Goal: Information Seeking & Learning: Learn about a topic

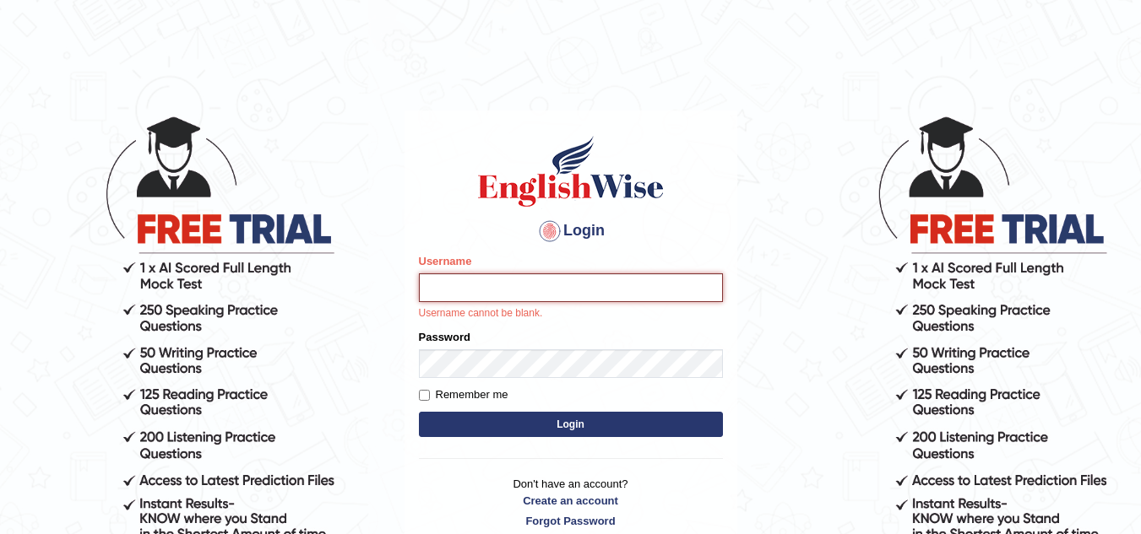
type input "sk247289"
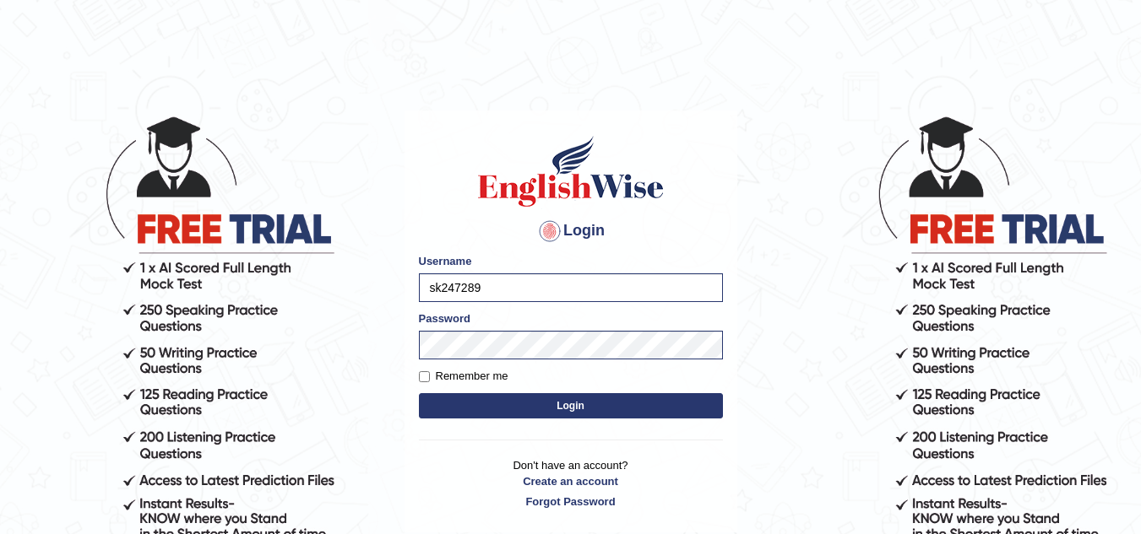
click at [474, 395] on button "Login" at bounding box center [571, 405] width 304 height 25
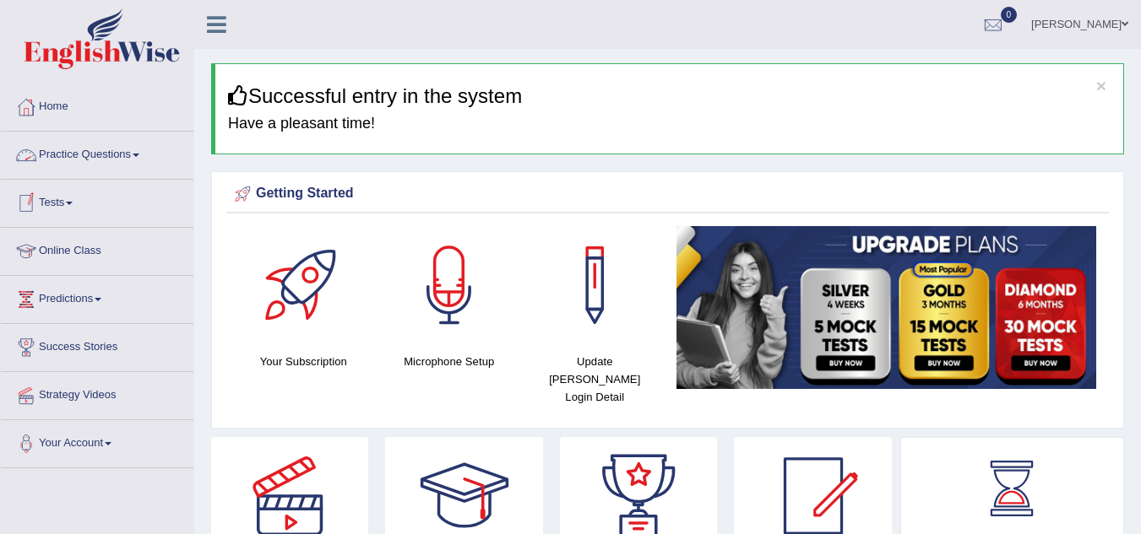
click at [97, 154] on link "Practice Questions" at bounding box center [97, 153] width 193 height 42
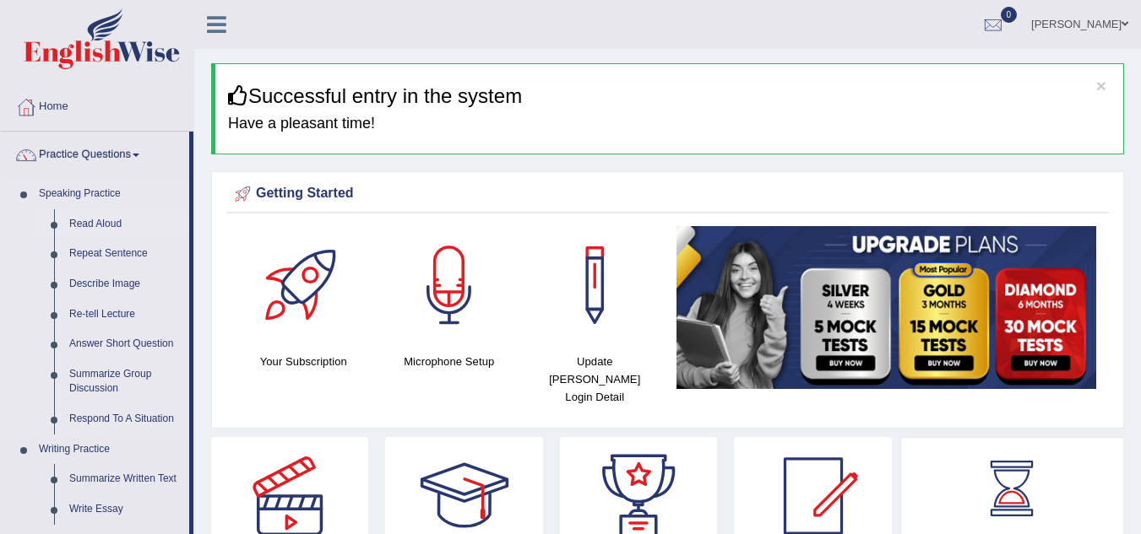
click at [99, 223] on link "Read Aloud" at bounding box center [125, 224] width 127 height 30
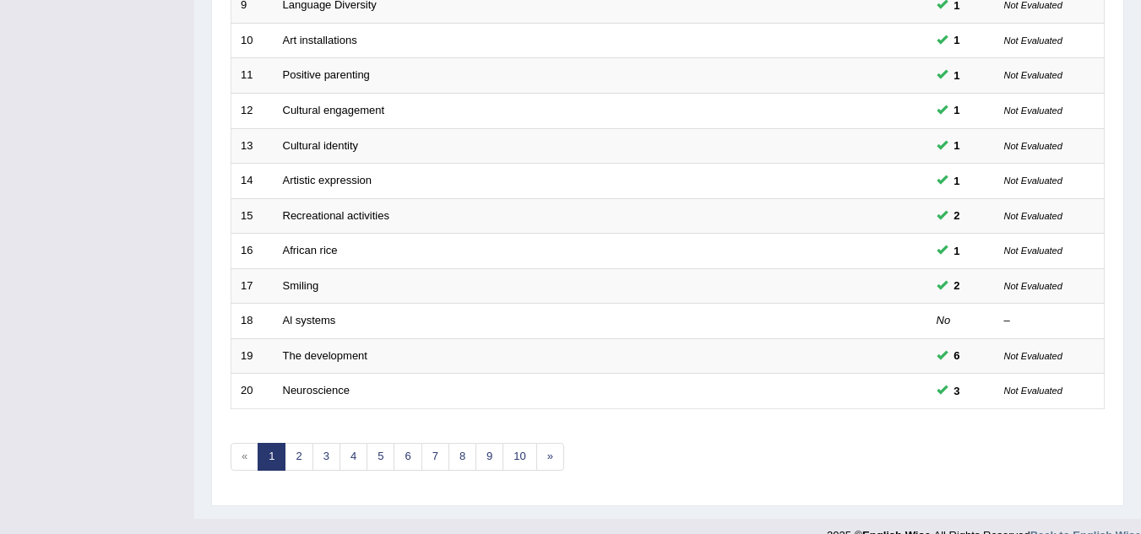
scroll to position [583, 0]
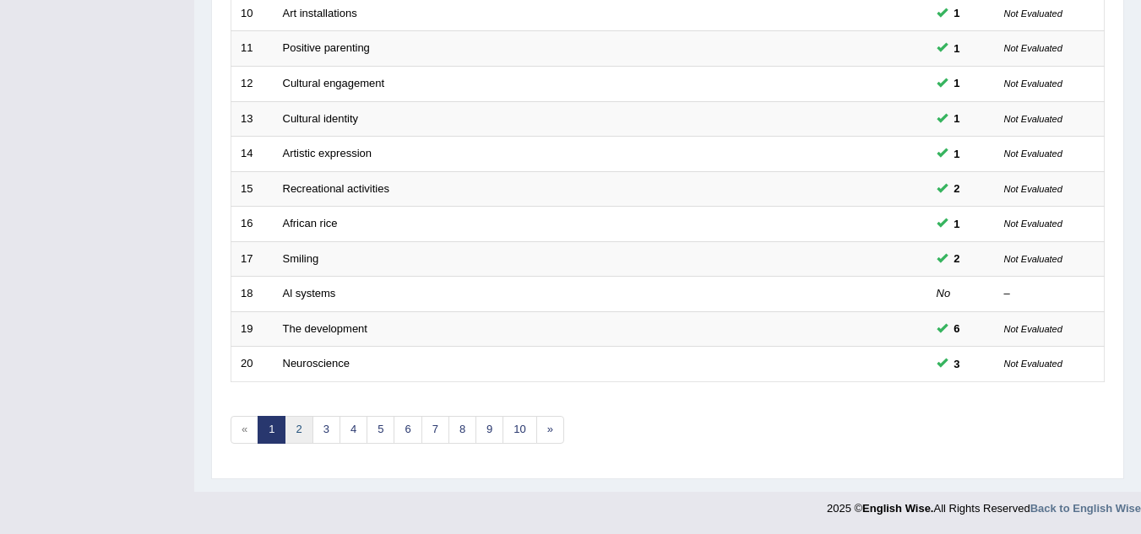
click at [296, 431] on link "2" at bounding box center [299, 430] width 28 height 28
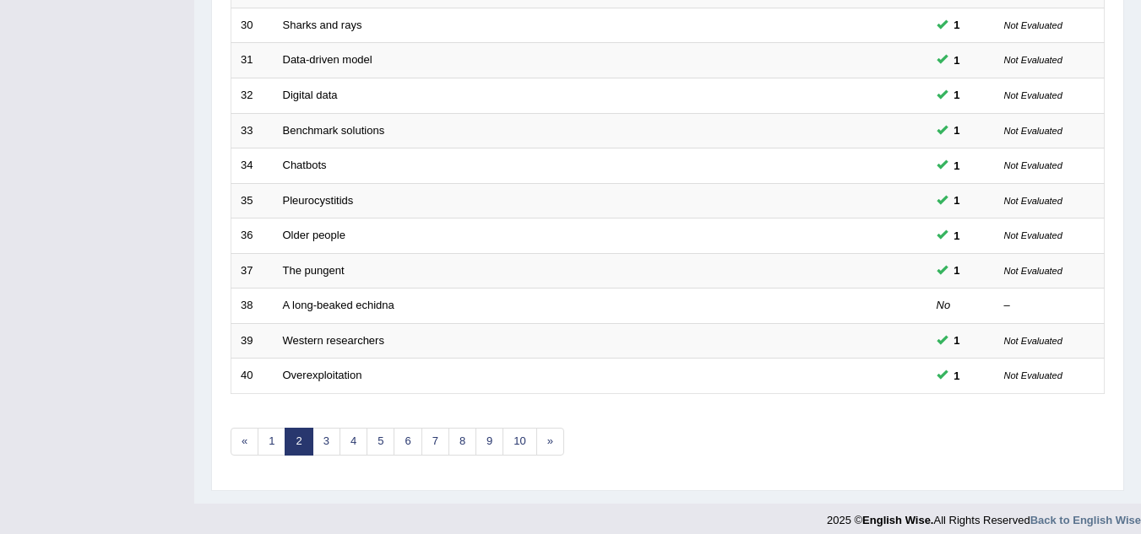
scroll to position [583, 0]
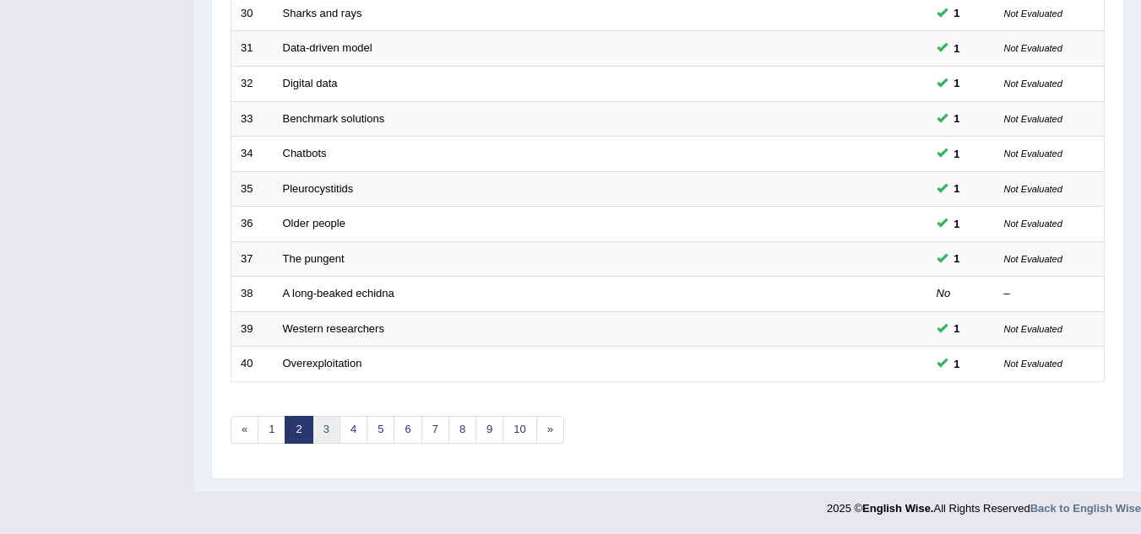
click at [322, 434] on link "3" at bounding box center [326, 430] width 28 height 28
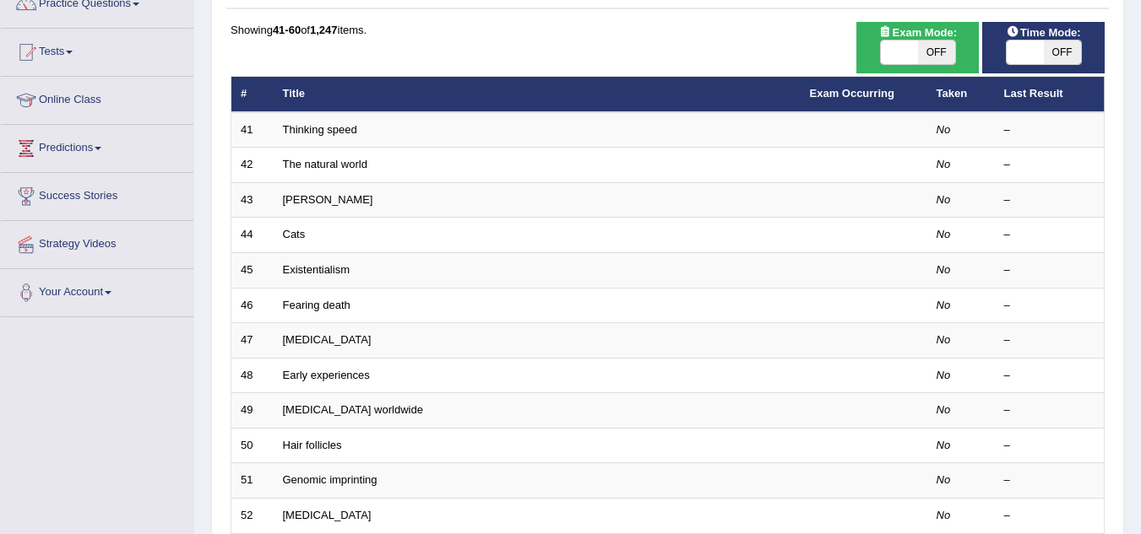
scroll to position [93, 0]
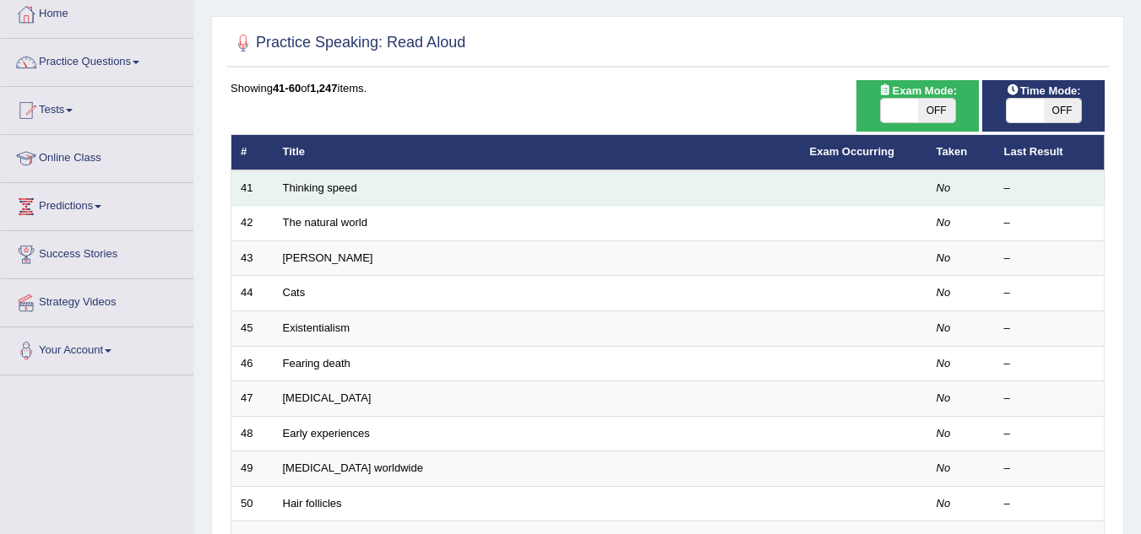
click at [325, 194] on td "Thinking speed" at bounding box center [537, 188] width 527 height 35
click at [373, 193] on td "Thinking speed" at bounding box center [537, 188] width 527 height 35
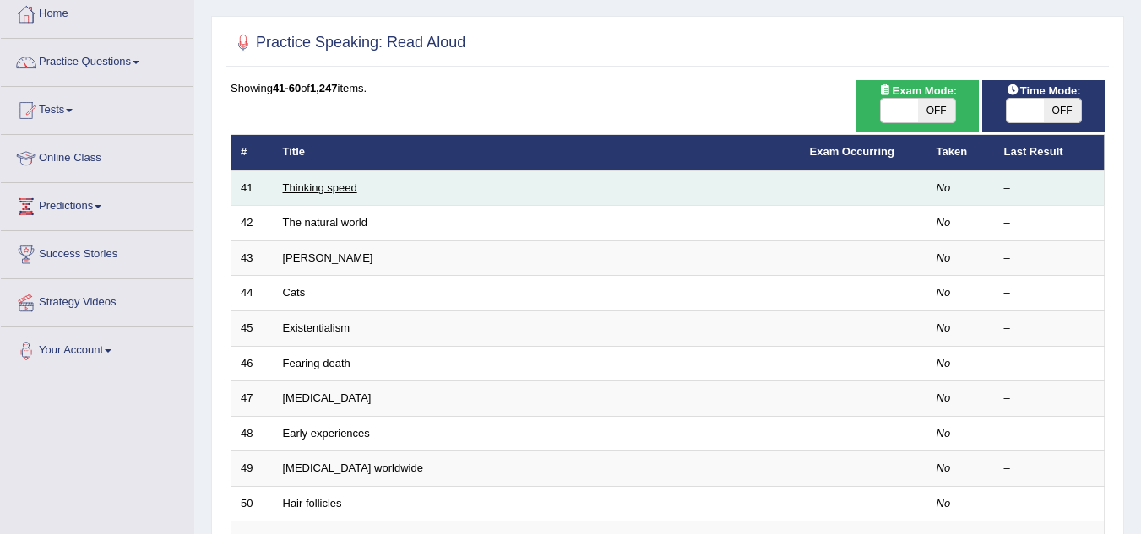
click at [337, 187] on link "Thinking speed" at bounding box center [320, 188] width 74 height 13
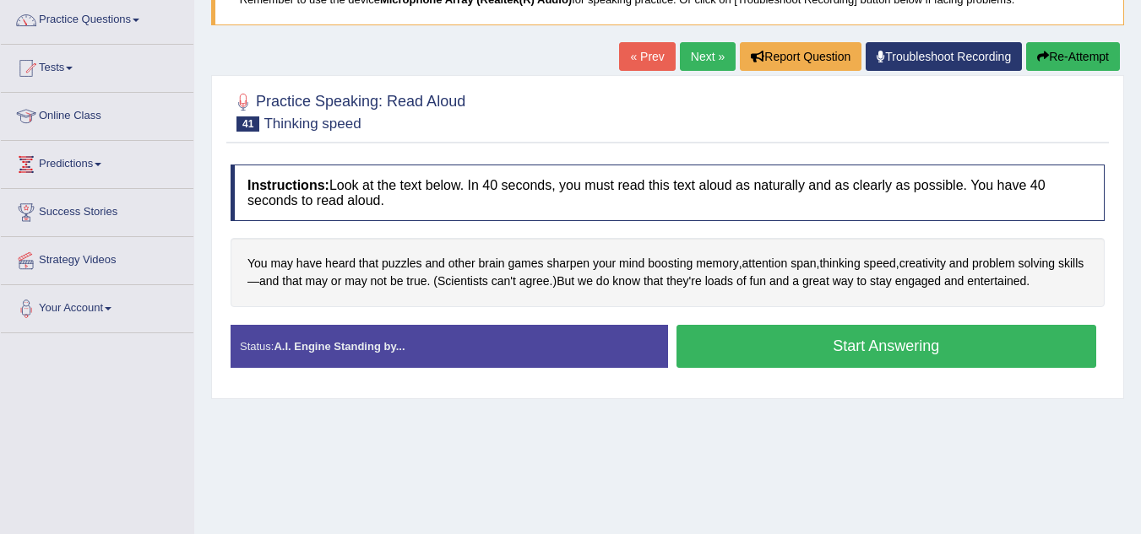
scroll to position [136, 0]
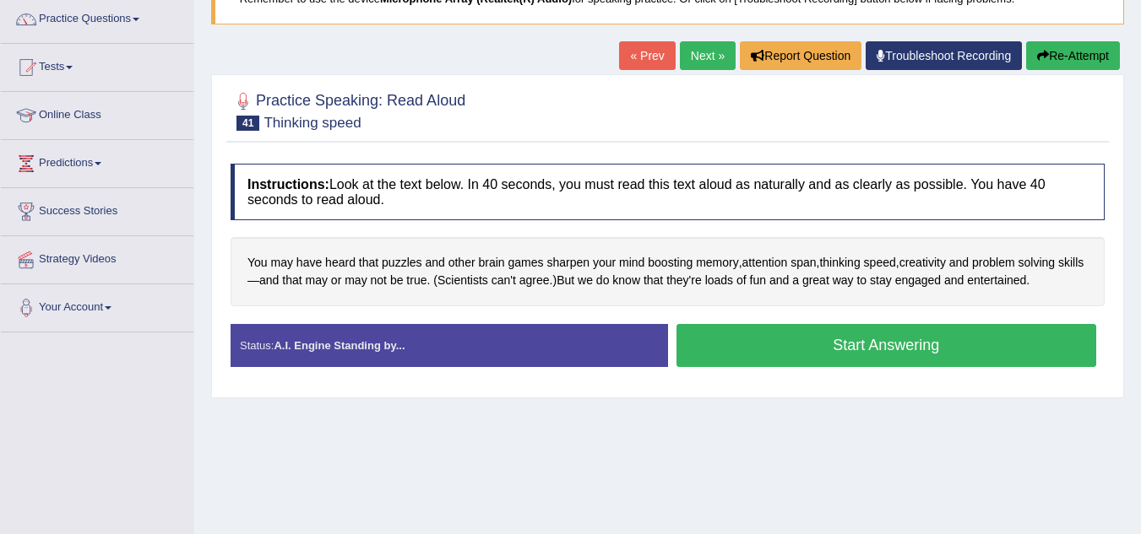
click at [94, 24] on link "Practice Questions" at bounding box center [97, 17] width 193 height 42
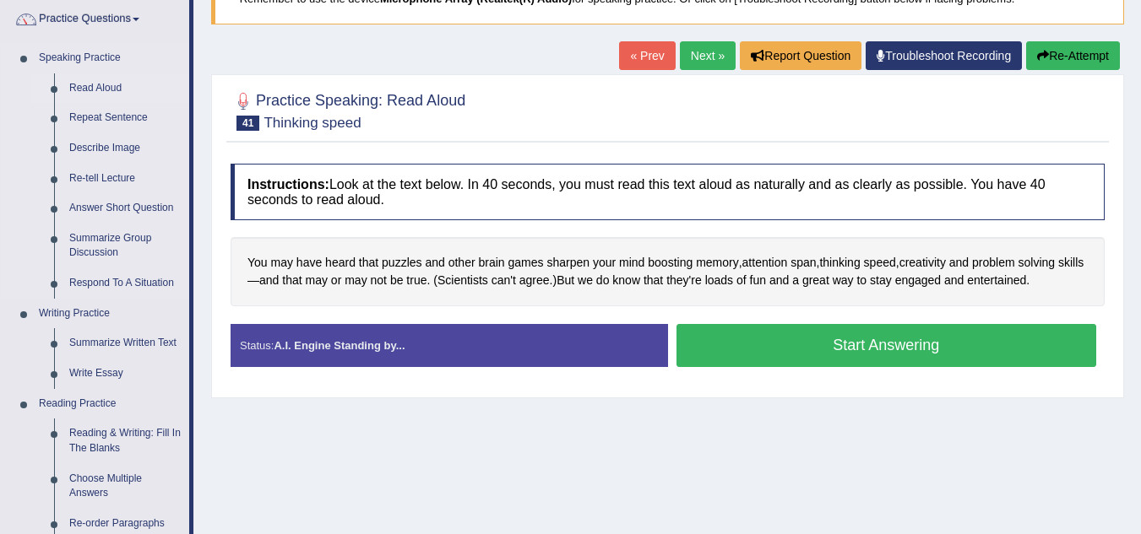
click at [95, 83] on link "Read Aloud" at bounding box center [125, 88] width 127 height 30
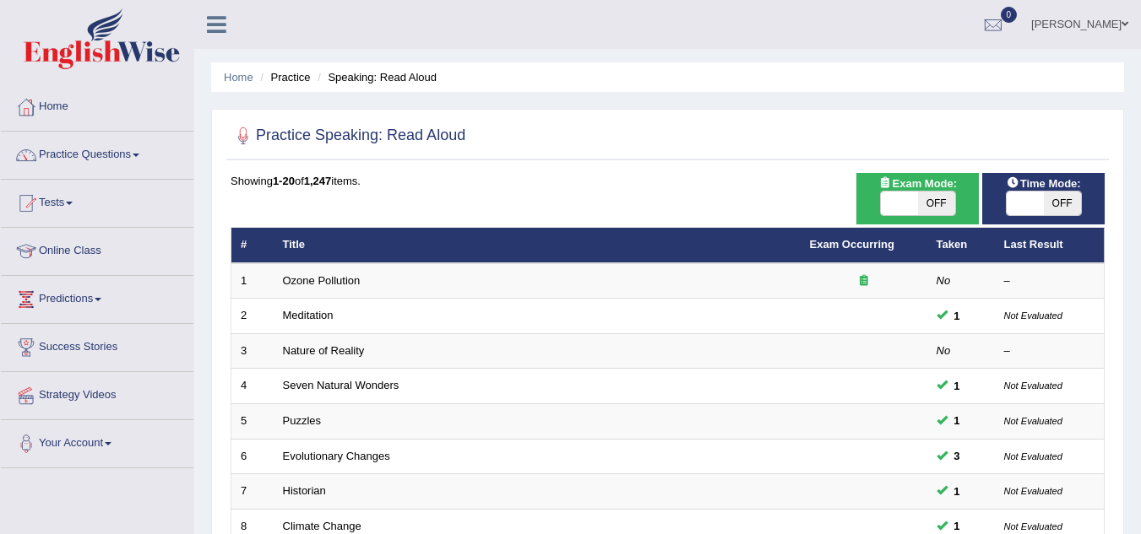
click at [83, 151] on link "Practice Questions" at bounding box center [97, 153] width 193 height 42
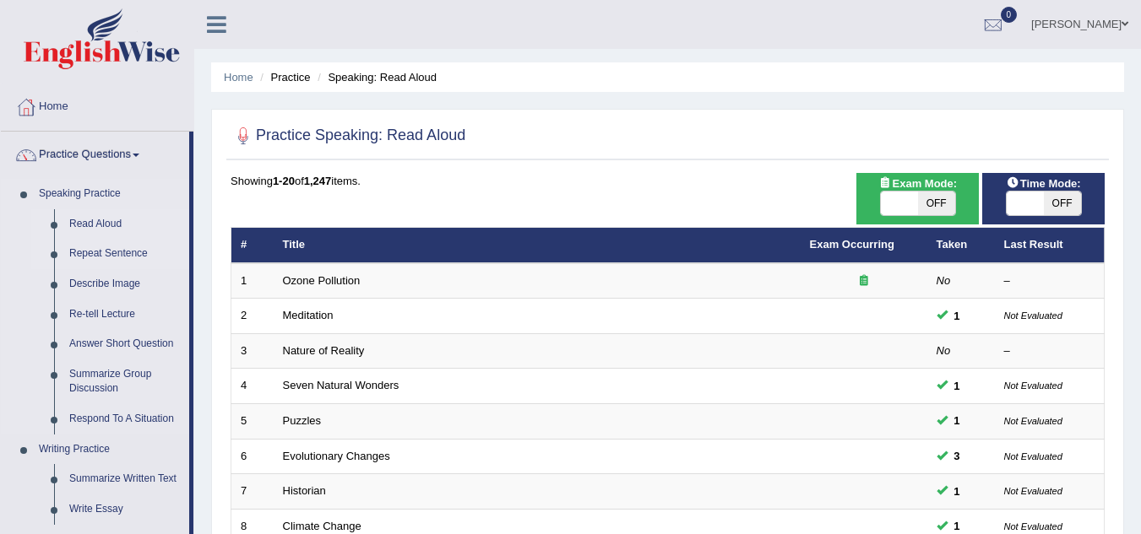
click at [100, 253] on link "Repeat Sentence" at bounding box center [125, 254] width 127 height 30
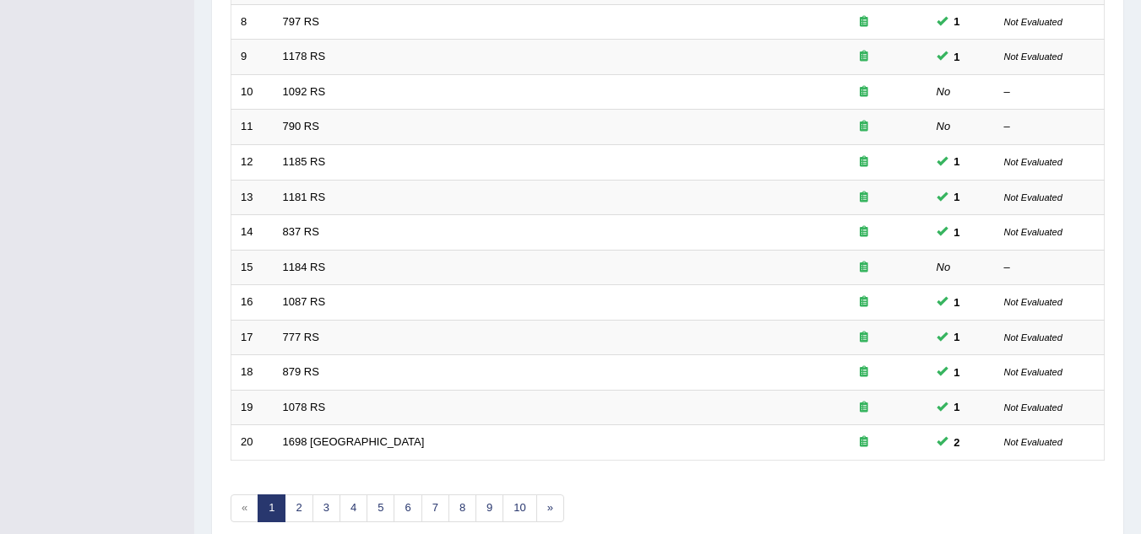
scroll to position [583, 0]
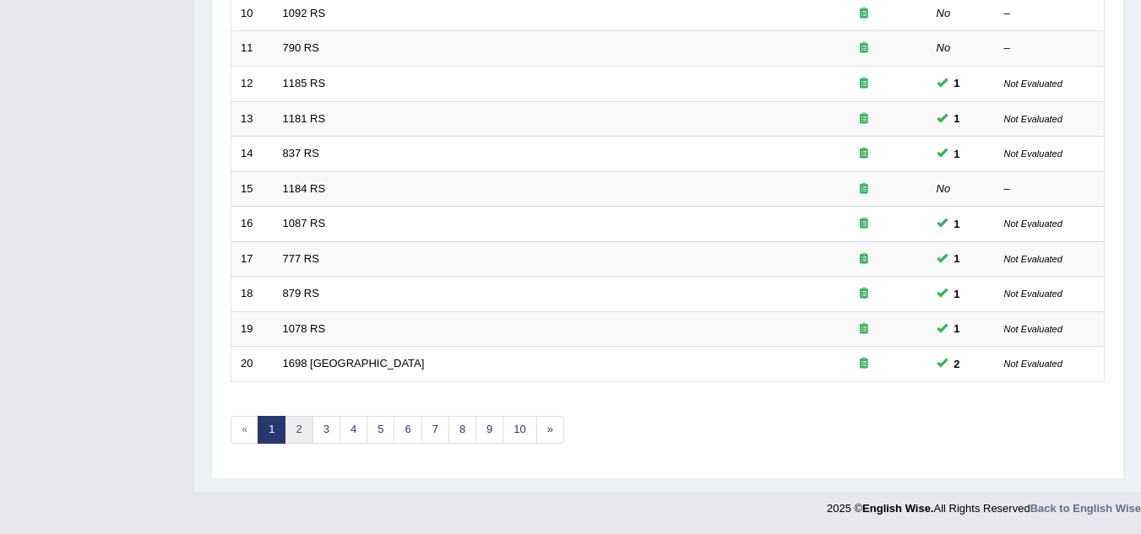
click at [297, 435] on link "2" at bounding box center [299, 430] width 28 height 28
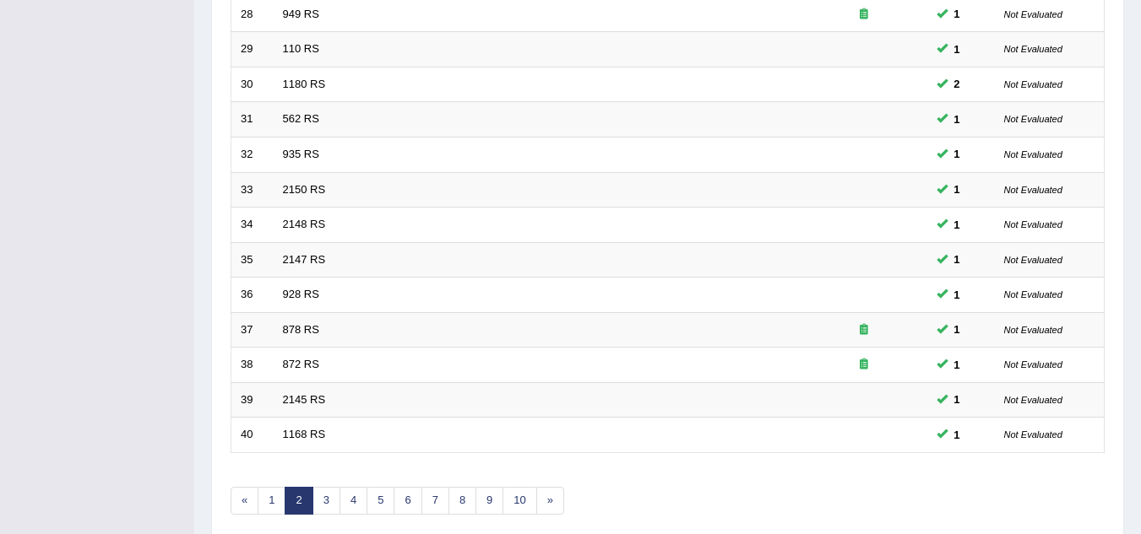
scroll to position [583, 0]
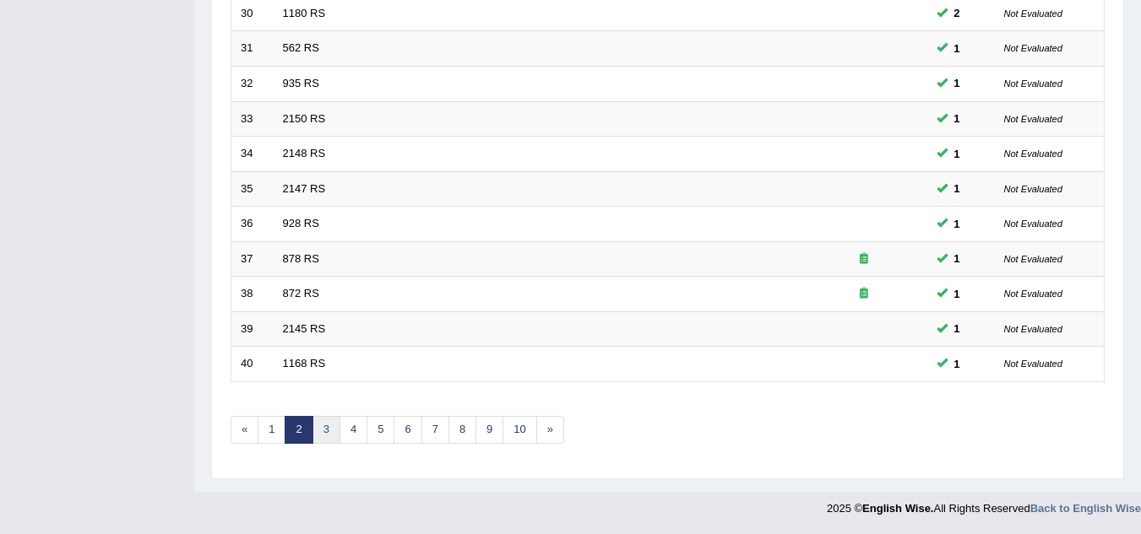
click at [325, 436] on link "3" at bounding box center [326, 430] width 28 height 28
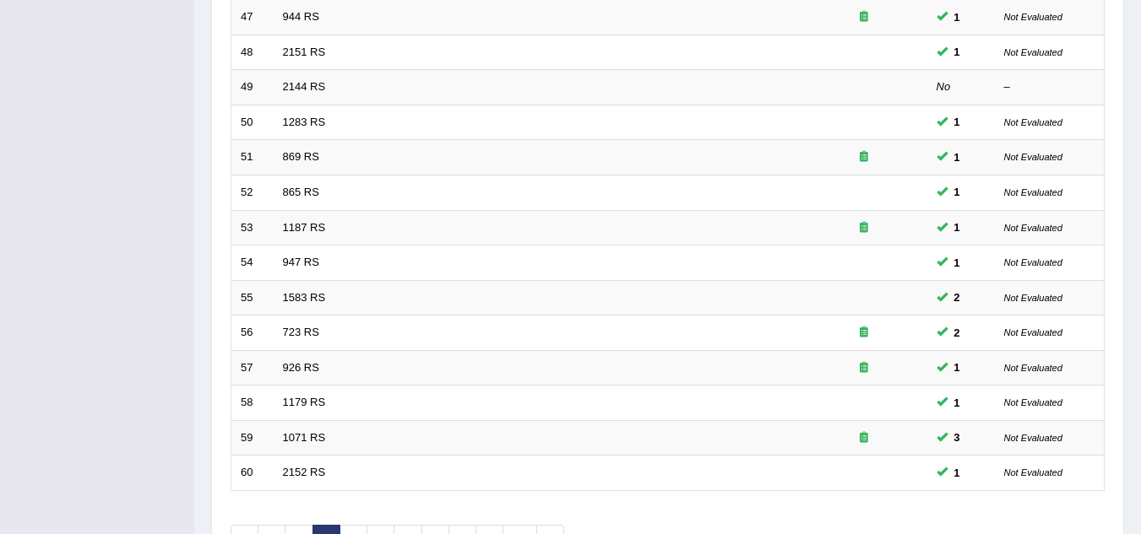
scroll to position [583, 0]
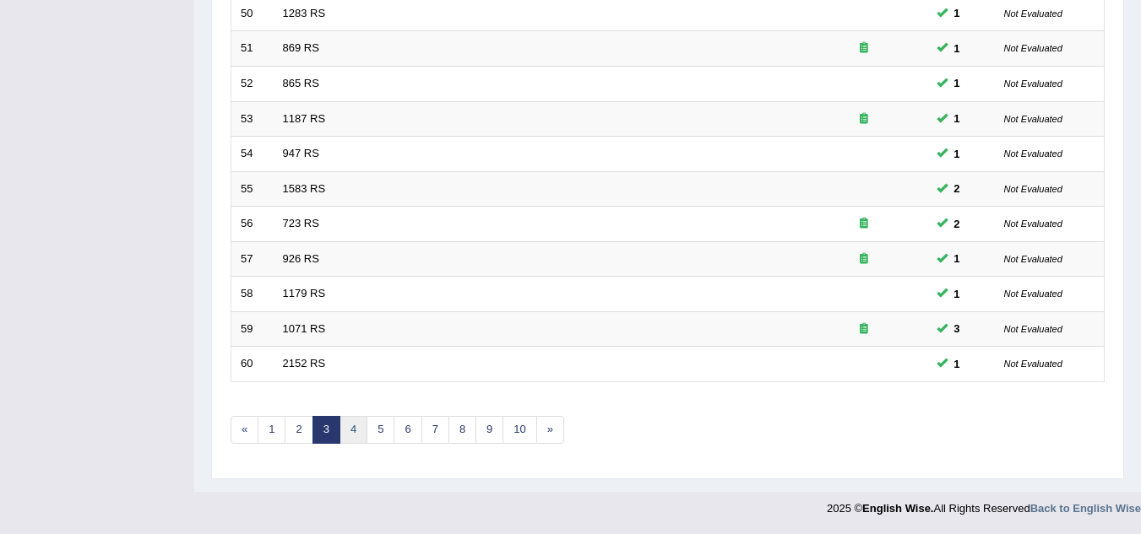
click at [354, 437] on link "4" at bounding box center [353, 430] width 28 height 28
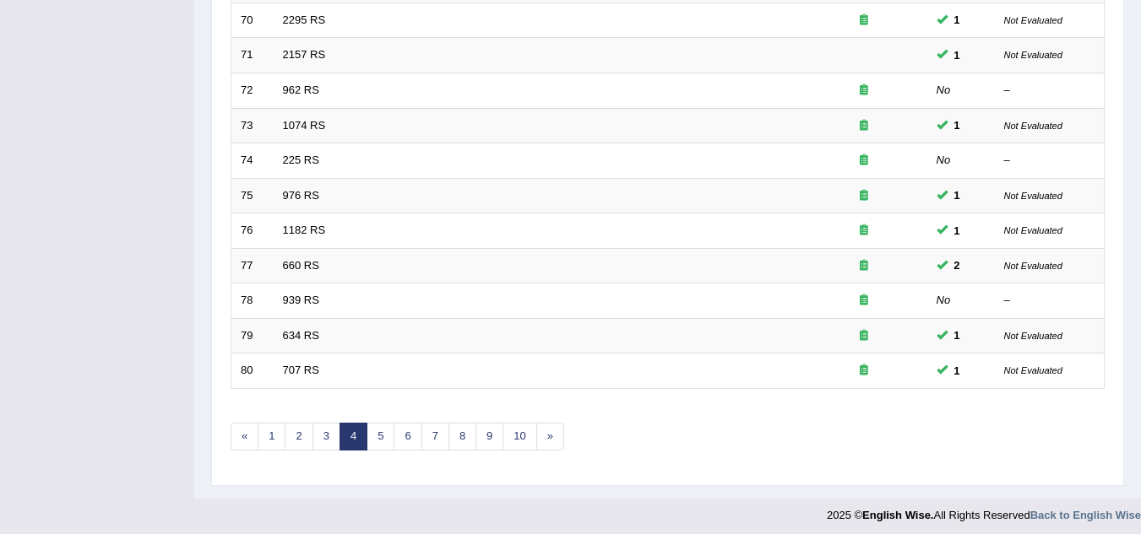
scroll to position [583, 0]
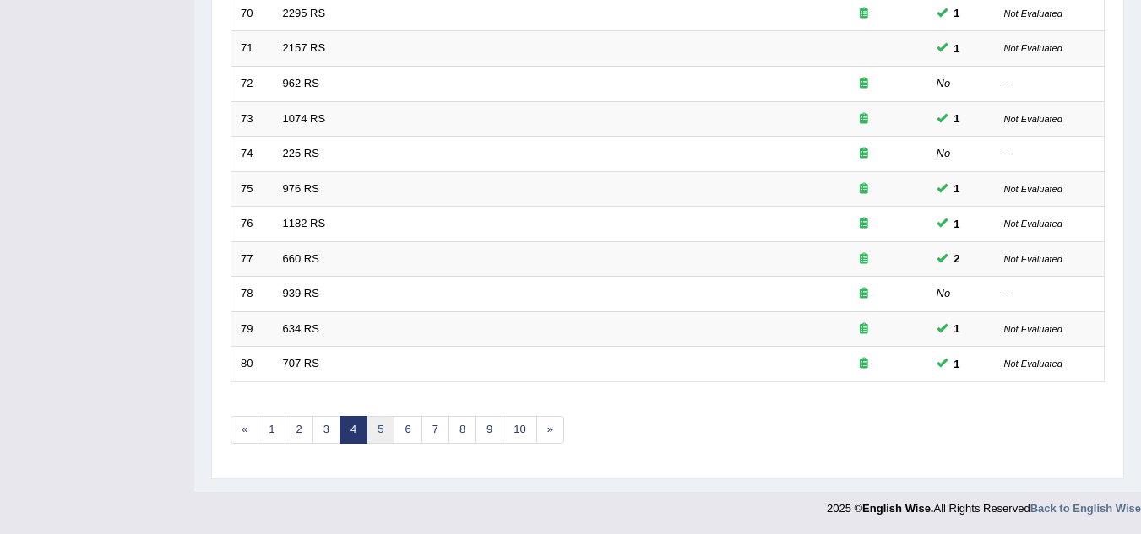
click at [372, 435] on link "5" at bounding box center [380, 430] width 28 height 28
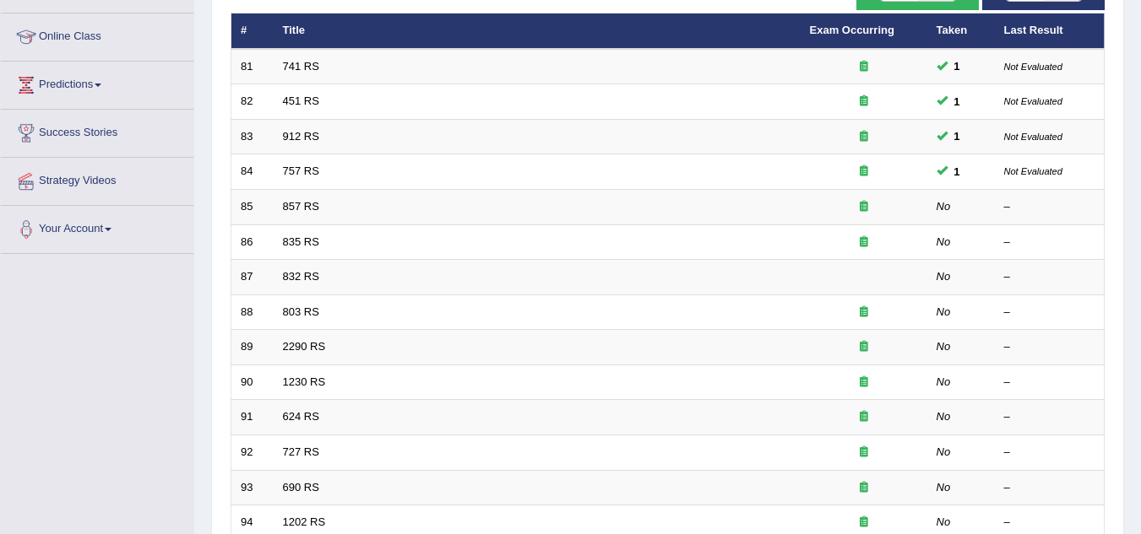
scroll to position [214, 0]
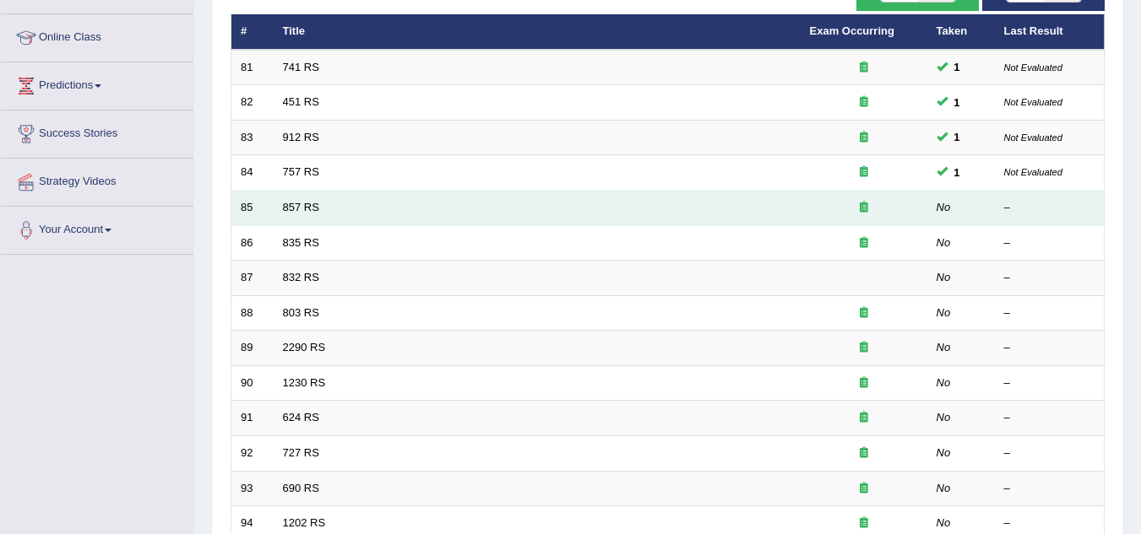
click at [323, 213] on td "857 RS" at bounding box center [537, 208] width 527 height 35
click at [306, 208] on link "857 RS" at bounding box center [301, 207] width 36 height 13
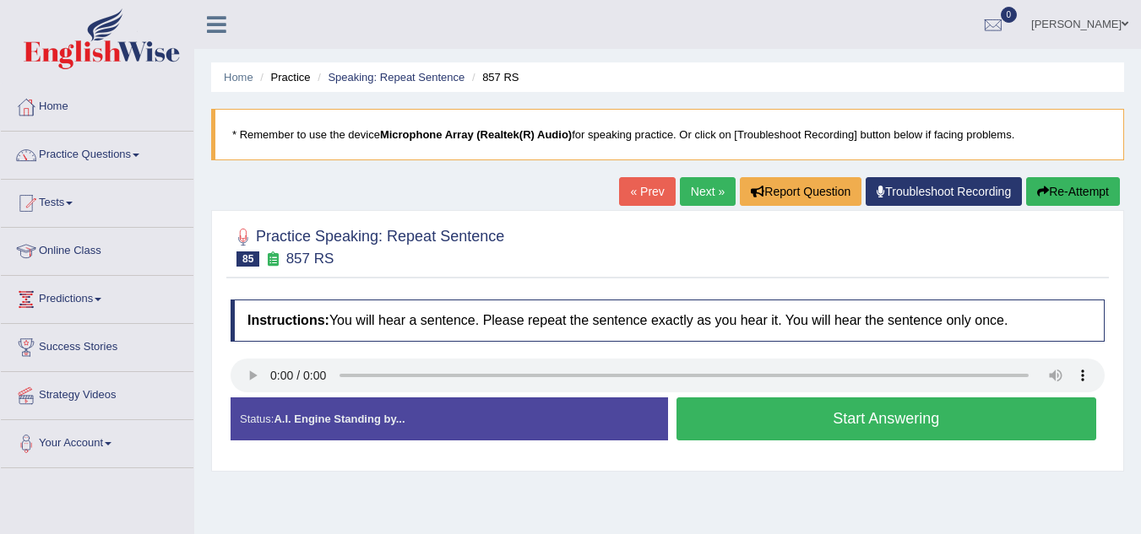
click at [715, 413] on button "Start Answering" at bounding box center [886, 419] width 420 height 43
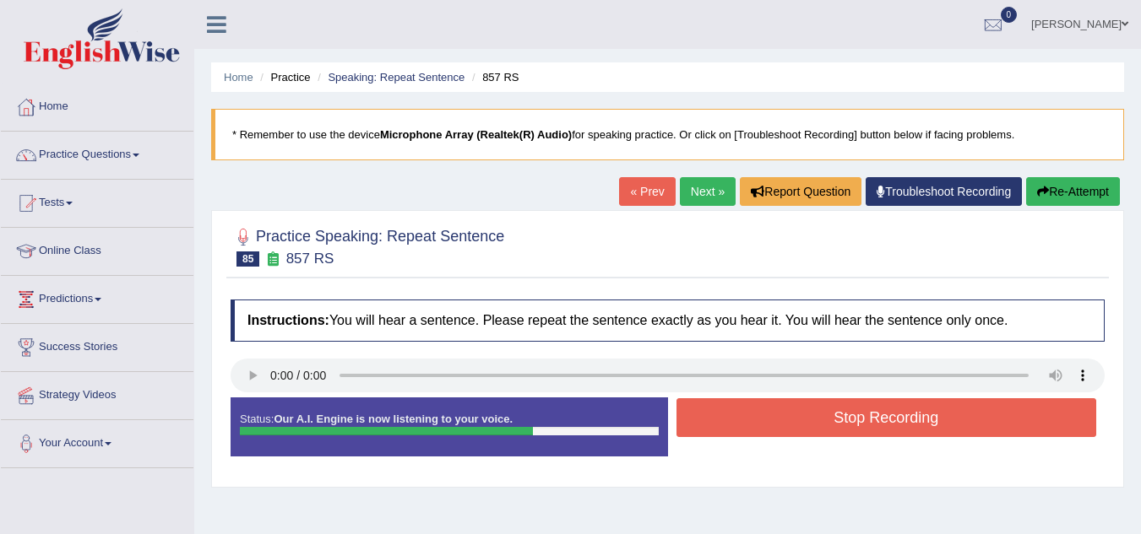
click at [715, 413] on button "Stop Recording" at bounding box center [886, 418] width 420 height 39
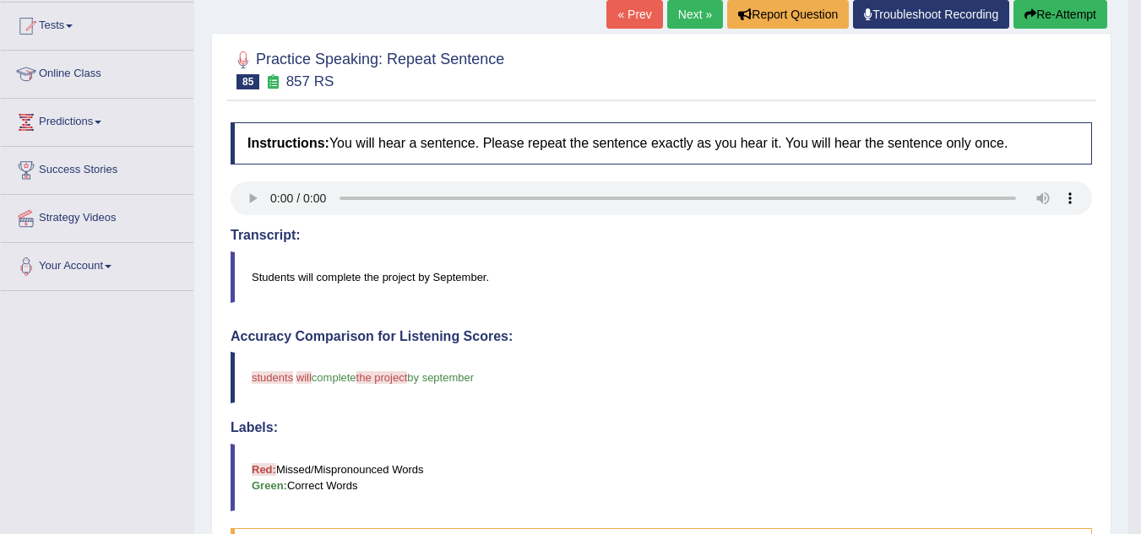
scroll to position [176, 0]
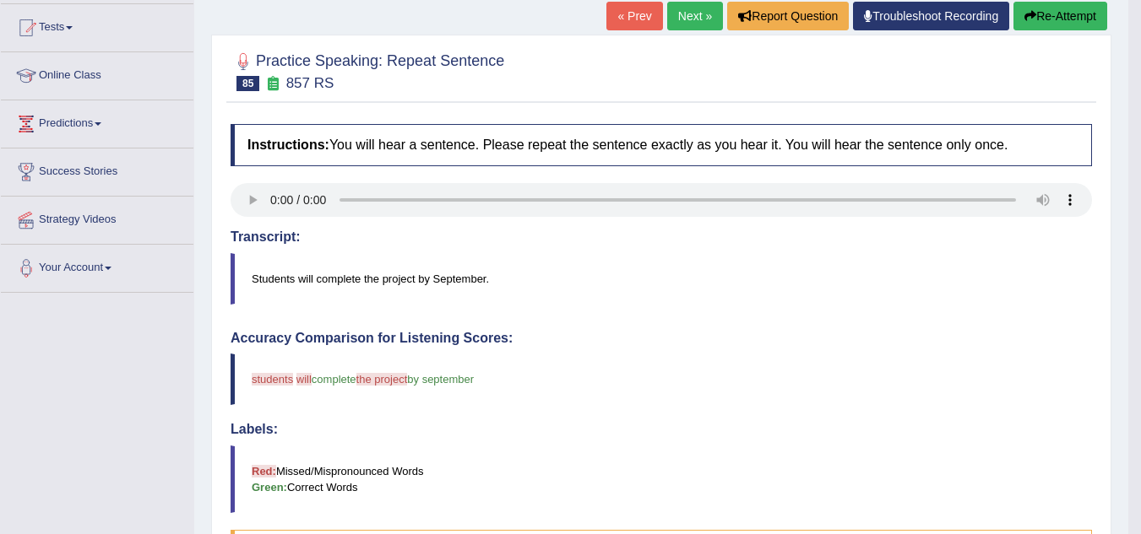
click at [628, 14] on link "« Prev" at bounding box center [634, 16] width 56 height 29
click at [609, 15] on link "« Prev" at bounding box center [634, 16] width 56 height 29
click at [678, 12] on link "Next »" at bounding box center [695, 16] width 56 height 29
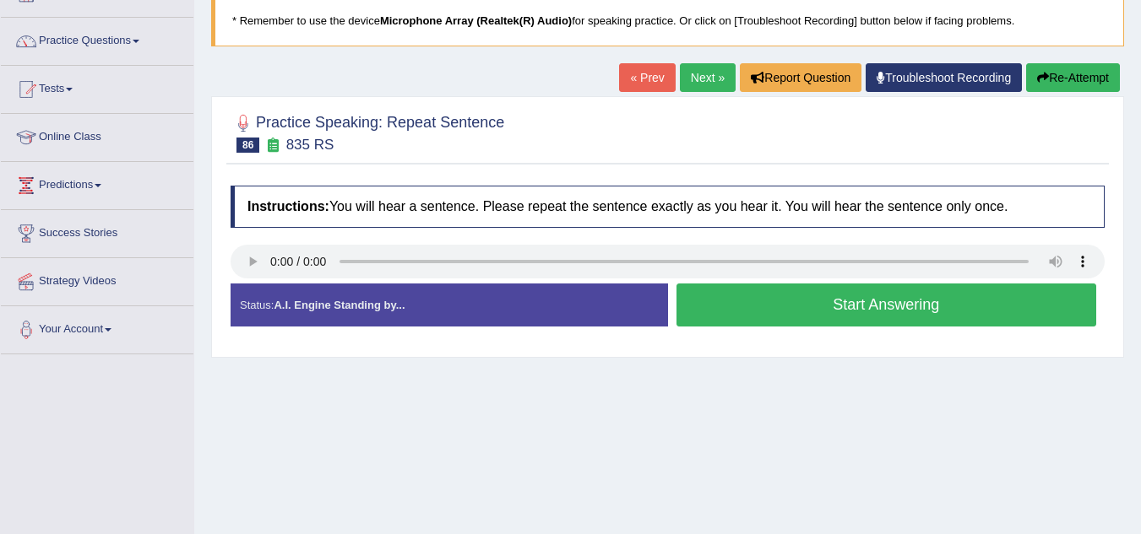
scroll to position [113, 0]
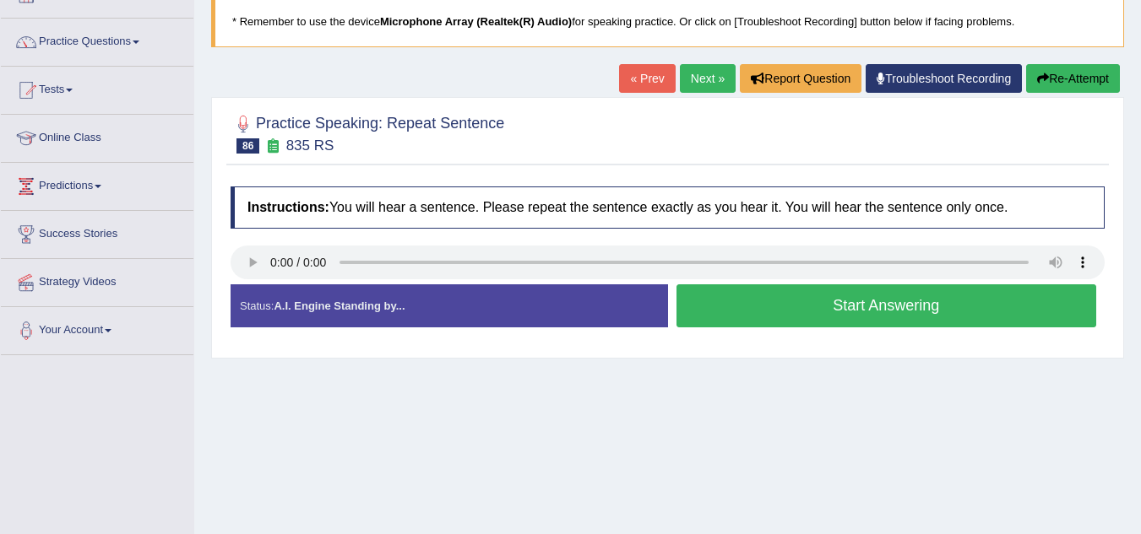
click at [710, 312] on button "Start Answering" at bounding box center [886, 306] width 420 height 43
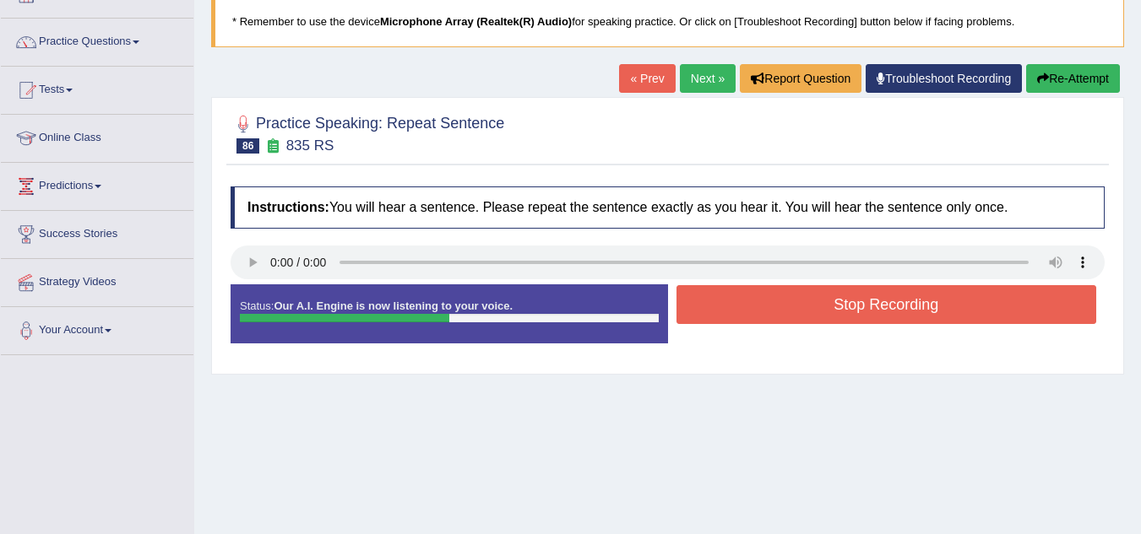
click at [710, 312] on button "Stop Recording" at bounding box center [886, 304] width 420 height 39
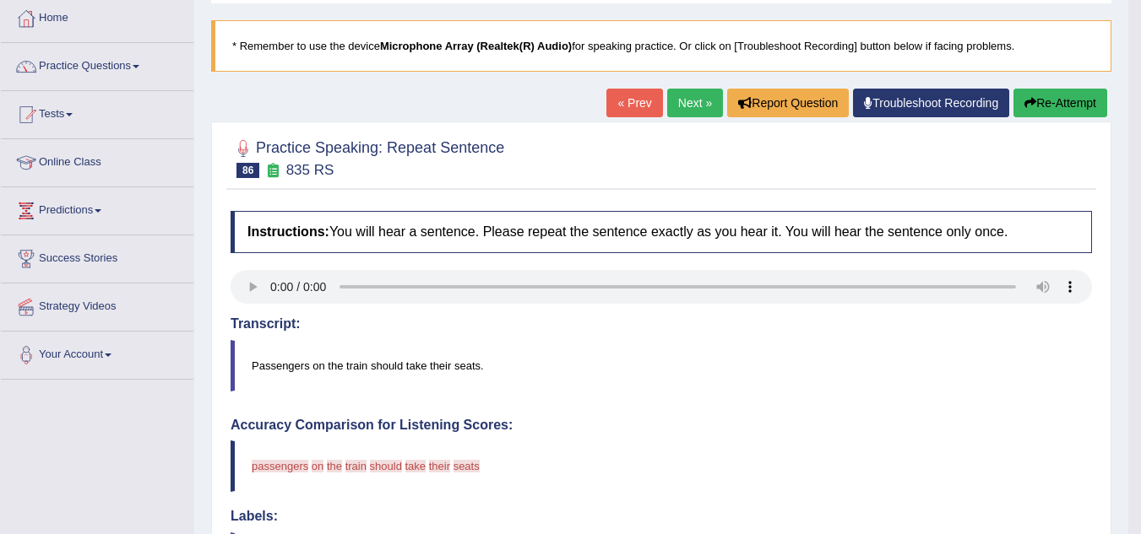
scroll to position [88, 0]
click at [688, 103] on link "Next »" at bounding box center [695, 103] width 56 height 29
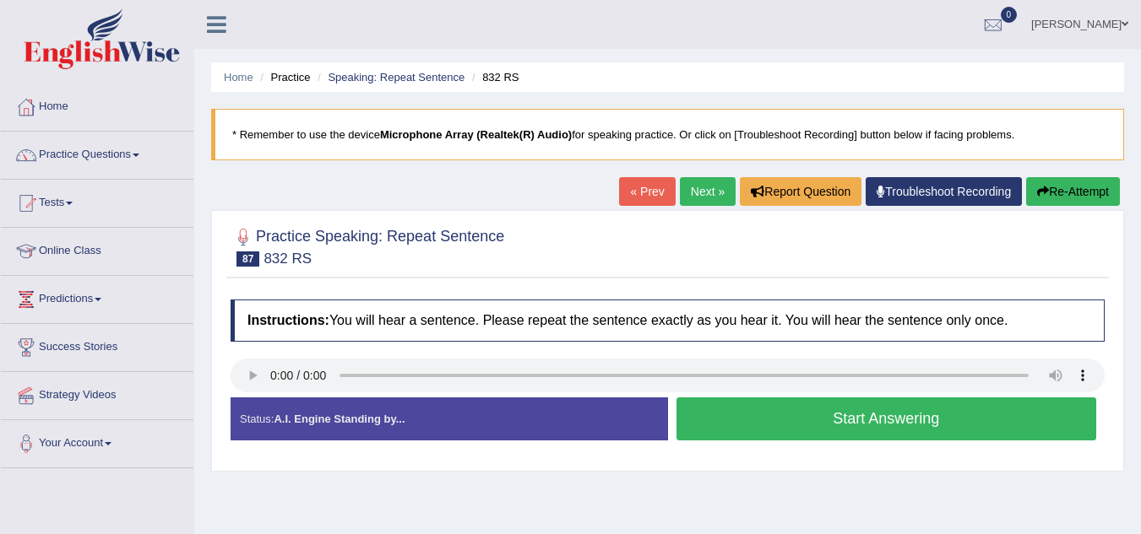
click at [692, 192] on link "Next »" at bounding box center [708, 191] width 56 height 29
click at [691, 190] on link "Next »" at bounding box center [708, 191] width 56 height 29
click at [685, 424] on button "Start Answering" at bounding box center [886, 419] width 420 height 43
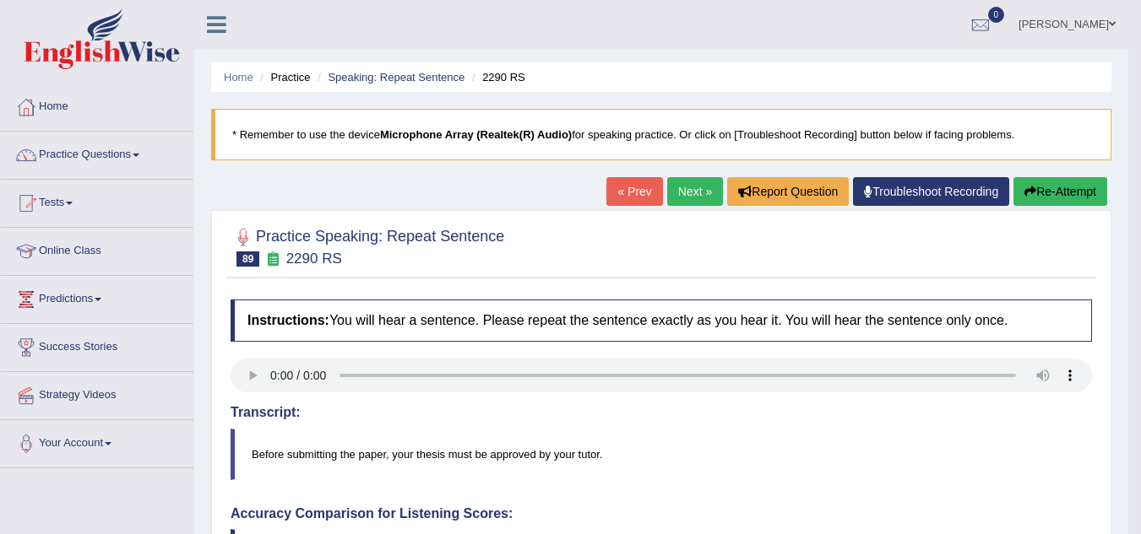
click at [673, 199] on link "Next »" at bounding box center [695, 191] width 56 height 29
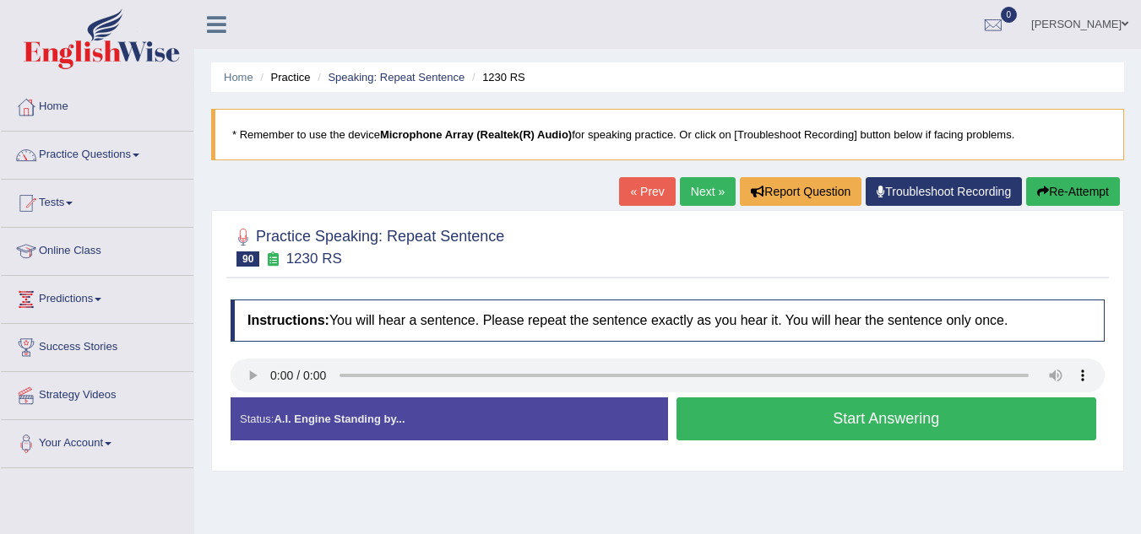
click at [713, 420] on button "Start Answering" at bounding box center [886, 419] width 420 height 43
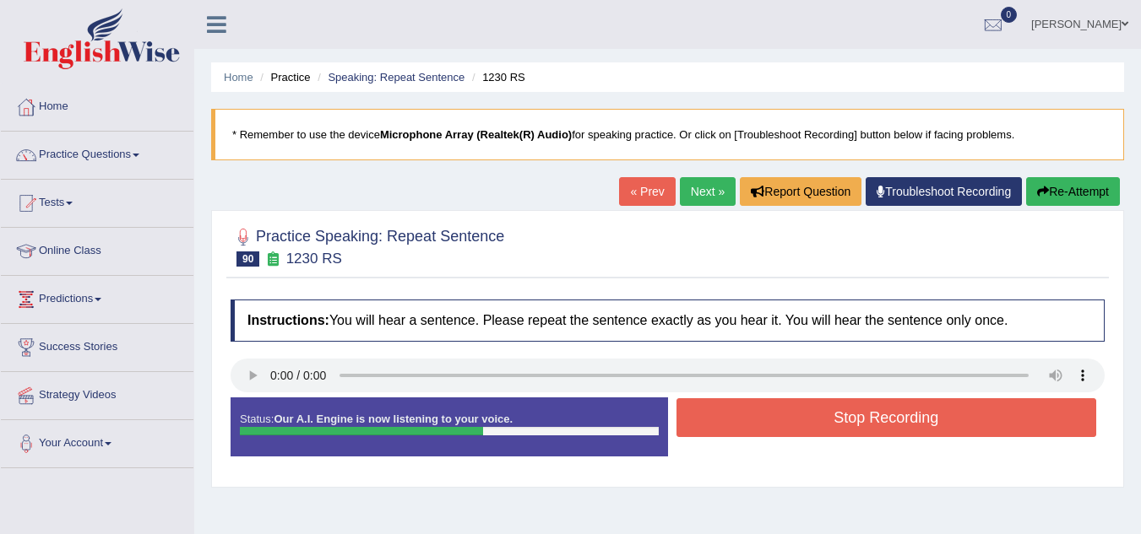
click at [713, 420] on button "Stop Recording" at bounding box center [886, 418] width 420 height 39
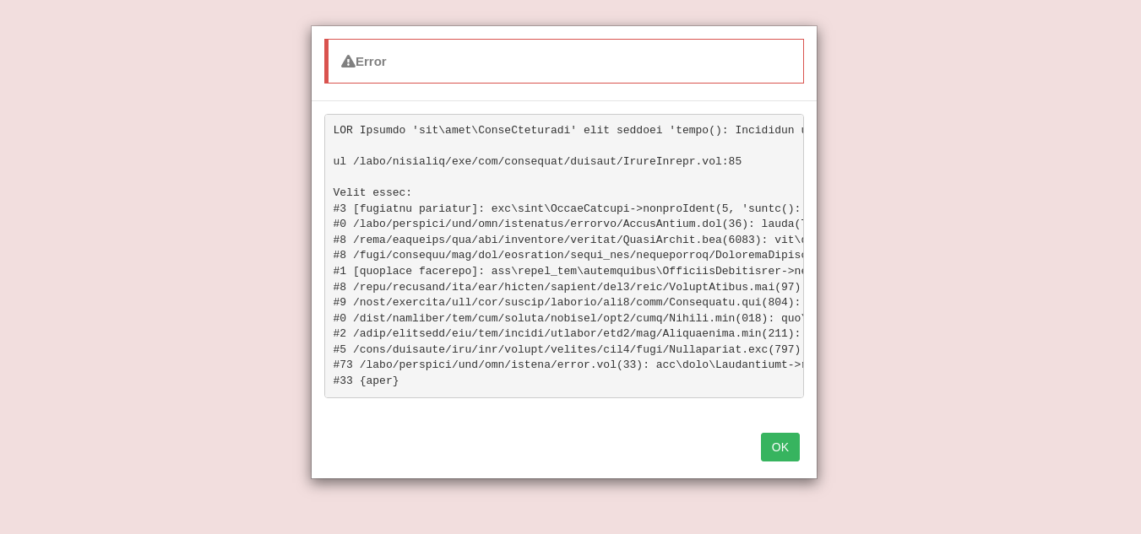
scroll to position [50, 0]
click at [776, 453] on button "OK" at bounding box center [780, 447] width 39 height 29
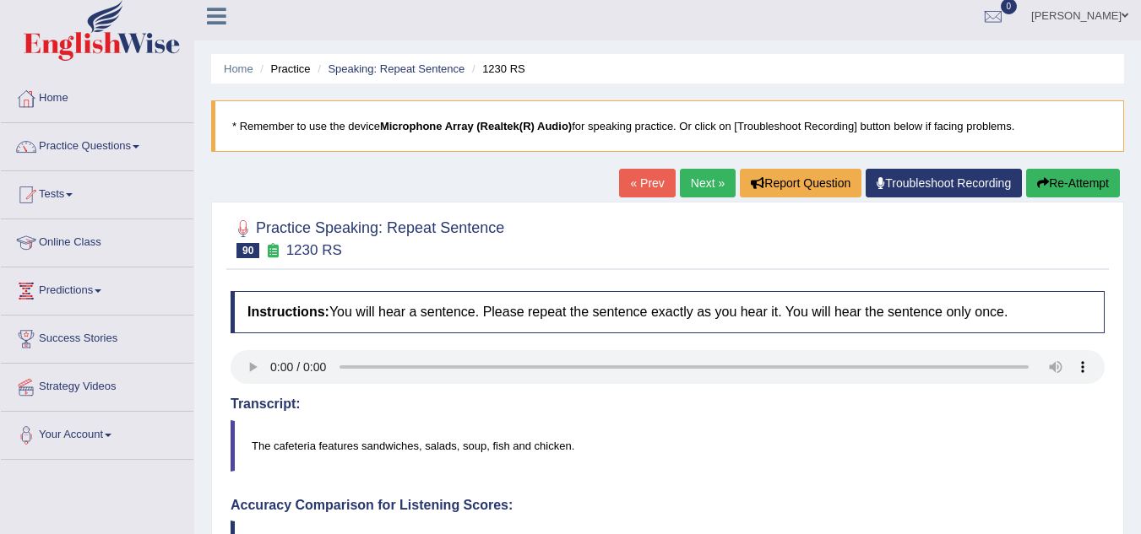
scroll to position [0, 0]
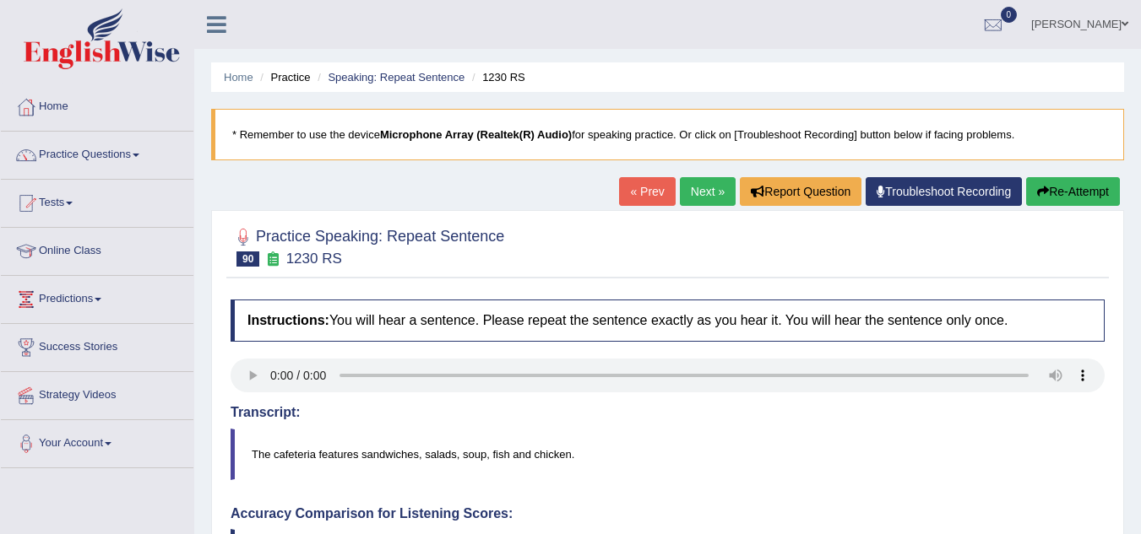
click at [640, 192] on link "« Prev" at bounding box center [647, 191] width 56 height 29
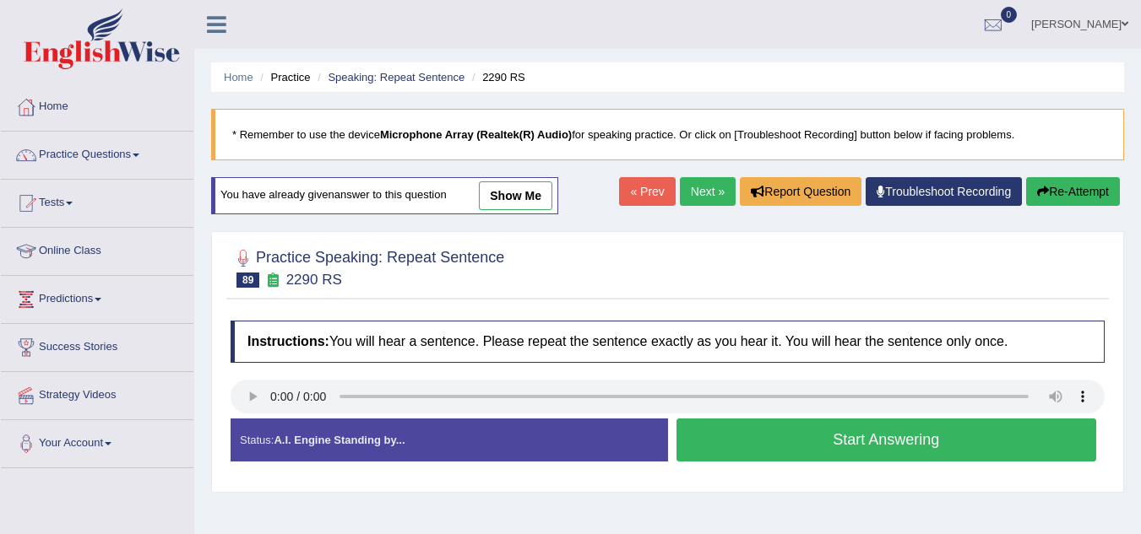
click at [640, 192] on link "« Prev" at bounding box center [647, 191] width 56 height 29
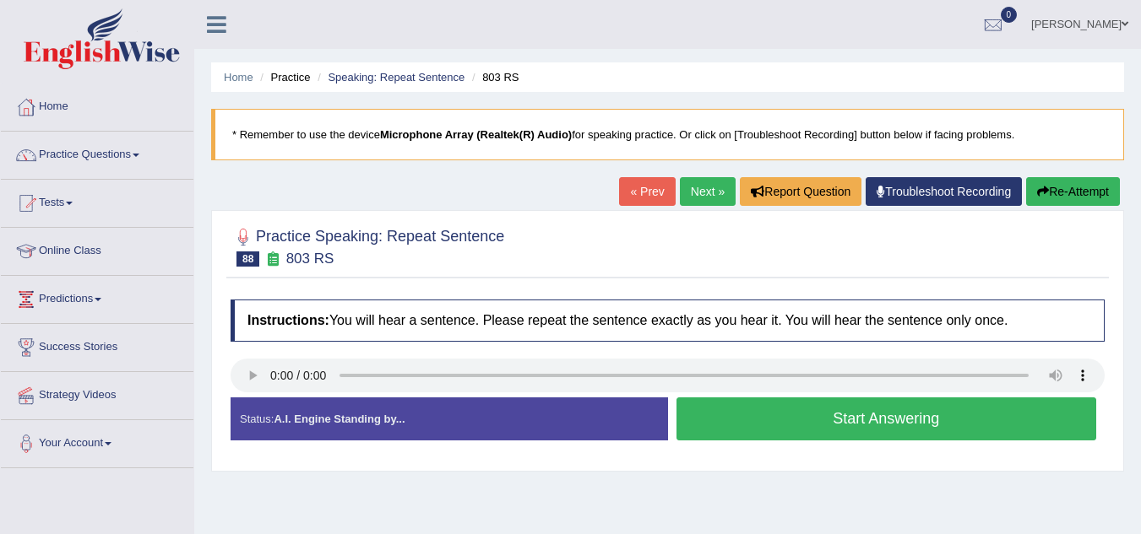
click at [640, 192] on link "« Prev" at bounding box center [647, 191] width 56 height 29
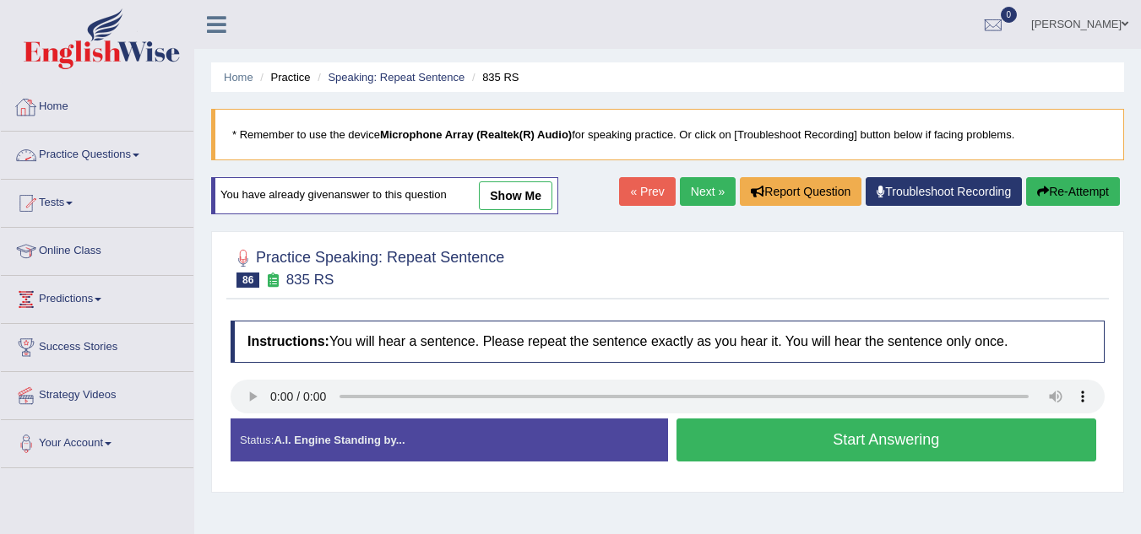
click at [101, 155] on link "Practice Questions" at bounding box center [97, 153] width 193 height 42
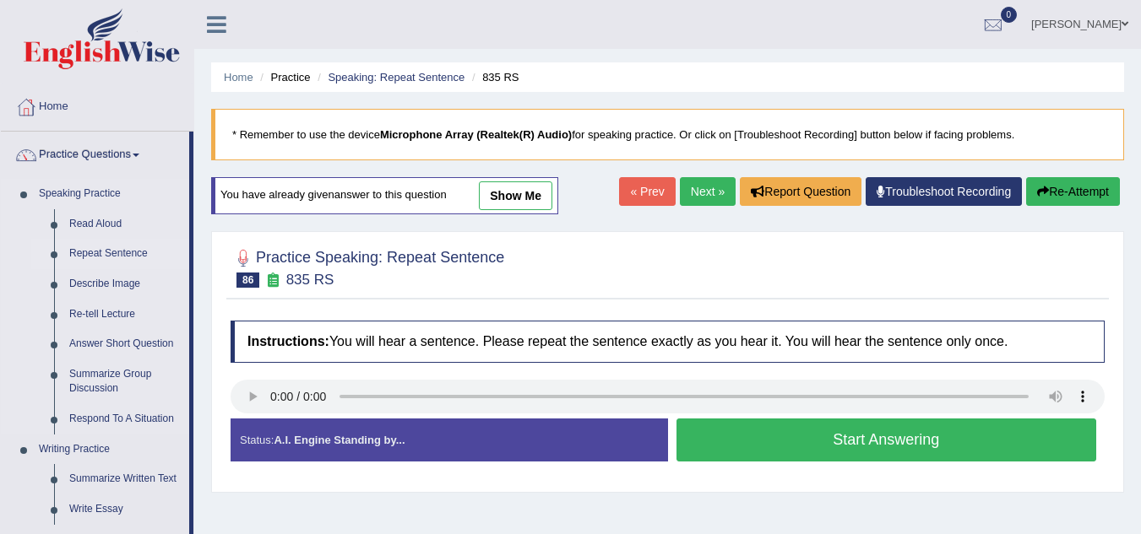
click at [100, 248] on link "Repeat Sentence" at bounding box center [125, 254] width 127 height 30
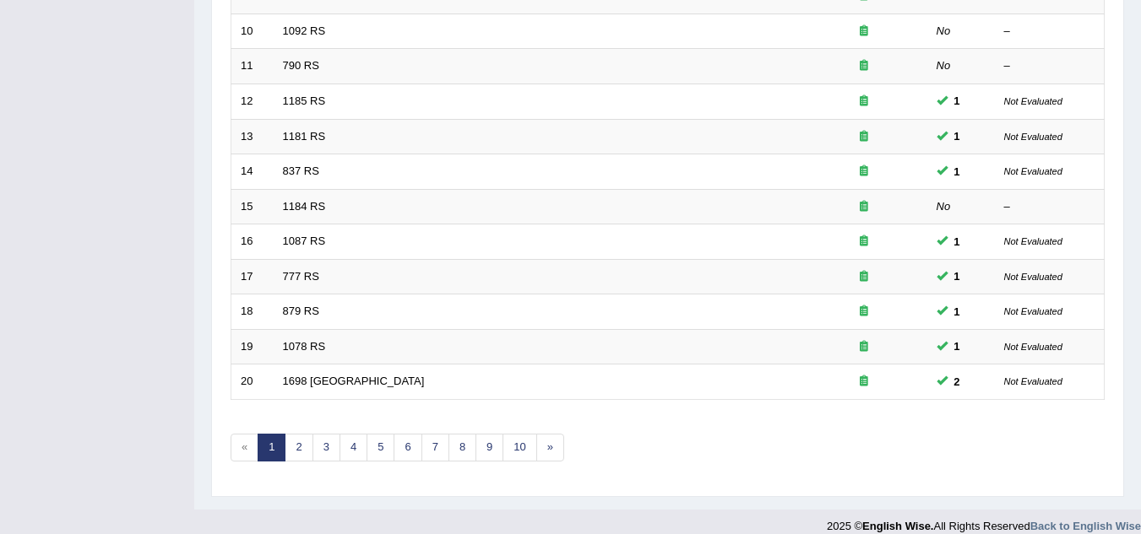
scroll to position [583, 0]
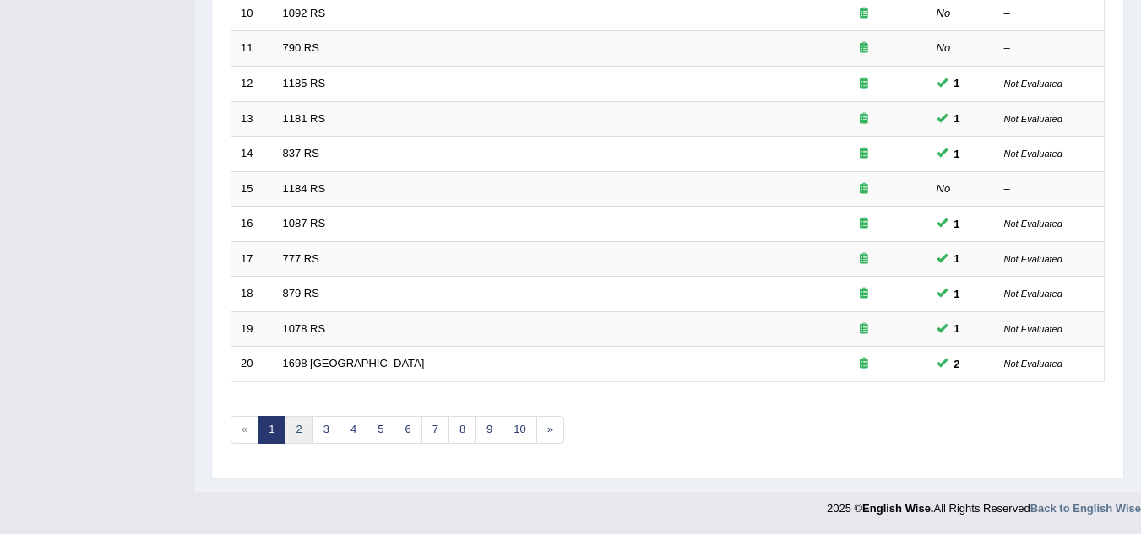
click at [310, 431] on link "2" at bounding box center [299, 430] width 28 height 28
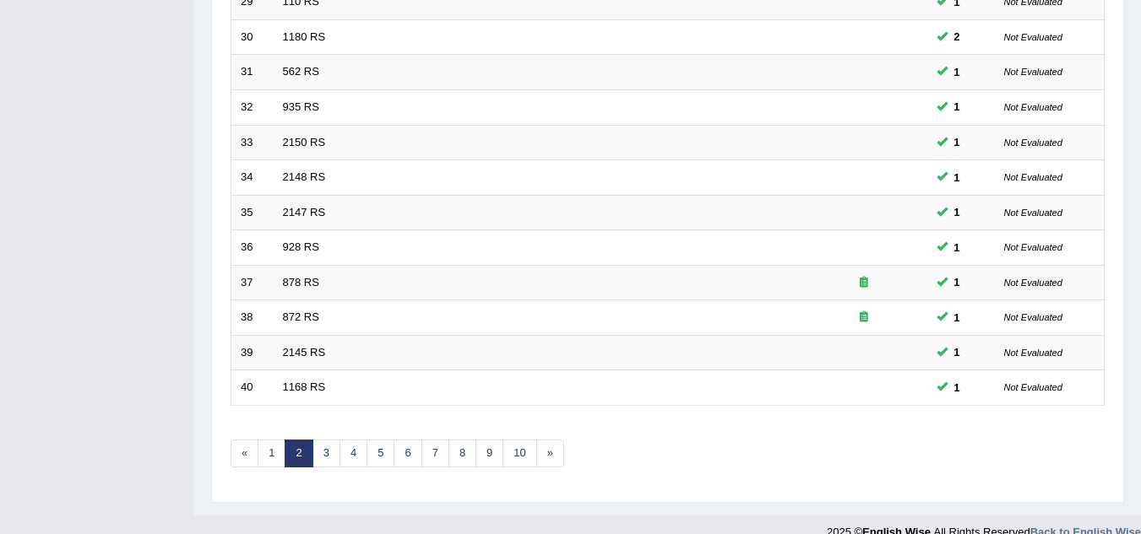
scroll to position [583, 0]
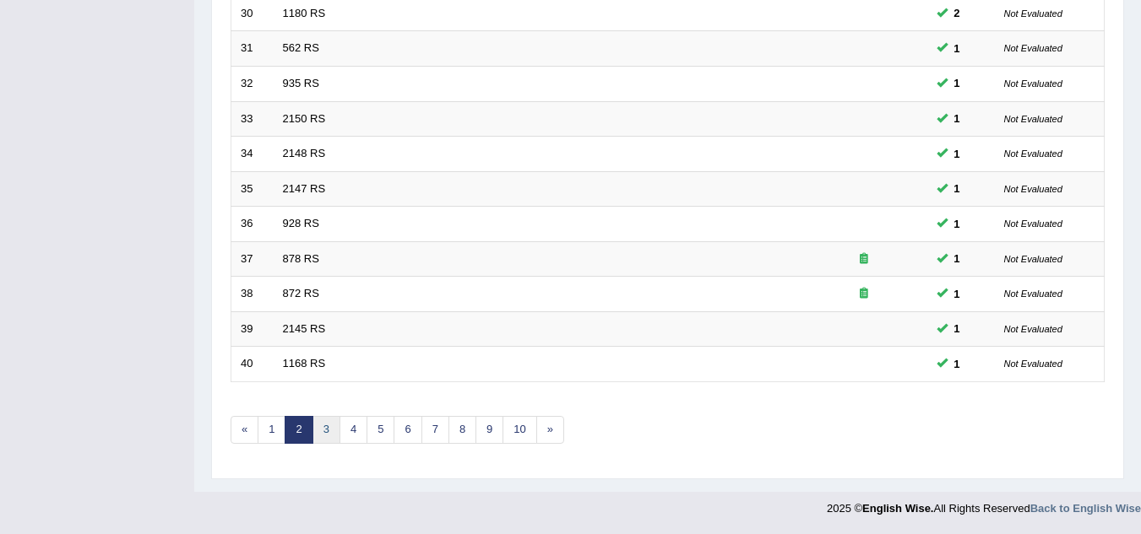
click at [325, 432] on link "3" at bounding box center [326, 430] width 28 height 28
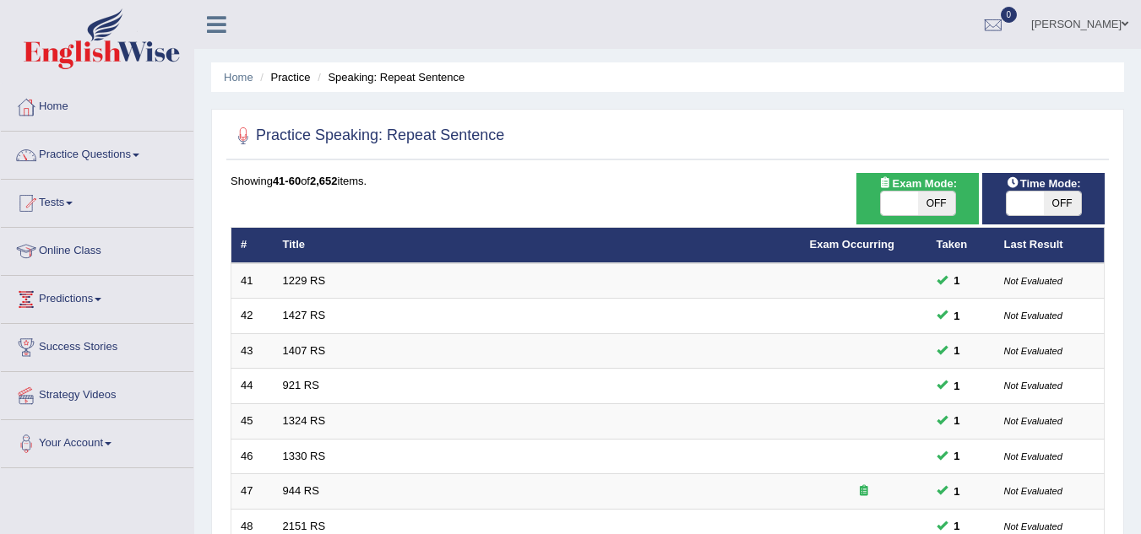
scroll to position [583, 0]
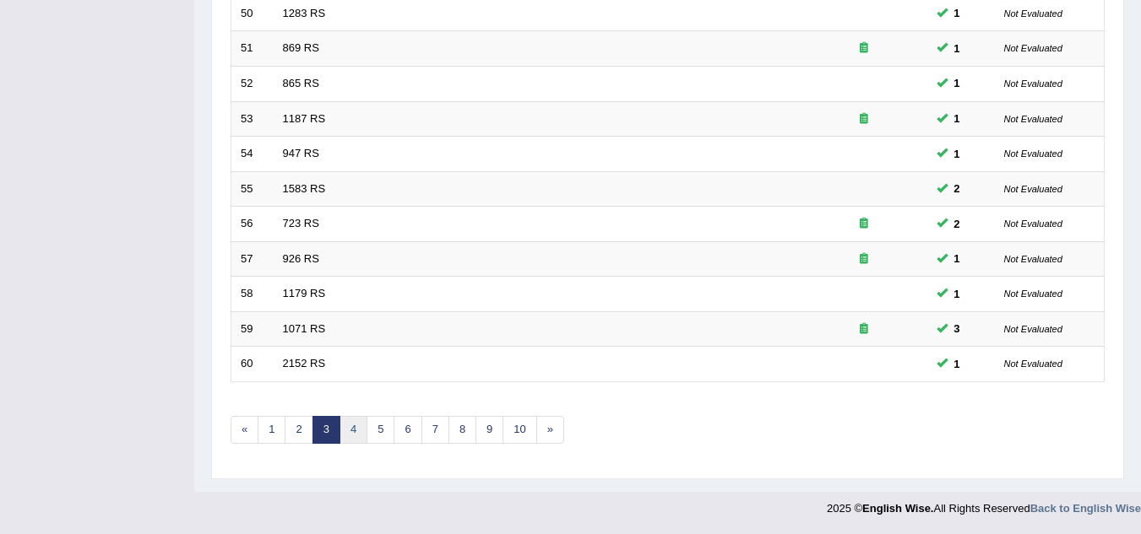
click at [355, 430] on link "4" at bounding box center [353, 430] width 28 height 28
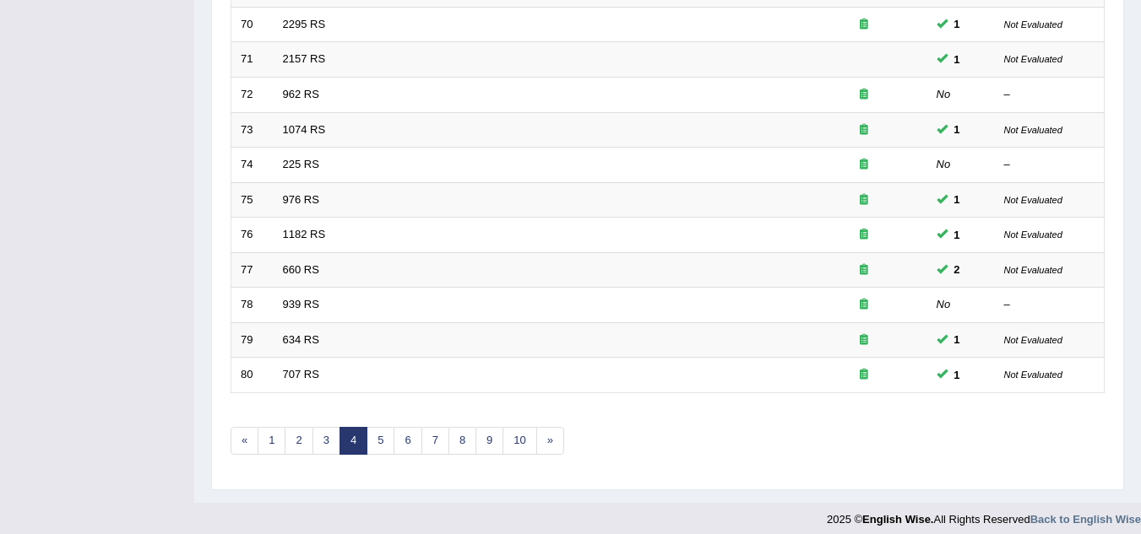
scroll to position [573, 0]
click at [382, 444] on link "5" at bounding box center [380, 440] width 28 height 28
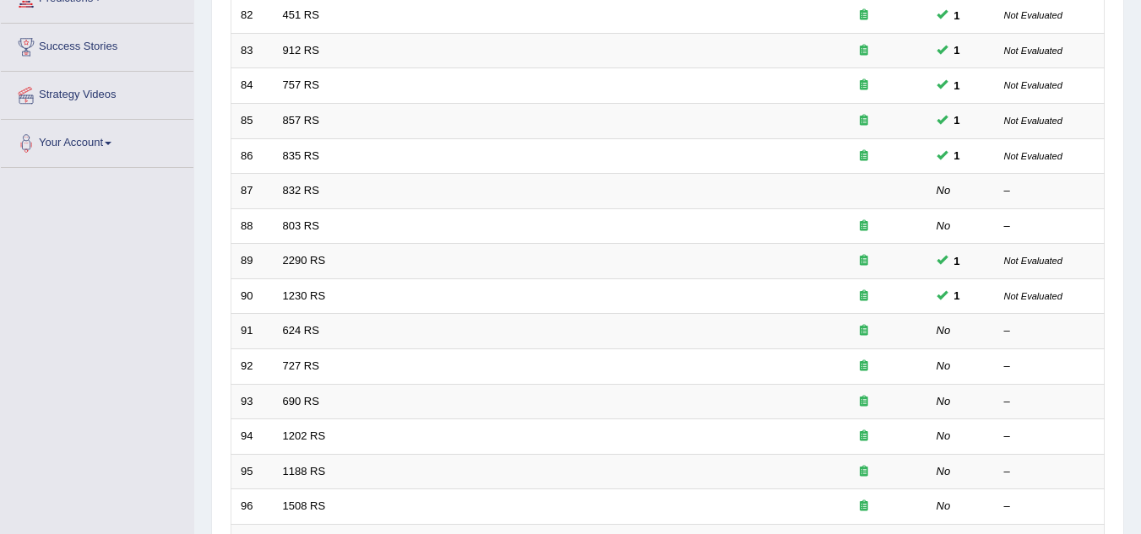
scroll to position [301, 0]
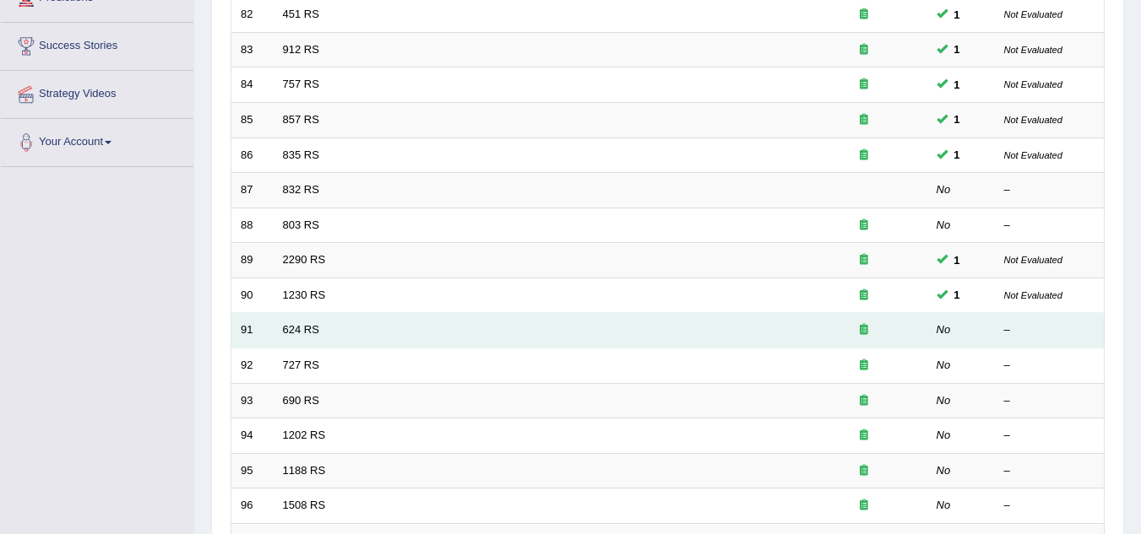
click at [354, 340] on td "624 RS" at bounding box center [537, 330] width 527 height 35
click at [296, 331] on link "624 RS" at bounding box center [301, 329] width 36 height 13
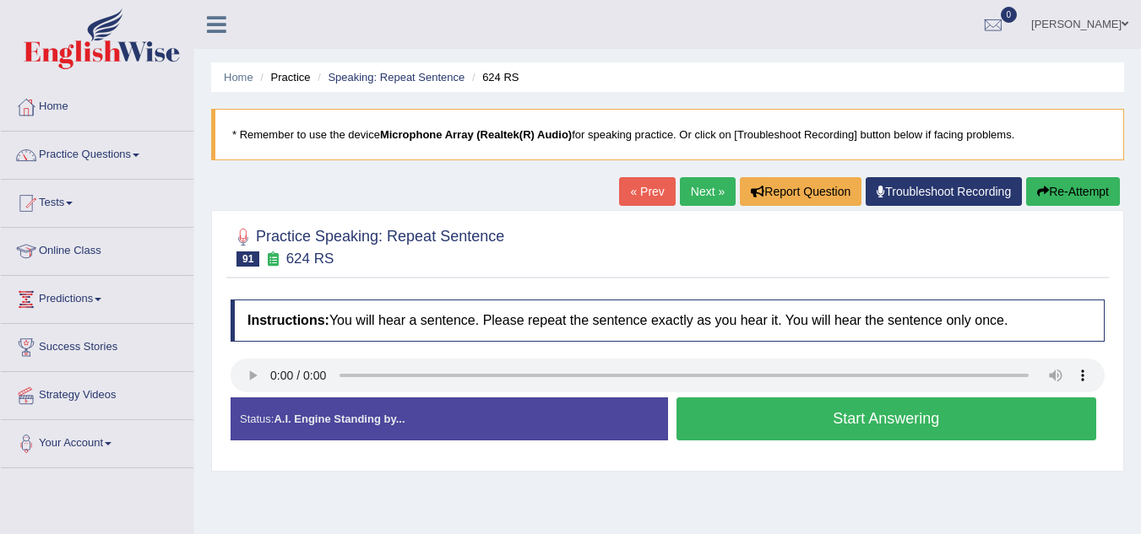
click at [687, 416] on button "Start Answering" at bounding box center [886, 419] width 420 height 43
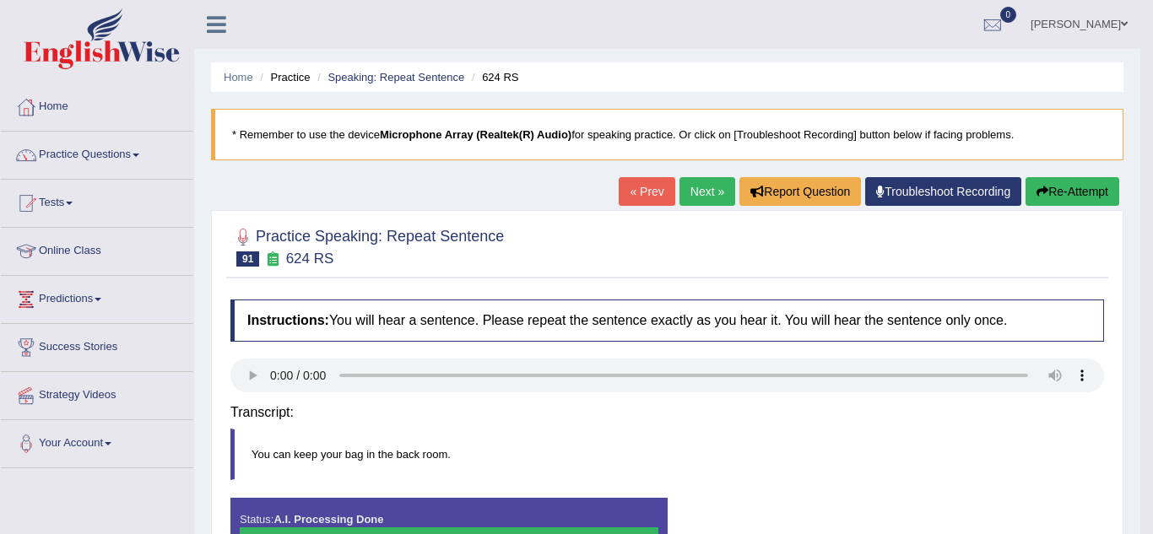
click at [695, 193] on body "Toggle navigation Home Practice Questions Speaking Practice Read Aloud Repeat S…" at bounding box center [576, 267] width 1153 height 534
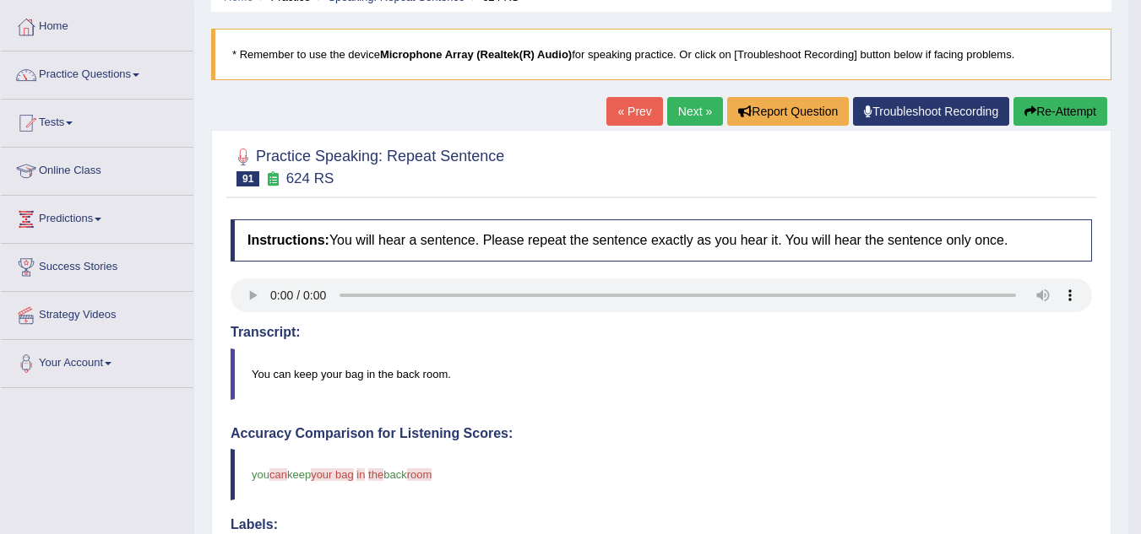
scroll to position [79, 0]
click at [681, 109] on link "Next »" at bounding box center [695, 112] width 56 height 29
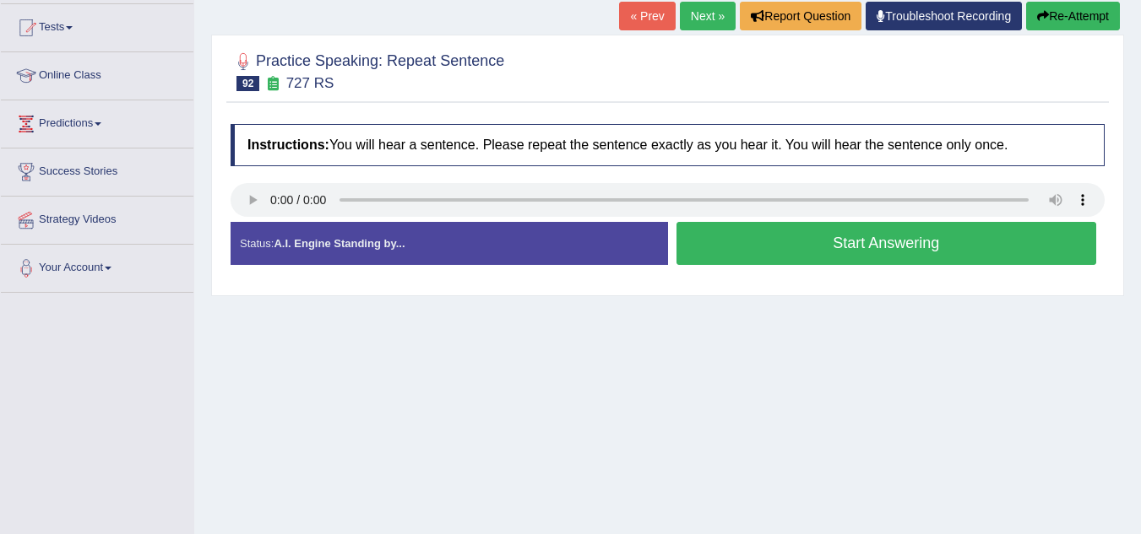
scroll to position [176, 0]
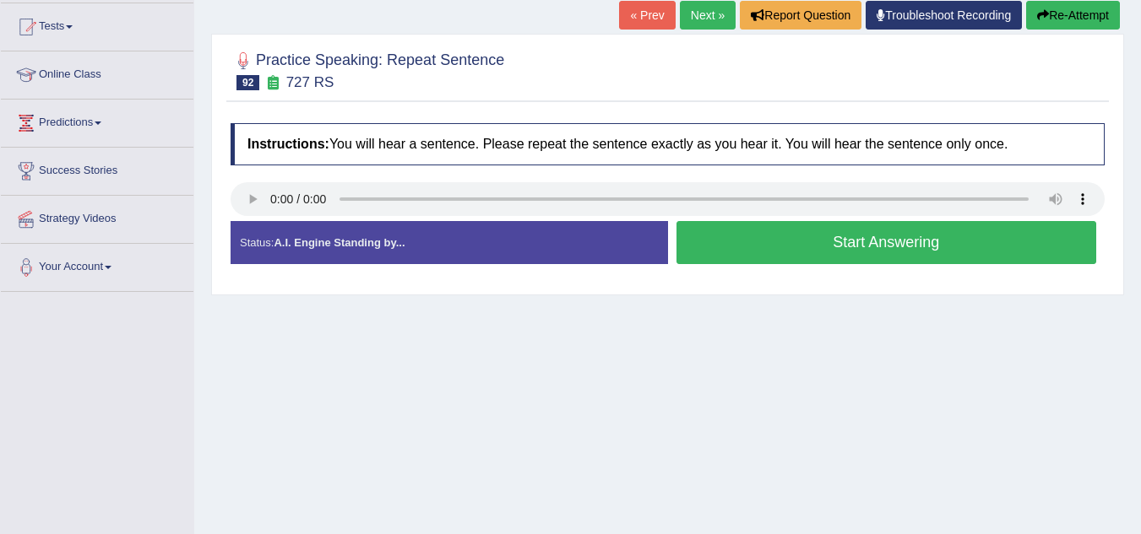
click at [701, 241] on button "Start Answering" at bounding box center [886, 242] width 420 height 43
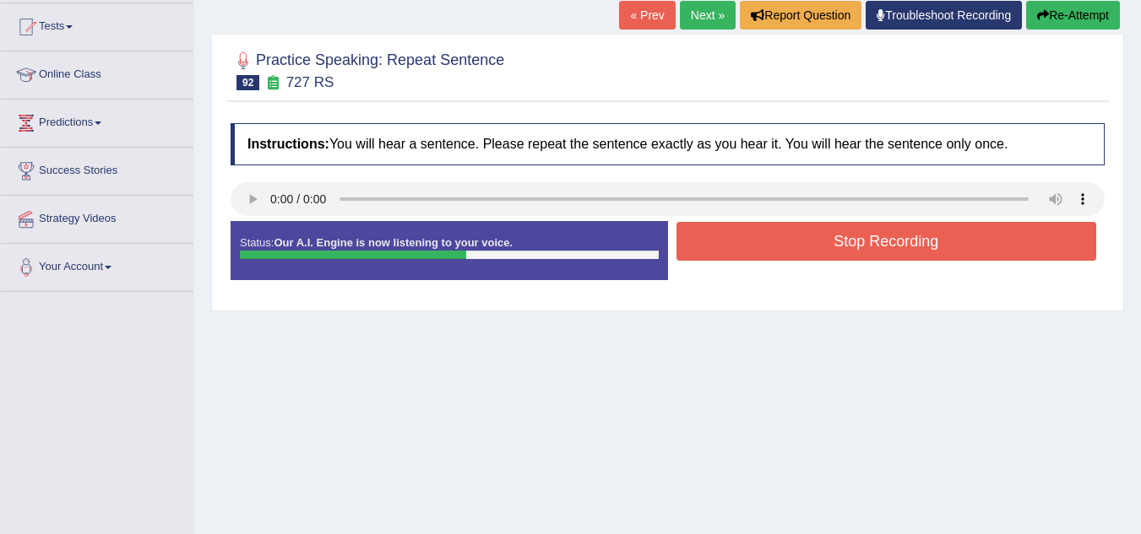
click at [701, 241] on button "Stop Recording" at bounding box center [886, 241] width 420 height 39
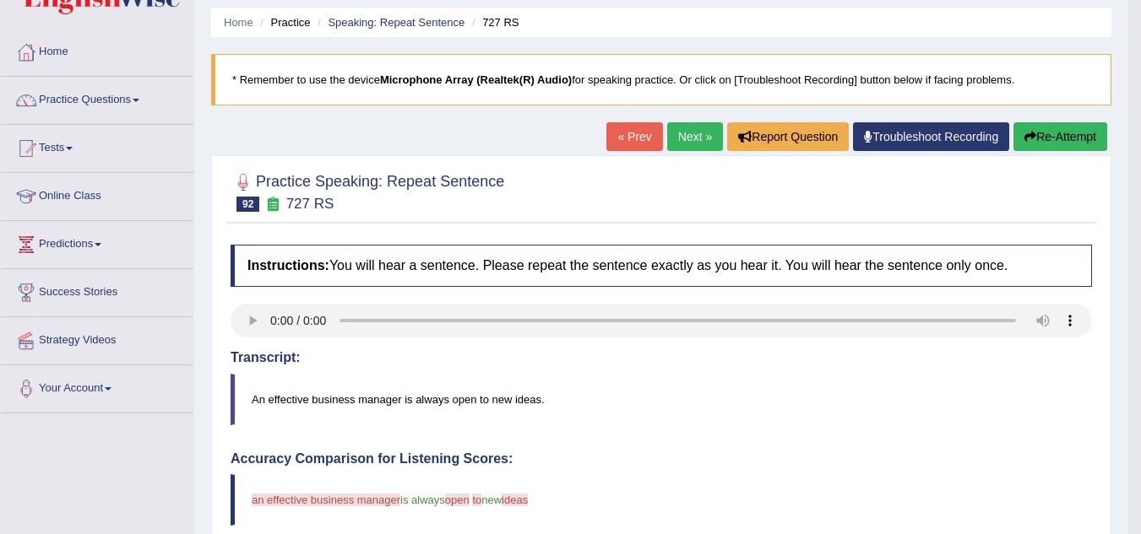
scroll to position [0, 0]
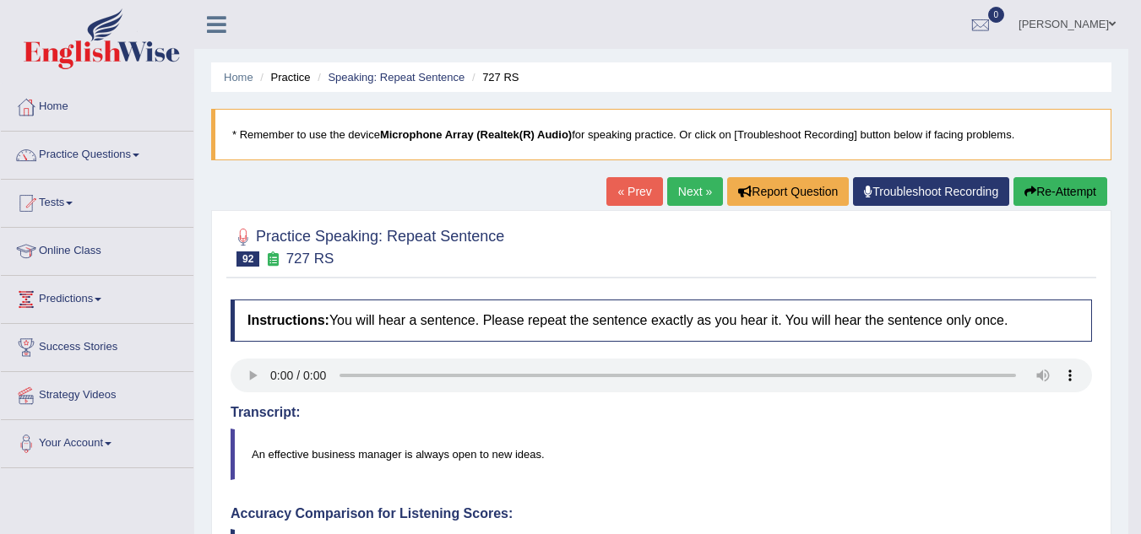
click at [668, 189] on link "Next »" at bounding box center [695, 191] width 56 height 29
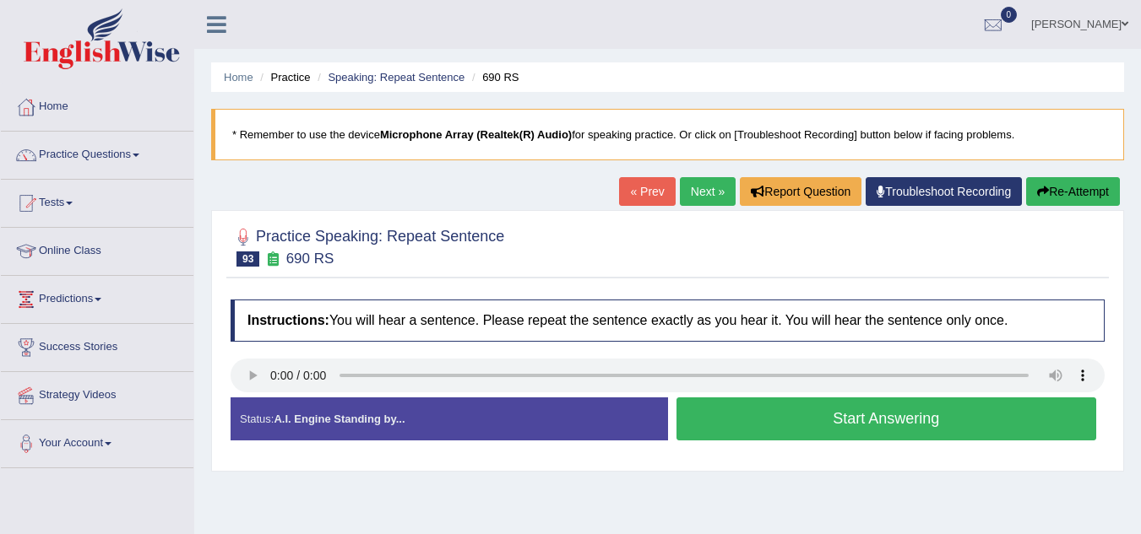
click at [711, 196] on link "Next »" at bounding box center [708, 191] width 56 height 29
click at [724, 417] on button "Start Answering" at bounding box center [886, 419] width 420 height 43
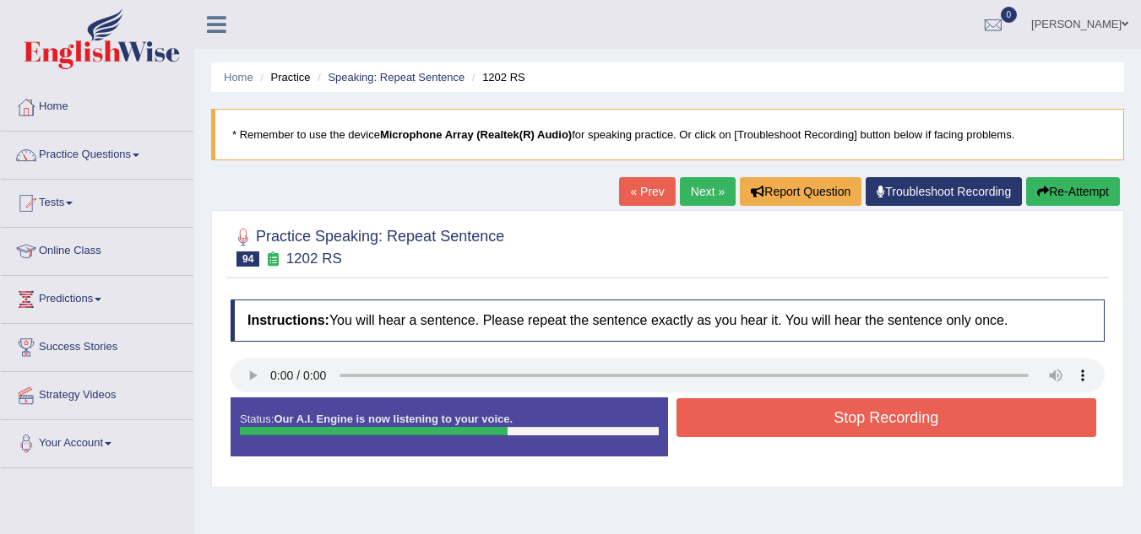
click at [724, 417] on button "Stop Recording" at bounding box center [886, 418] width 420 height 39
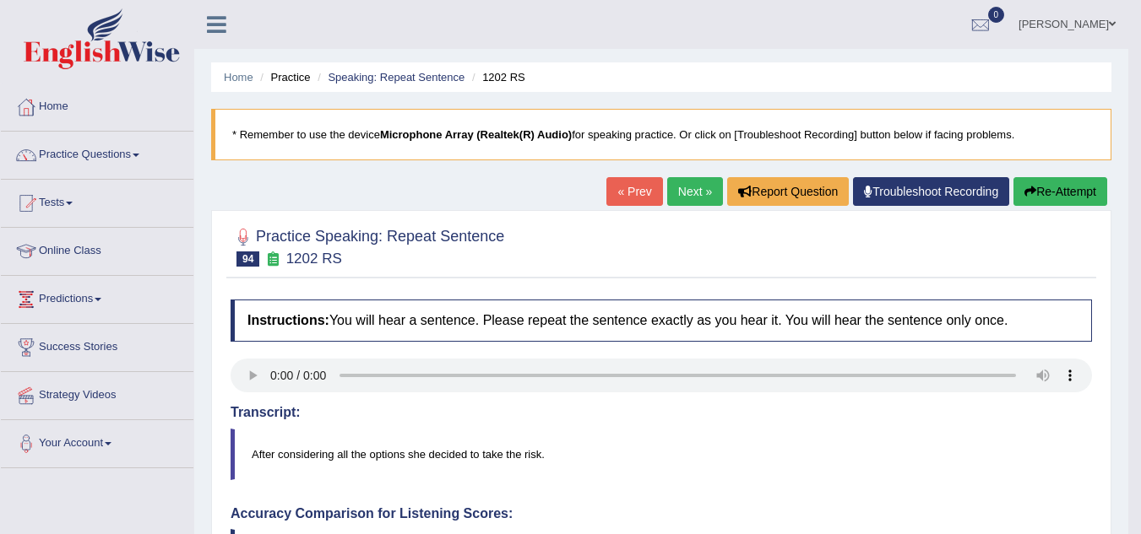
click at [674, 201] on link "Next »" at bounding box center [695, 191] width 56 height 29
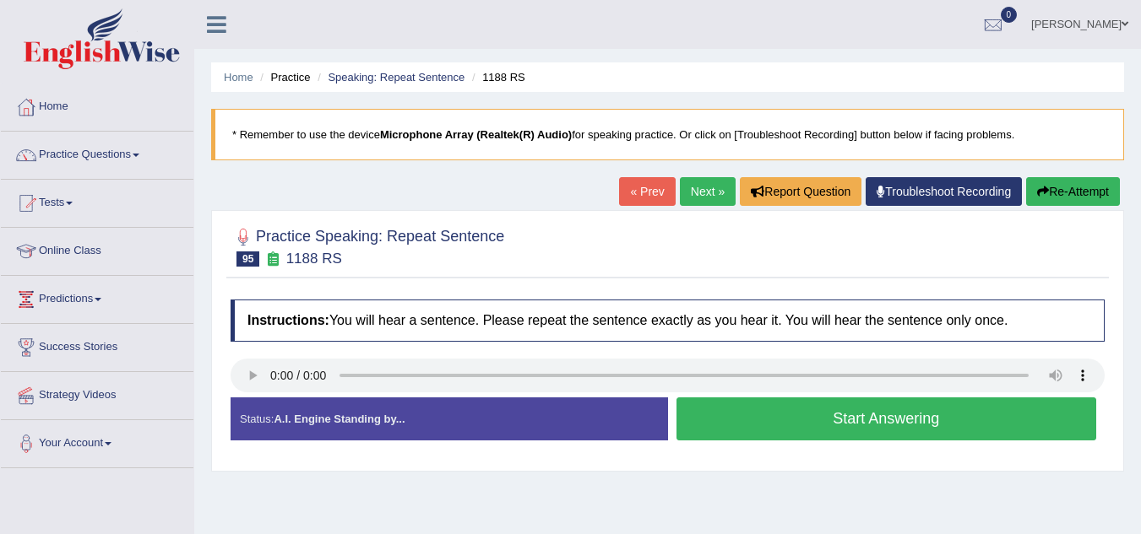
click at [708, 427] on button "Start Answering" at bounding box center [886, 419] width 420 height 43
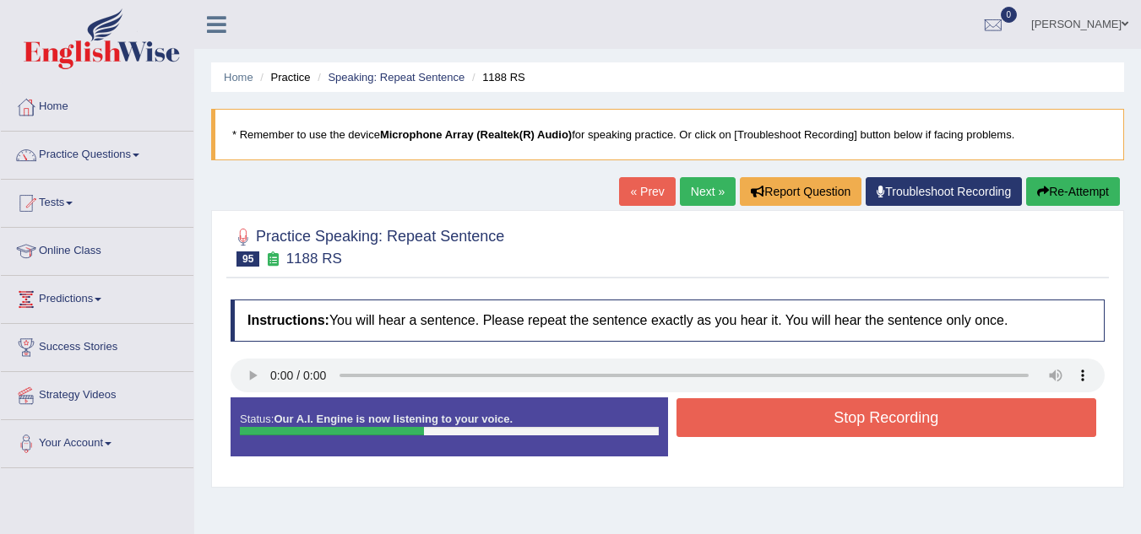
click at [708, 427] on button "Stop Recording" at bounding box center [886, 418] width 420 height 39
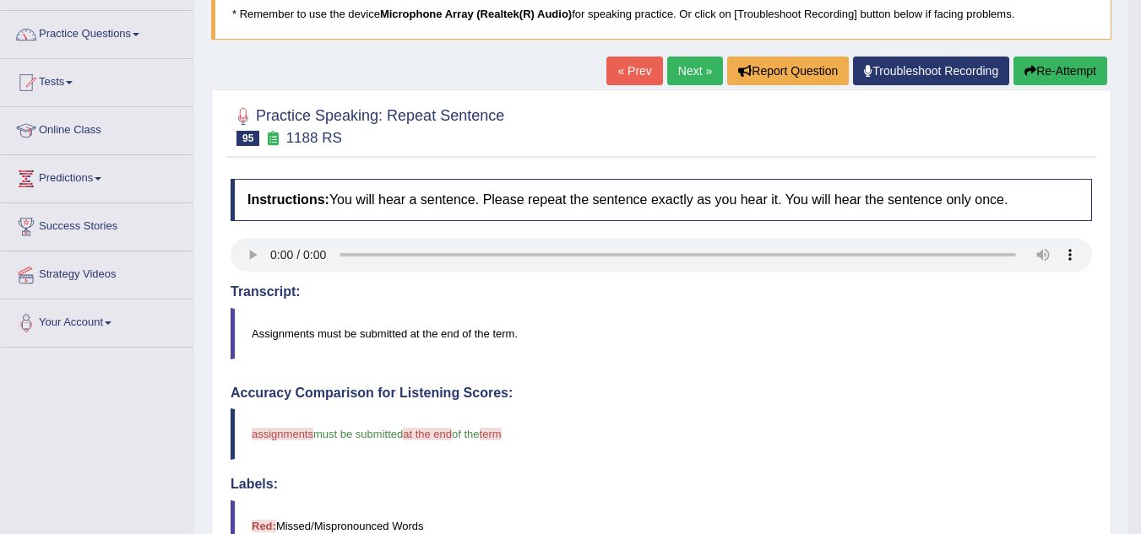
scroll to position [94, 0]
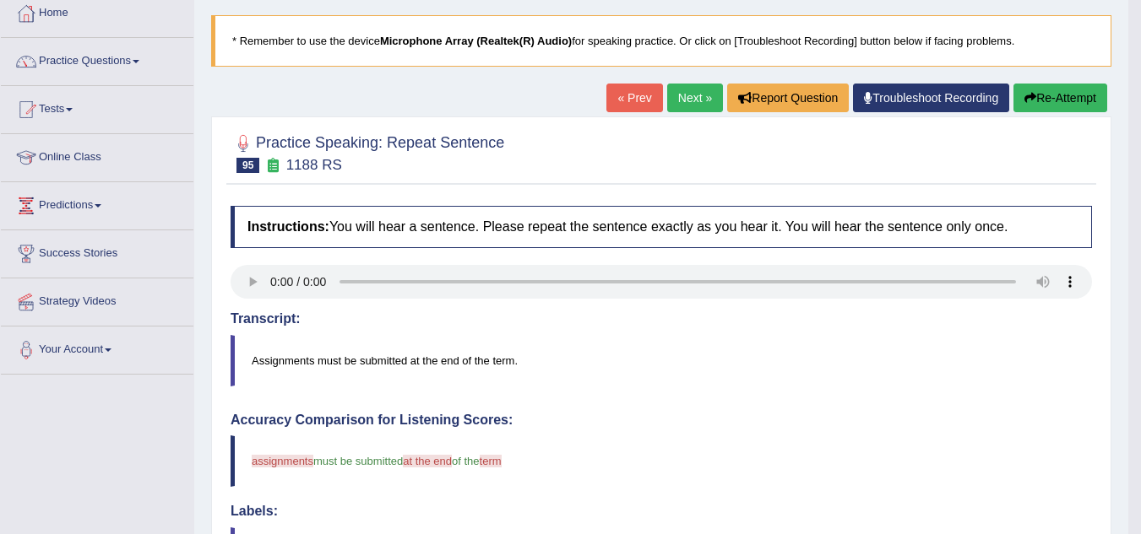
click at [681, 91] on link "Next »" at bounding box center [695, 98] width 56 height 29
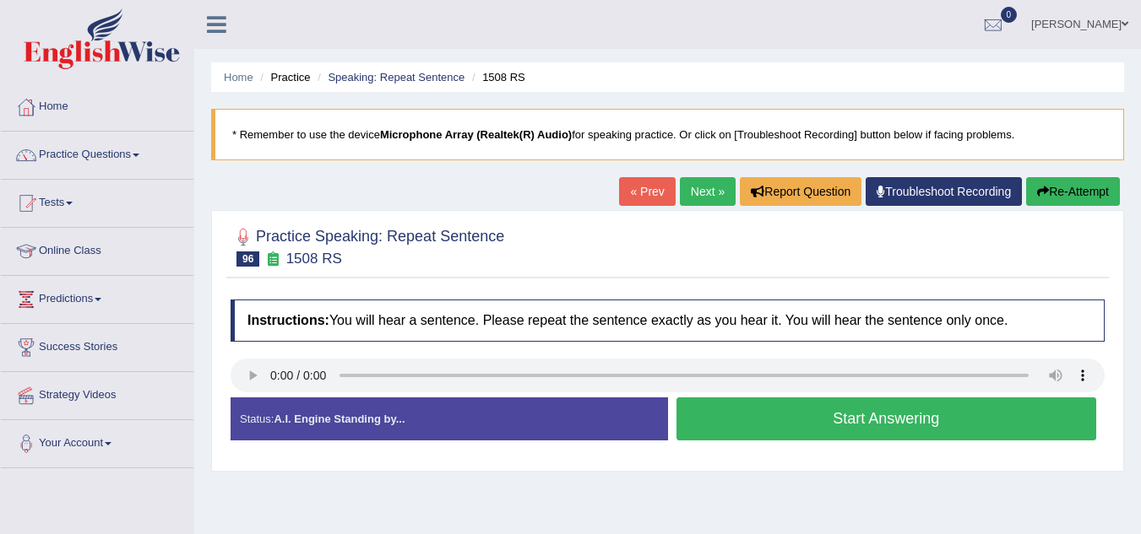
click at [697, 410] on button "Start Answering" at bounding box center [886, 419] width 420 height 43
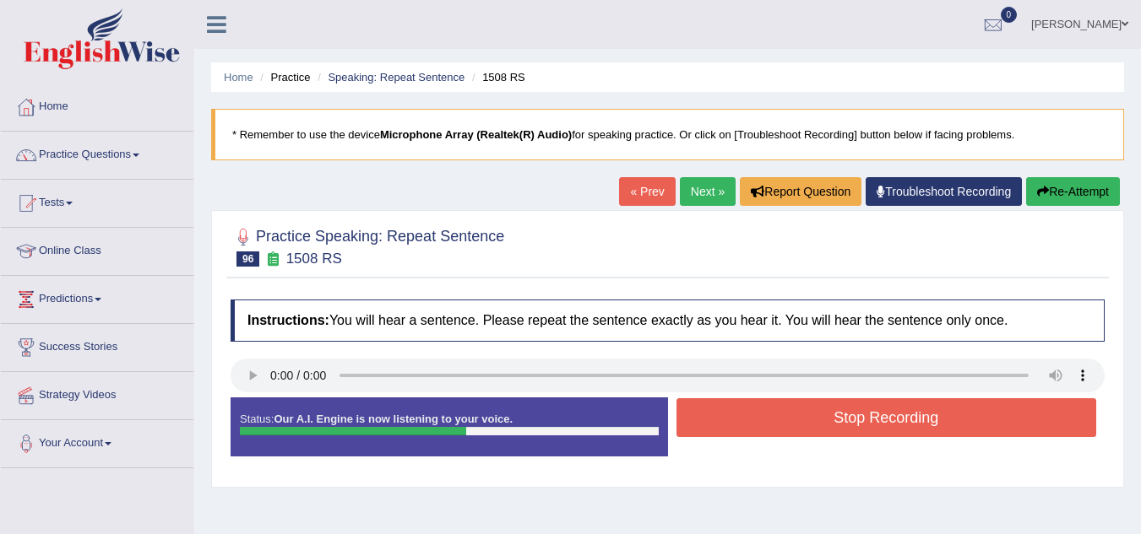
click at [697, 410] on button "Stop Recording" at bounding box center [886, 418] width 420 height 39
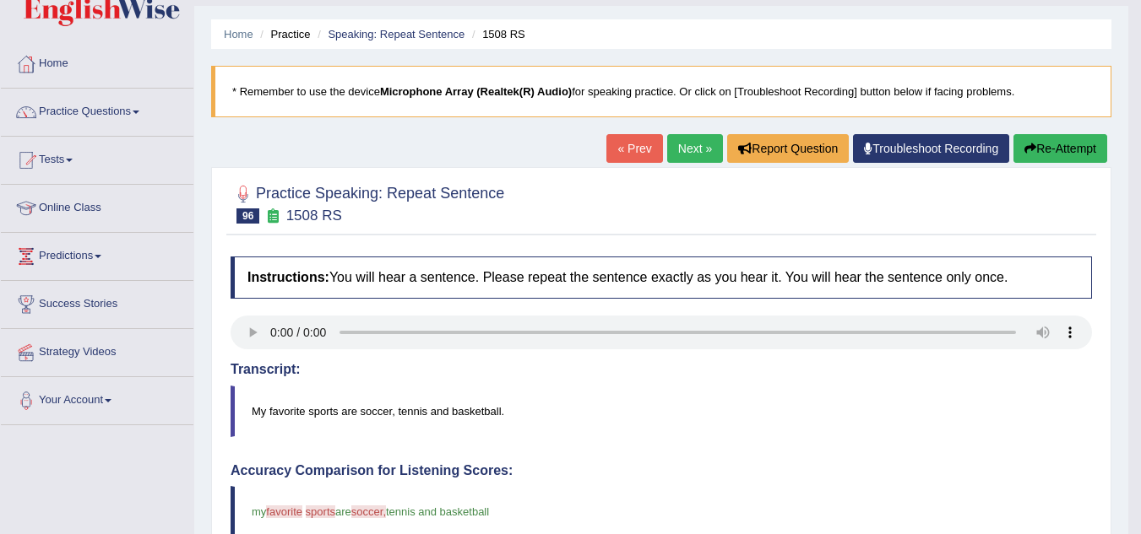
scroll to position [33, 0]
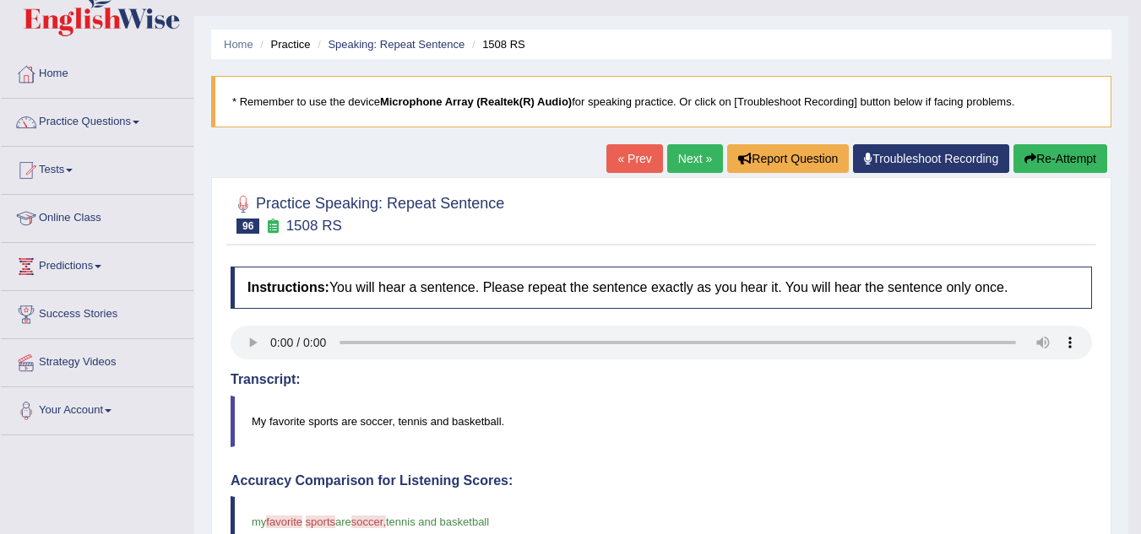
click at [667, 155] on link "Next »" at bounding box center [695, 158] width 56 height 29
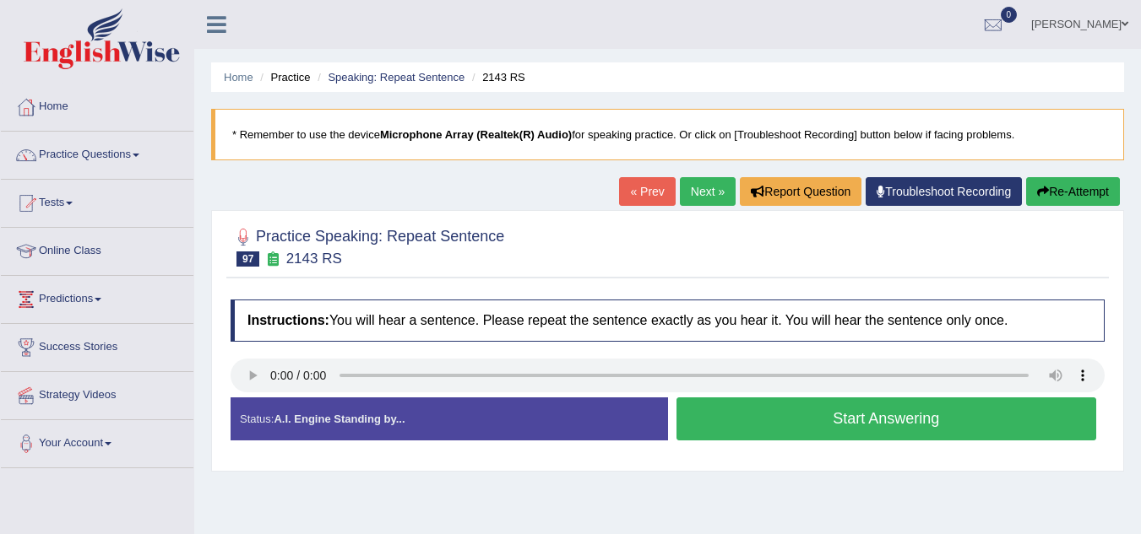
click at [705, 399] on button "Start Answering" at bounding box center [886, 419] width 420 height 43
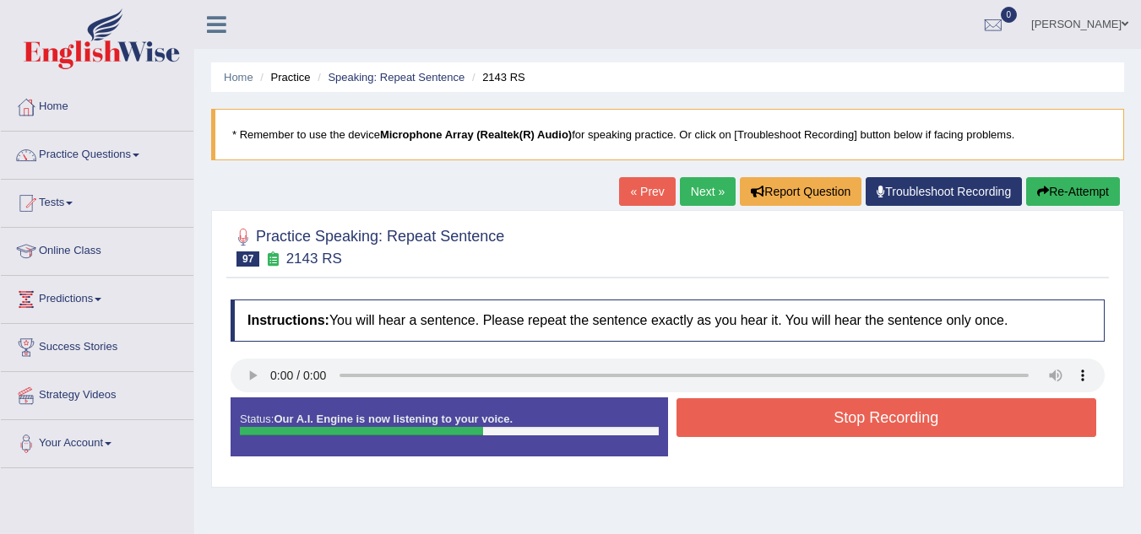
click at [708, 410] on button "Stop Recording" at bounding box center [886, 418] width 420 height 39
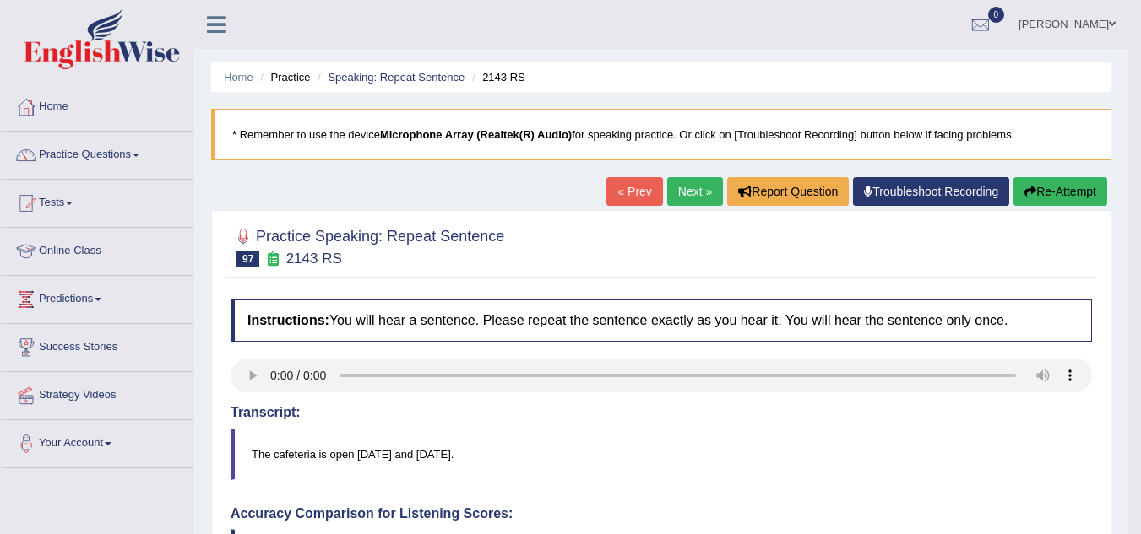
click at [681, 195] on link "Next »" at bounding box center [695, 191] width 56 height 29
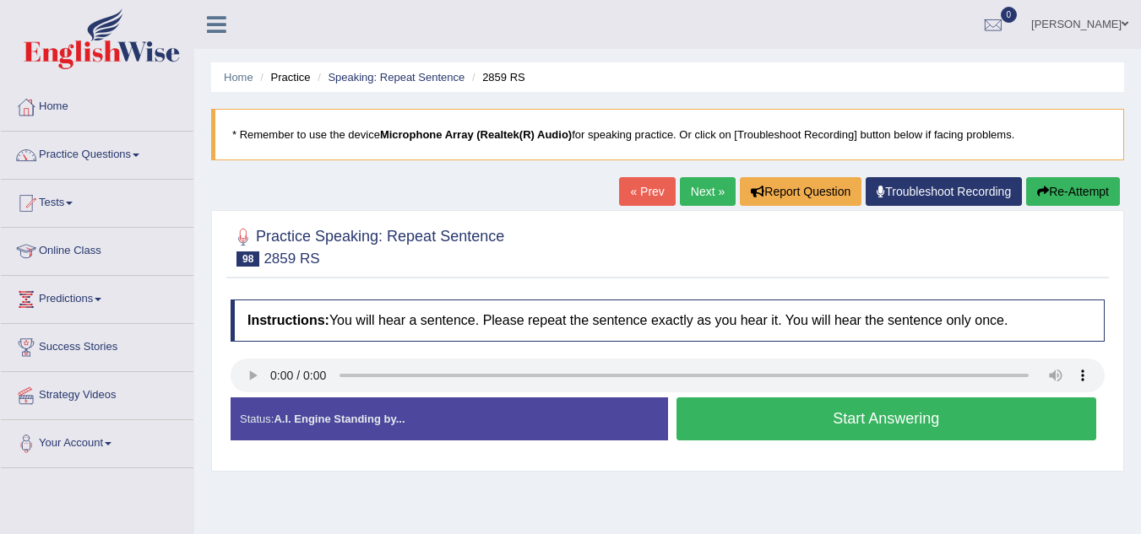
click at [686, 189] on link "Next »" at bounding box center [708, 191] width 56 height 29
click at [690, 198] on link "Next »" at bounding box center [708, 191] width 56 height 29
click at [692, 420] on button "Start Answering" at bounding box center [886, 419] width 420 height 43
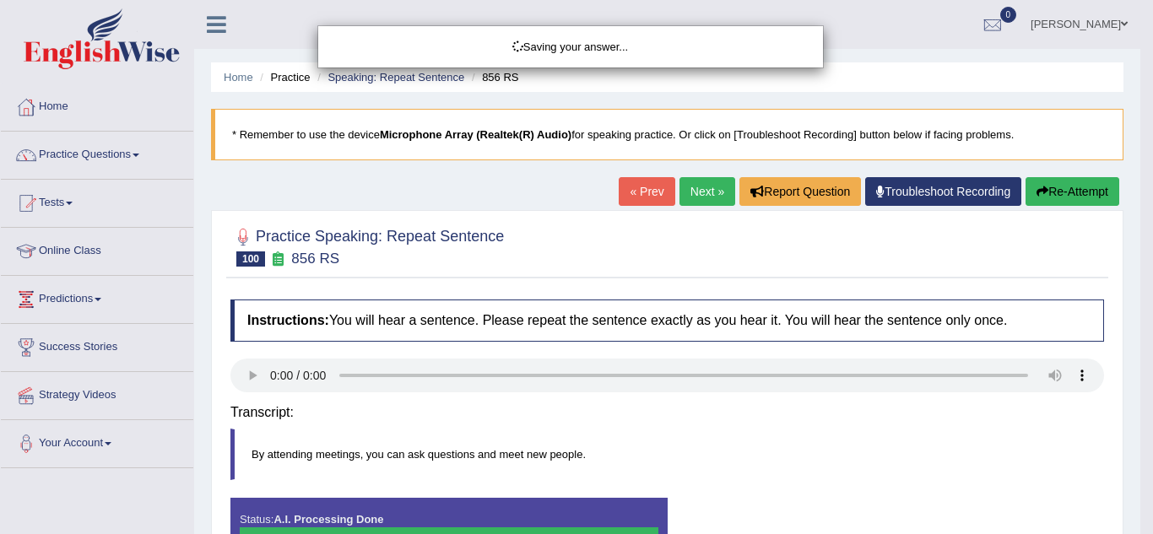
click at [692, 420] on body "Toggle navigation Home Practice Questions Speaking Practice Read Aloud Repeat S…" at bounding box center [576, 267] width 1153 height 534
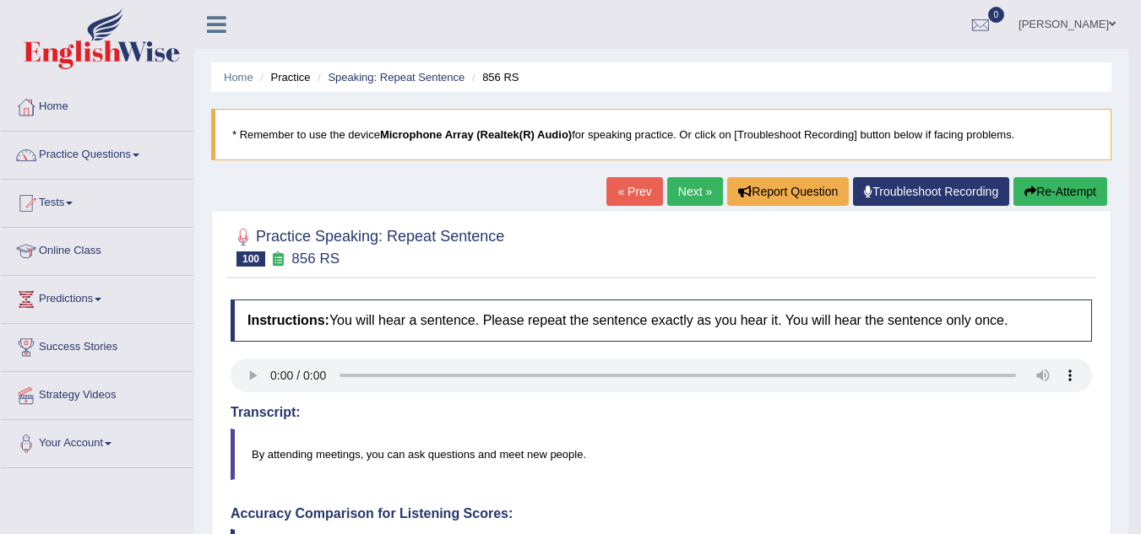
click at [682, 197] on link "Next »" at bounding box center [695, 191] width 56 height 29
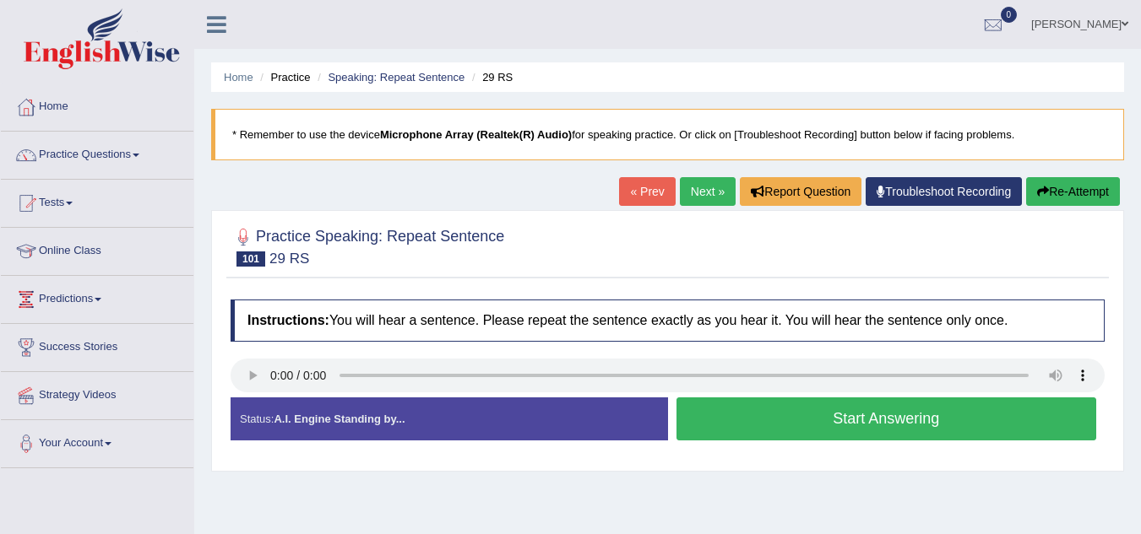
click at [697, 194] on link "Next »" at bounding box center [708, 191] width 56 height 29
click at [697, 193] on link "Next »" at bounding box center [708, 191] width 56 height 29
click at [691, 410] on button "Start Answering" at bounding box center [886, 419] width 420 height 43
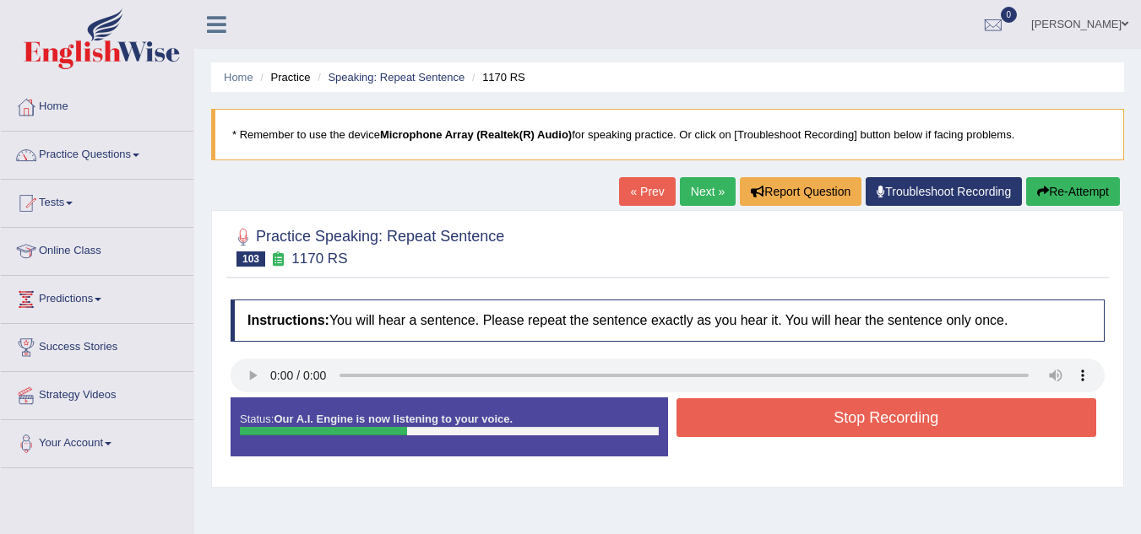
click at [691, 410] on button "Stop Recording" at bounding box center [886, 418] width 420 height 39
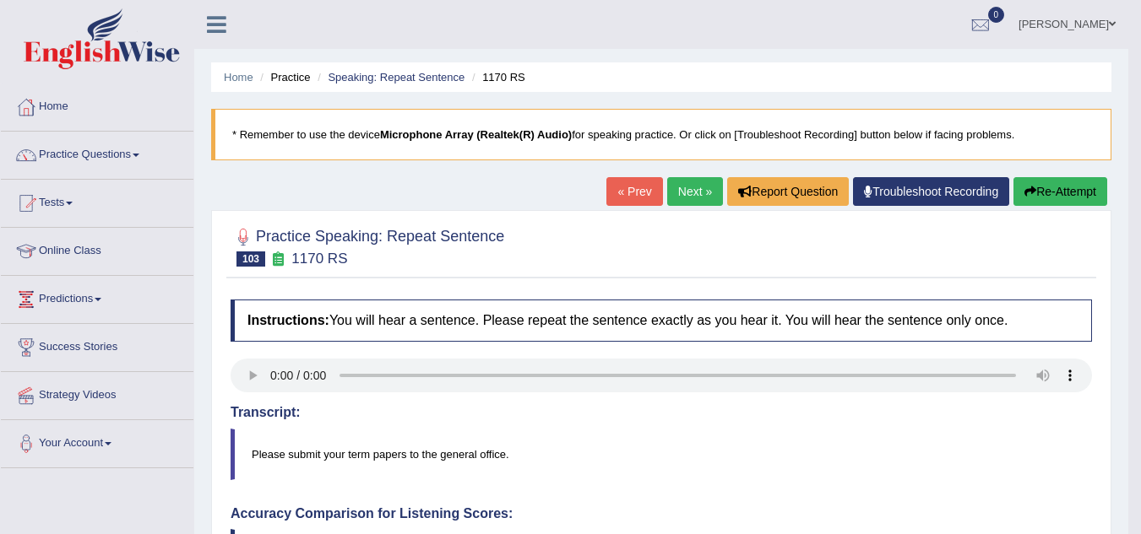
click at [681, 194] on link "Next »" at bounding box center [695, 191] width 56 height 29
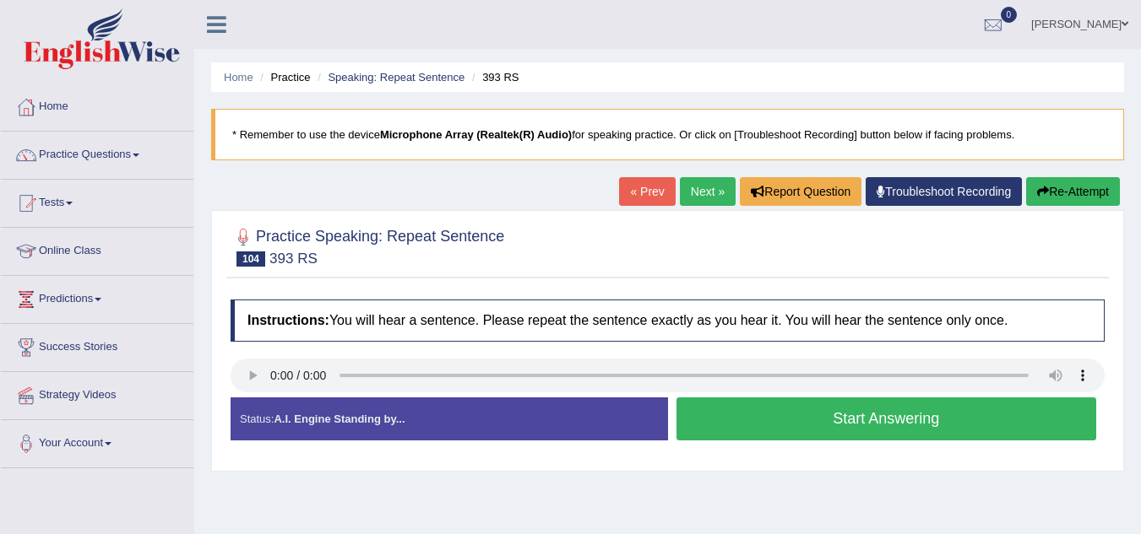
click at [692, 196] on link "Next »" at bounding box center [708, 191] width 56 height 29
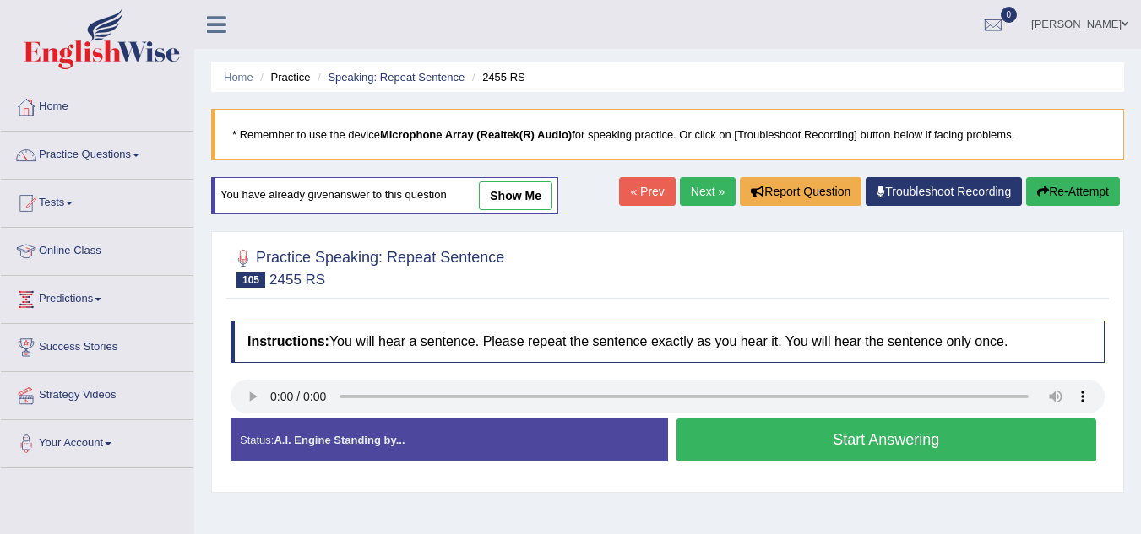
click at [711, 447] on button "Start Answering" at bounding box center [886, 440] width 420 height 43
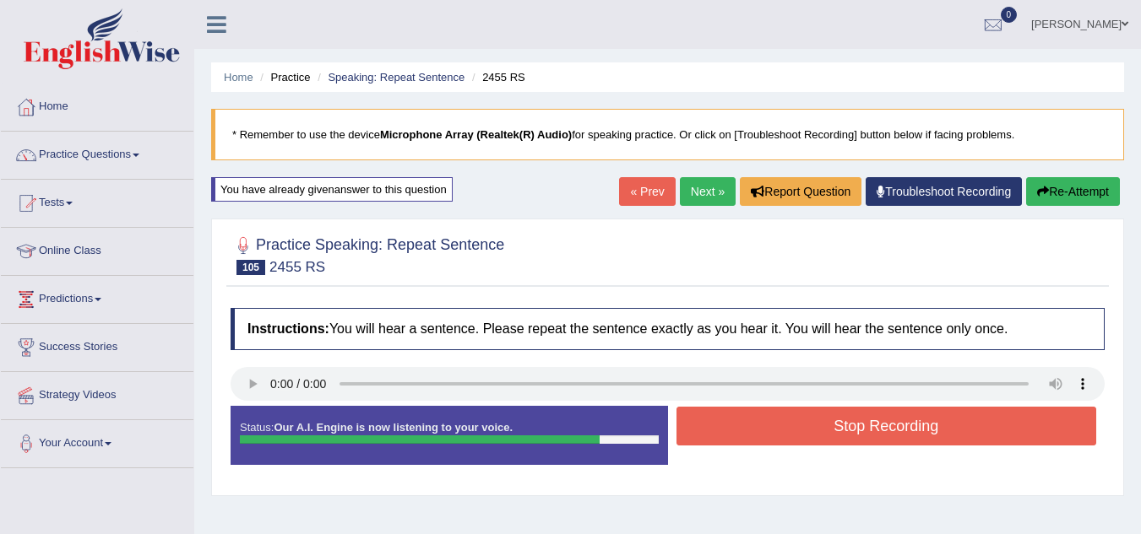
click at [697, 417] on button "Stop Recording" at bounding box center [886, 426] width 420 height 39
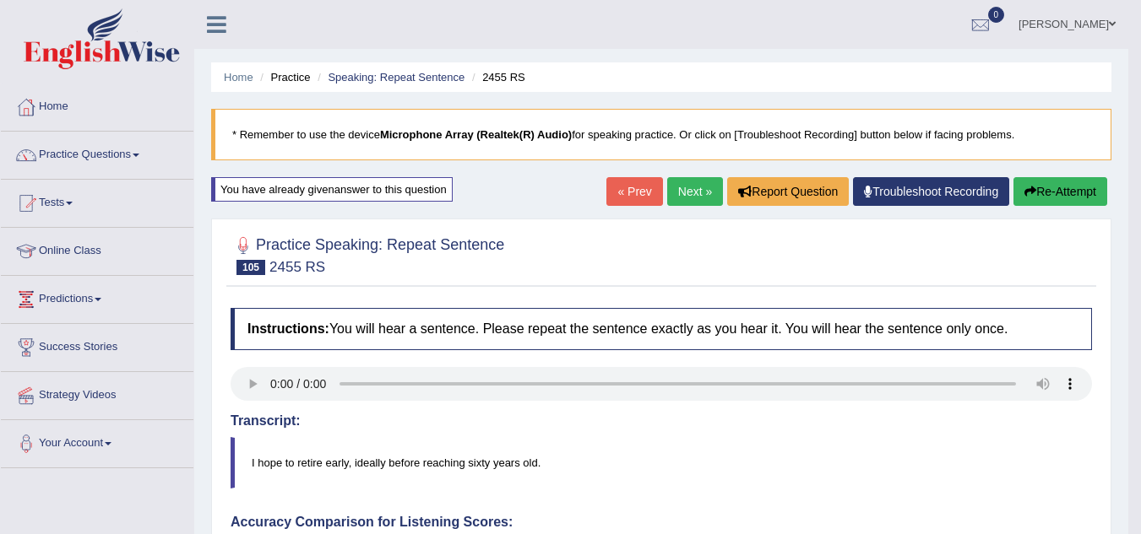
click at [687, 185] on link "Next »" at bounding box center [695, 191] width 56 height 29
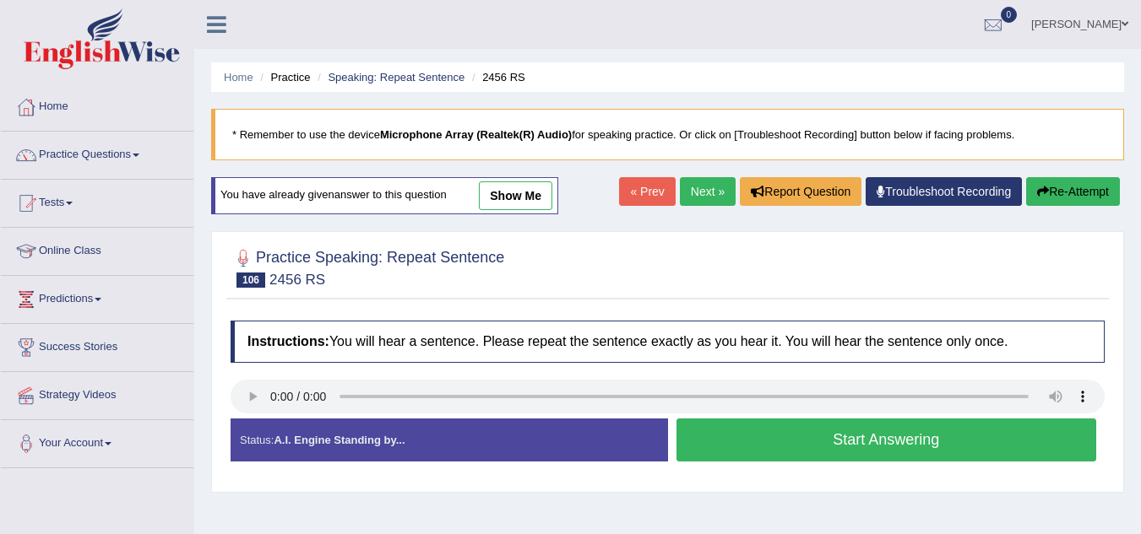
click at [687, 432] on button "Start Answering" at bounding box center [886, 440] width 420 height 43
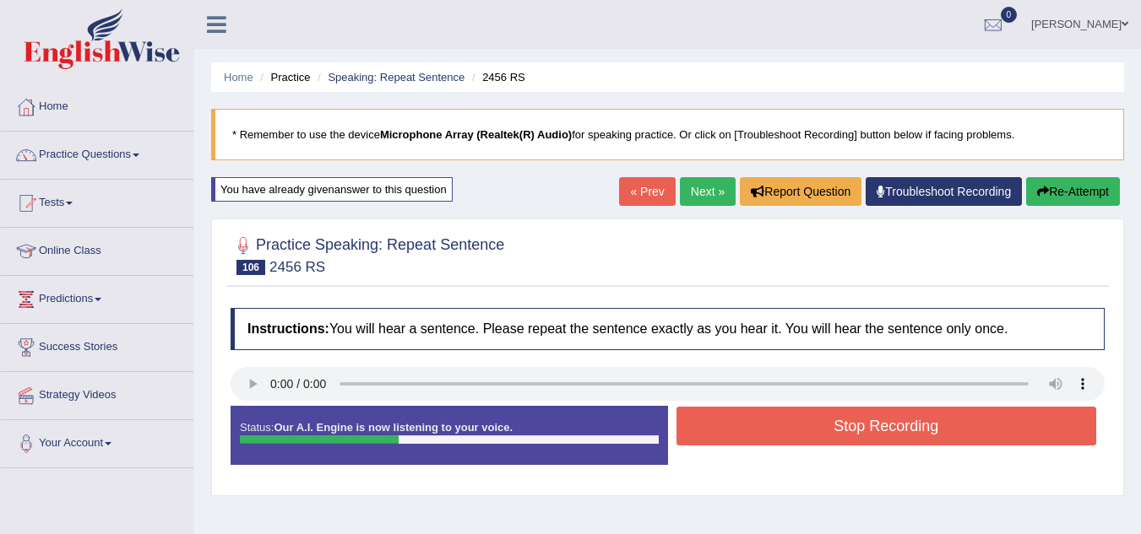
click at [687, 432] on button "Stop Recording" at bounding box center [886, 426] width 420 height 39
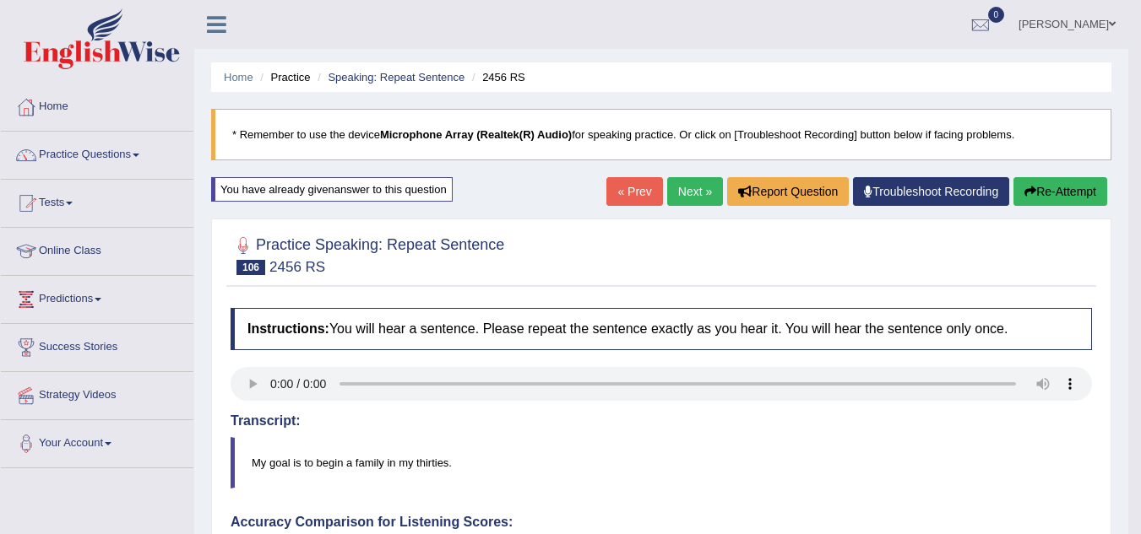
click at [689, 196] on link "Next »" at bounding box center [695, 191] width 56 height 29
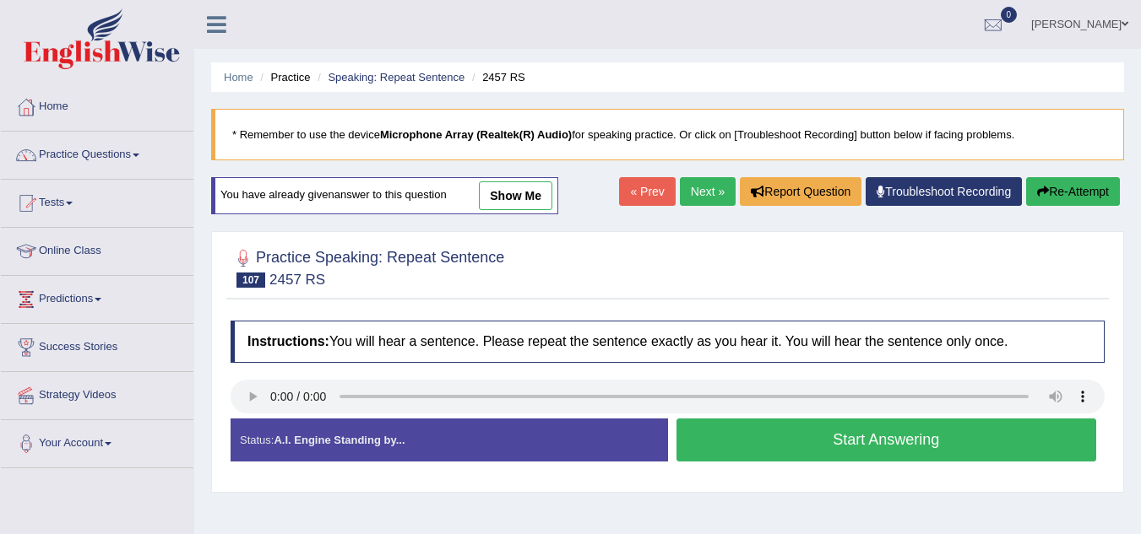
click at [694, 451] on button "Start Answering" at bounding box center [886, 440] width 420 height 43
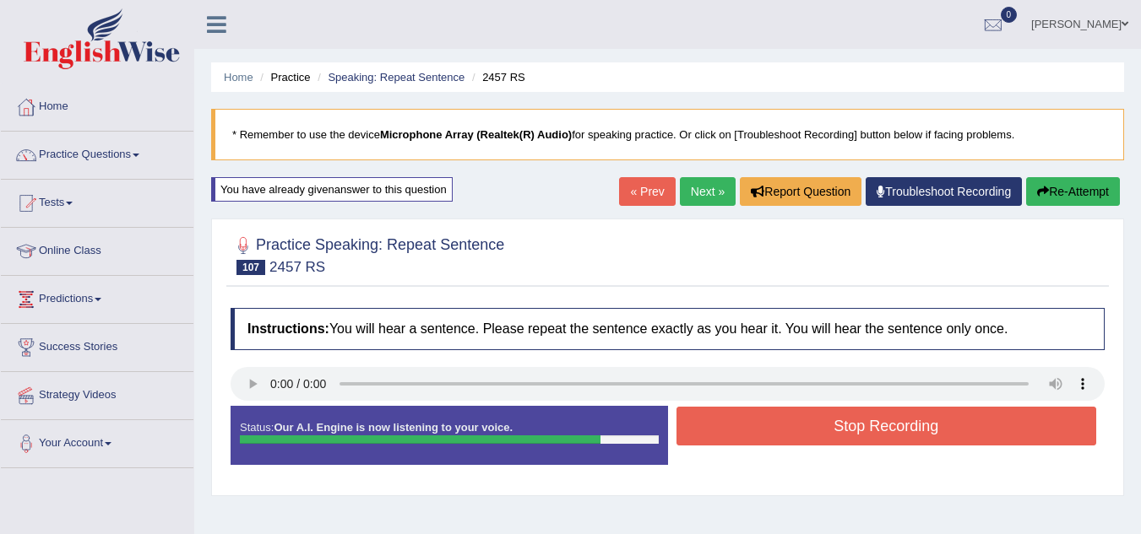
click at [721, 421] on button "Stop Recording" at bounding box center [886, 426] width 420 height 39
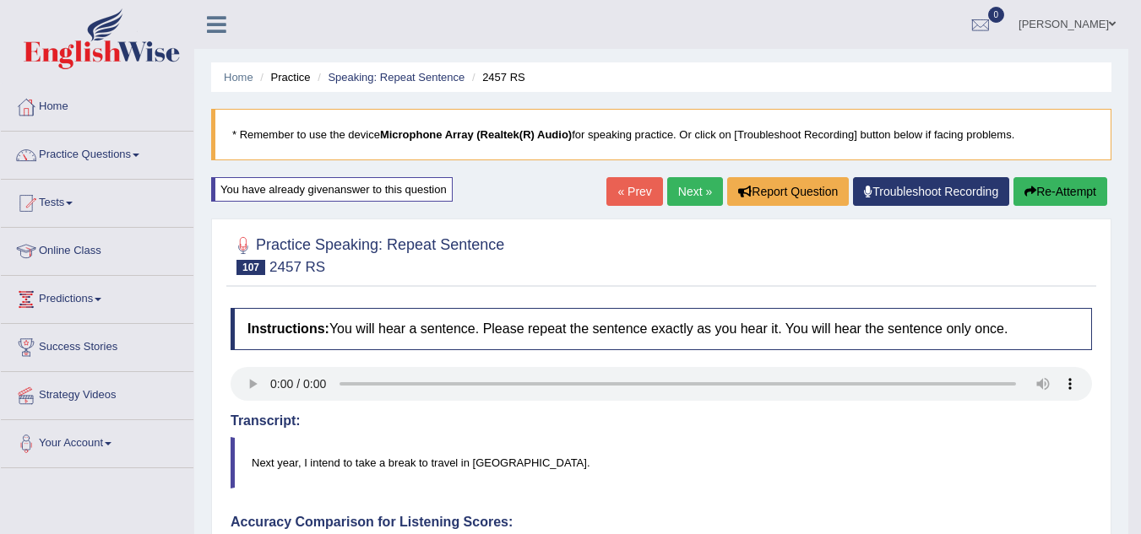
click at [680, 191] on link "Next »" at bounding box center [695, 191] width 56 height 29
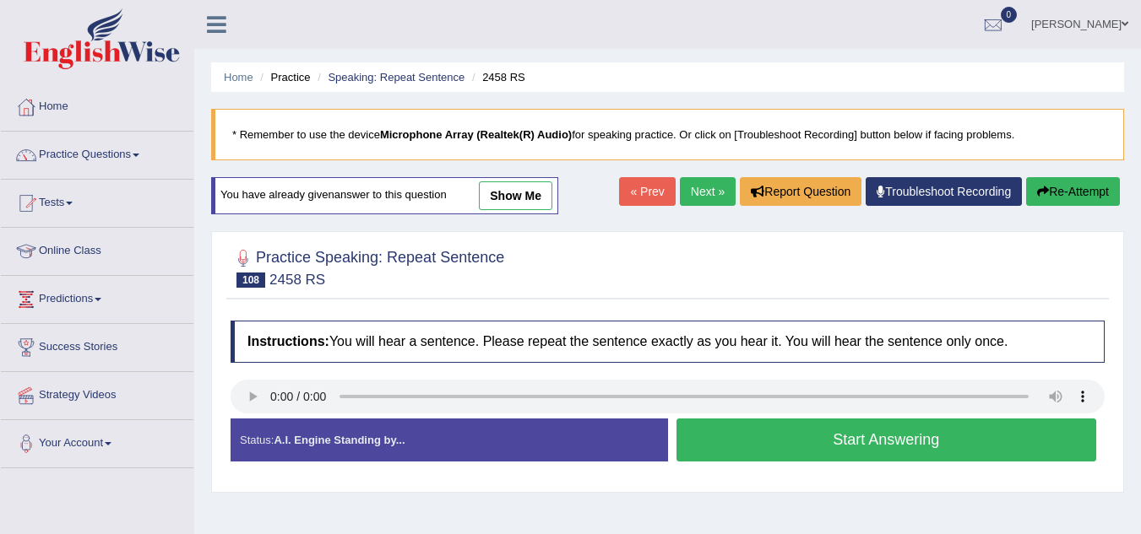
click at [695, 187] on link "Next »" at bounding box center [708, 191] width 56 height 29
click at [692, 443] on button "Start Answering" at bounding box center [886, 440] width 420 height 43
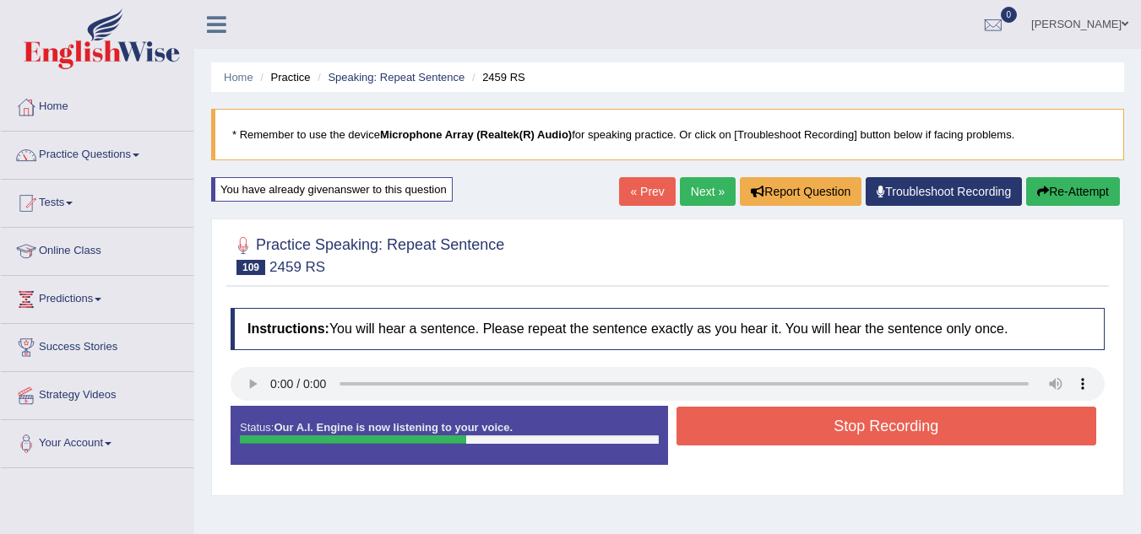
click at [692, 443] on button "Stop Recording" at bounding box center [886, 426] width 420 height 39
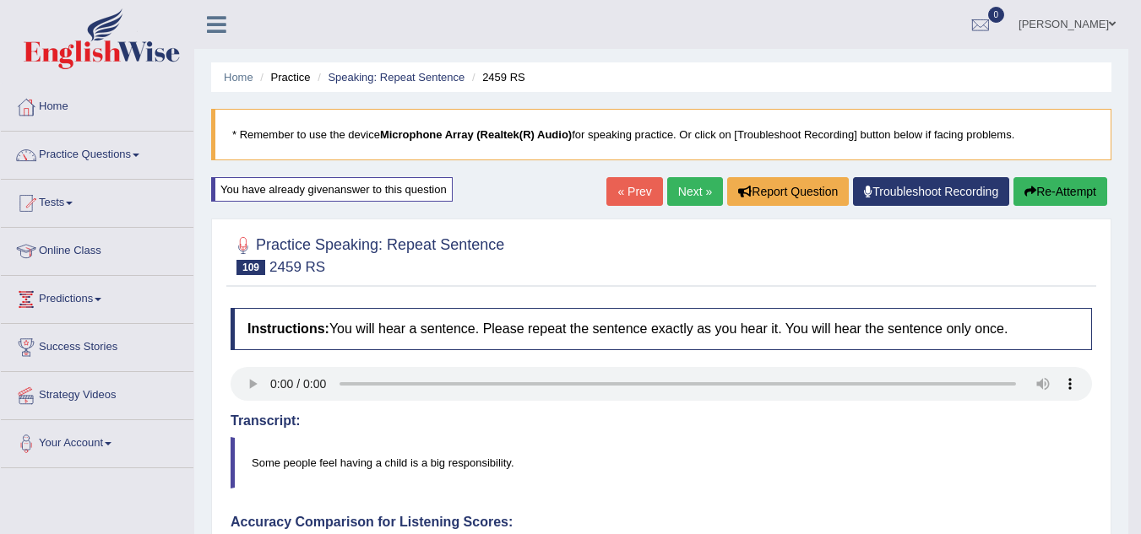
click at [674, 187] on link "Next »" at bounding box center [695, 191] width 56 height 29
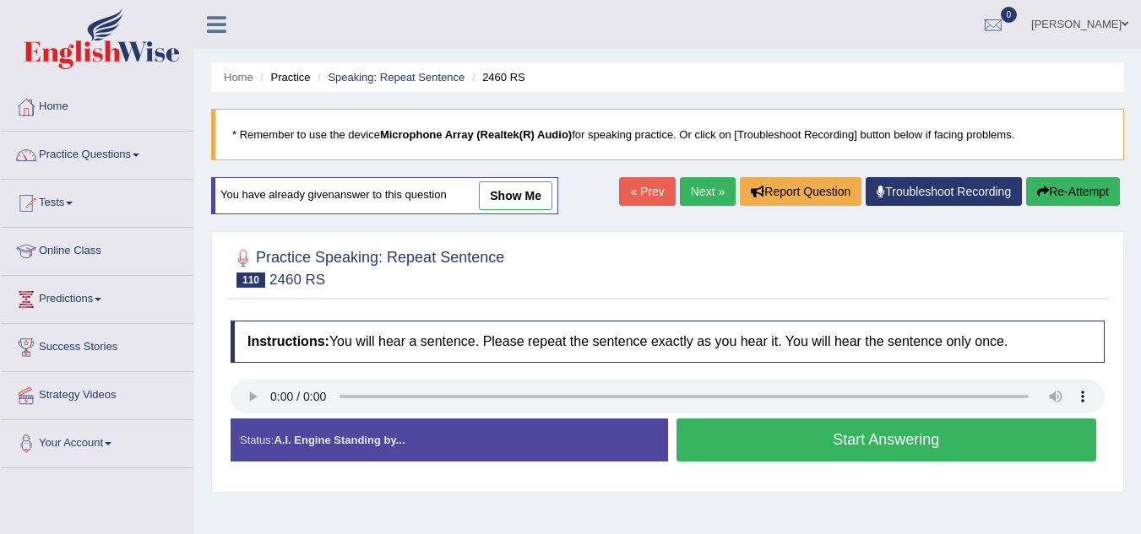
click at [691, 437] on button "Start Answering" at bounding box center [886, 440] width 420 height 43
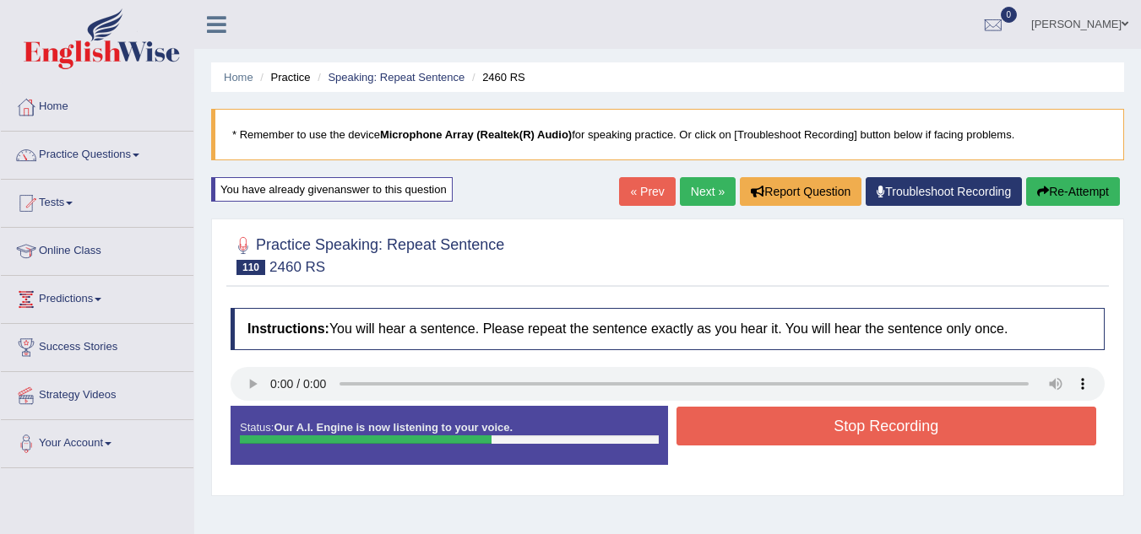
click at [691, 437] on button "Stop Recording" at bounding box center [886, 426] width 420 height 39
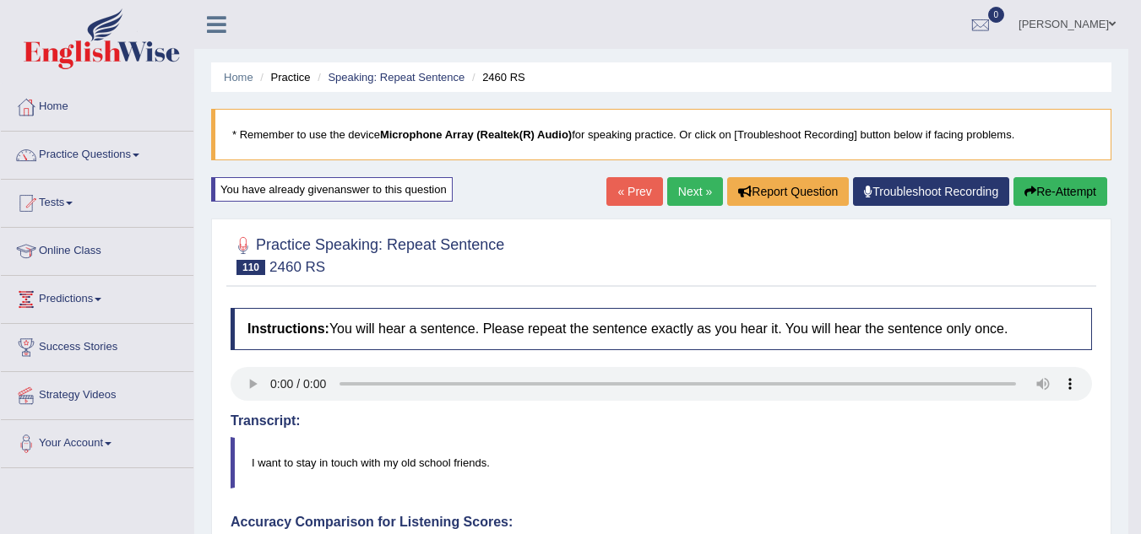
click at [696, 191] on link "Next »" at bounding box center [695, 191] width 56 height 29
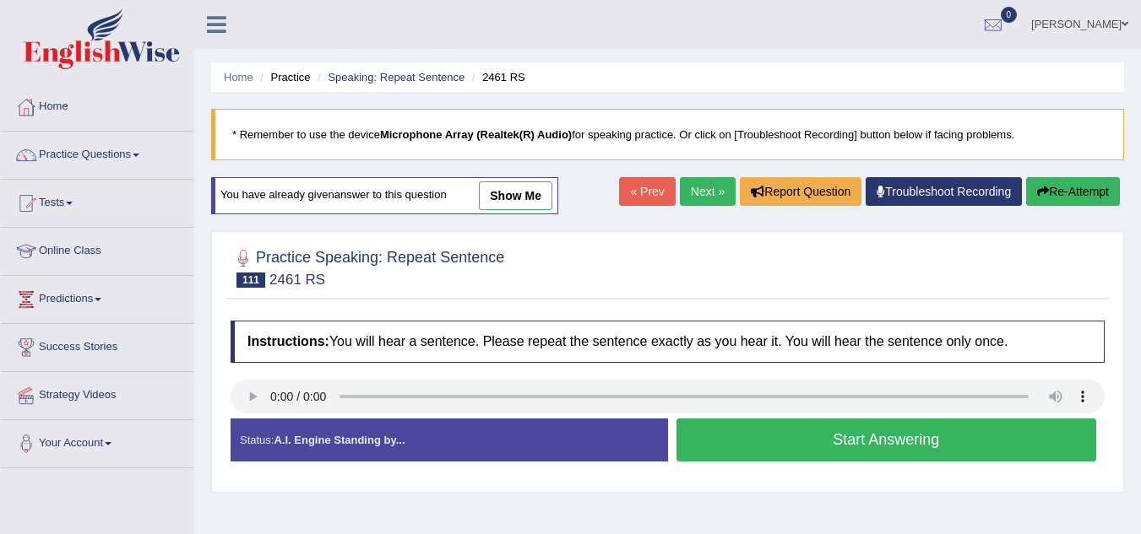
click at [697, 193] on link "Next »" at bounding box center [708, 191] width 56 height 29
click at [699, 187] on link "Next »" at bounding box center [708, 191] width 56 height 29
click at [692, 185] on link "Next »" at bounding box center [708, 191] width 56 height 29
click at [115, 144] on link "Practice Questions" at bounding box center [97, 153] width 193 height 42
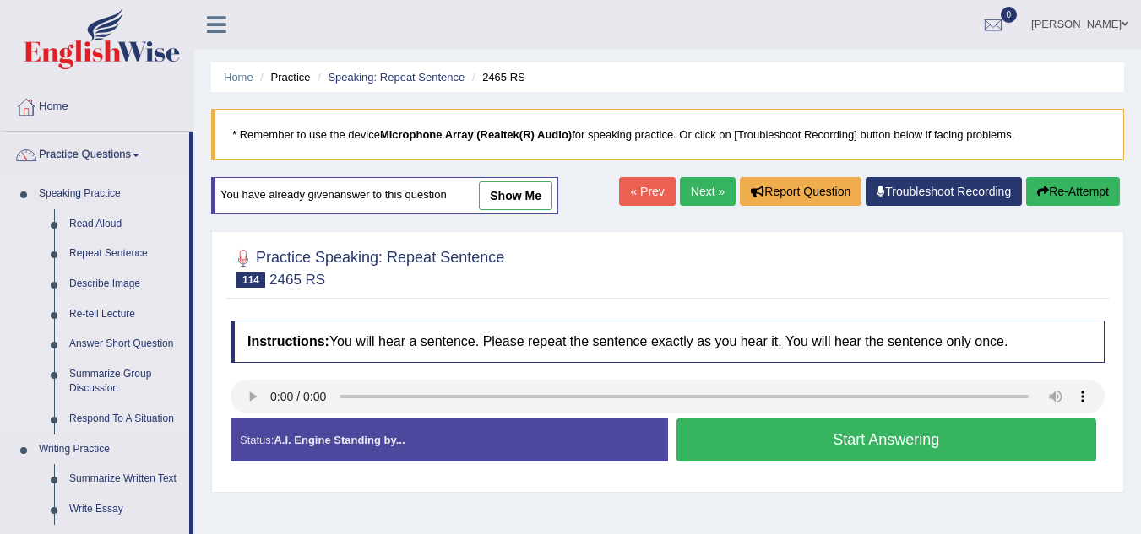
click at [117, 309] on link "Re-tell Lecture" at bounding box center [125, 315] width 127 height 30
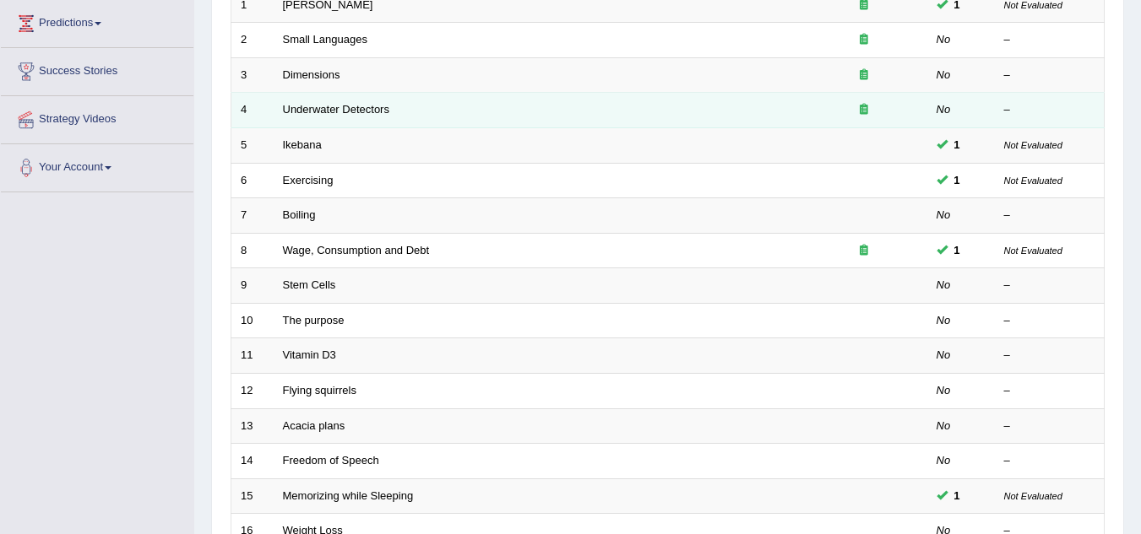
scroll to position [275, 0]
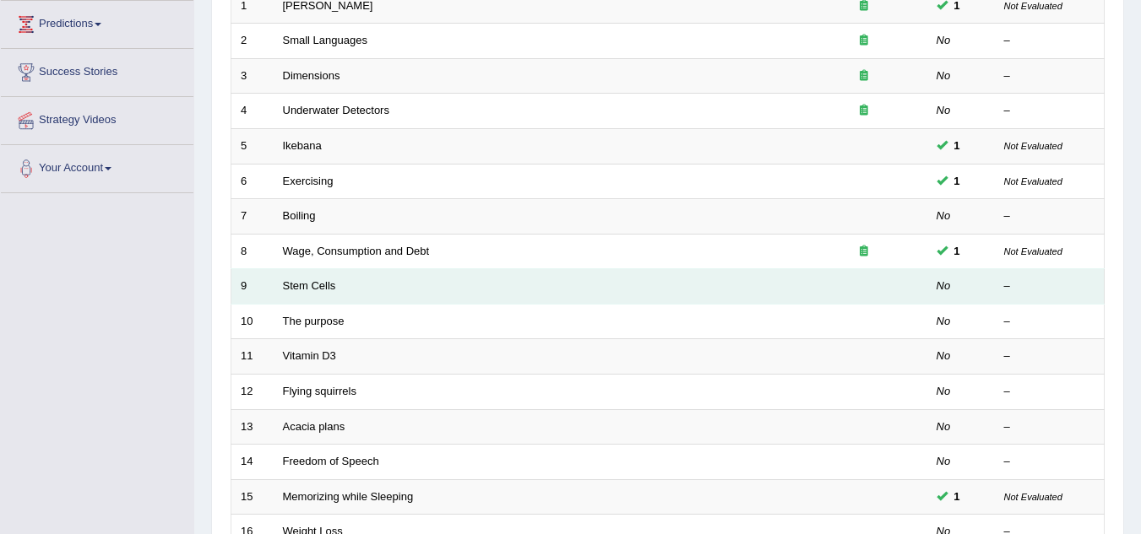
click at [335, 295] on td "Stem Cells" at bounding box center [537, 286] width 527 height 35
click at [335, 290] on link "Stem Cells" at bounding box center [309, 285] width 53 height 13
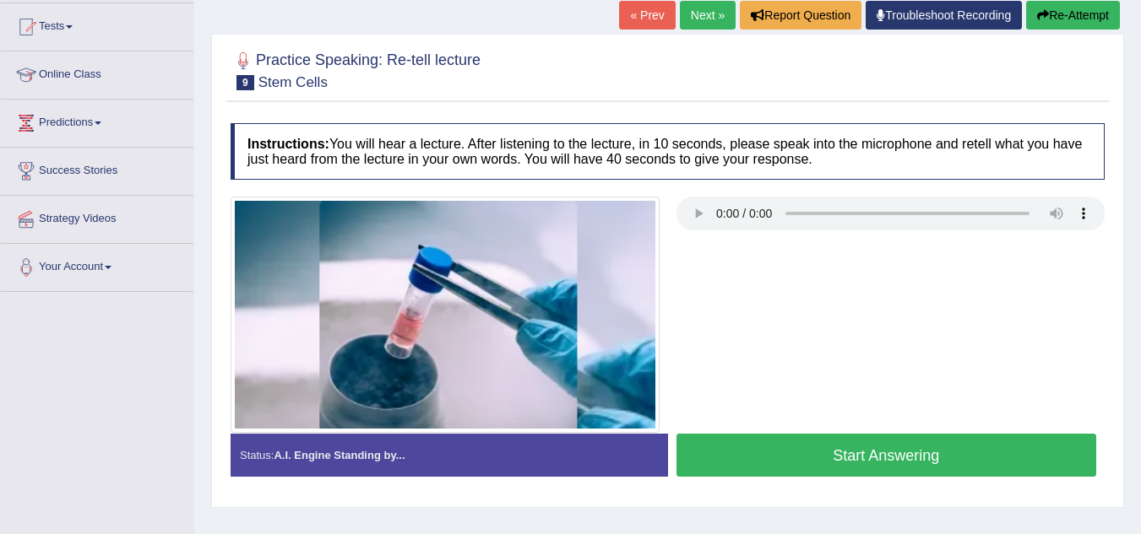
scroll to position [177, 0]
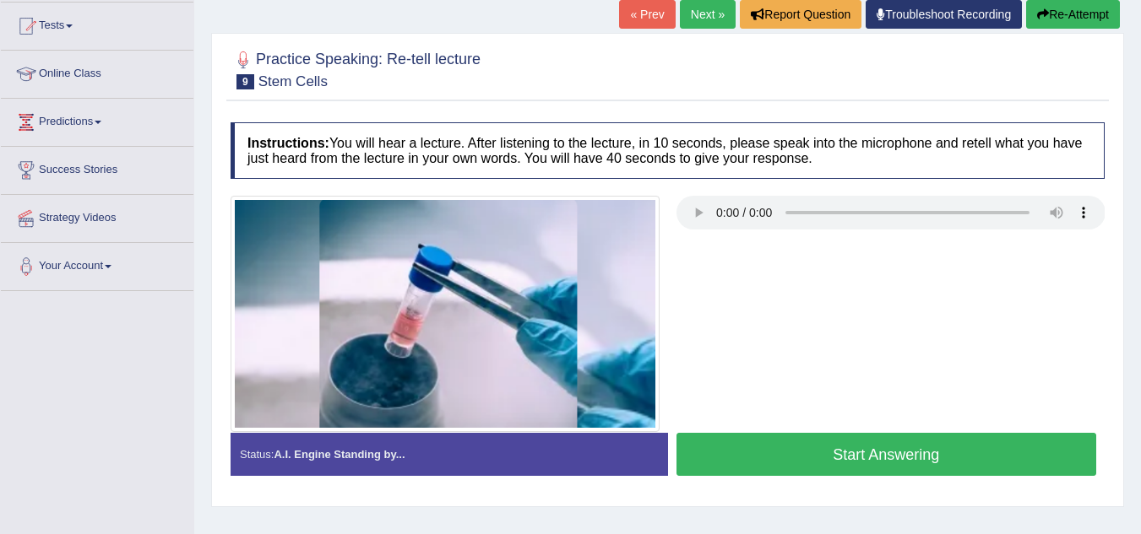
click at [79, 30] on link "Tests" at bounding box center [97, 24] width 193 height 42
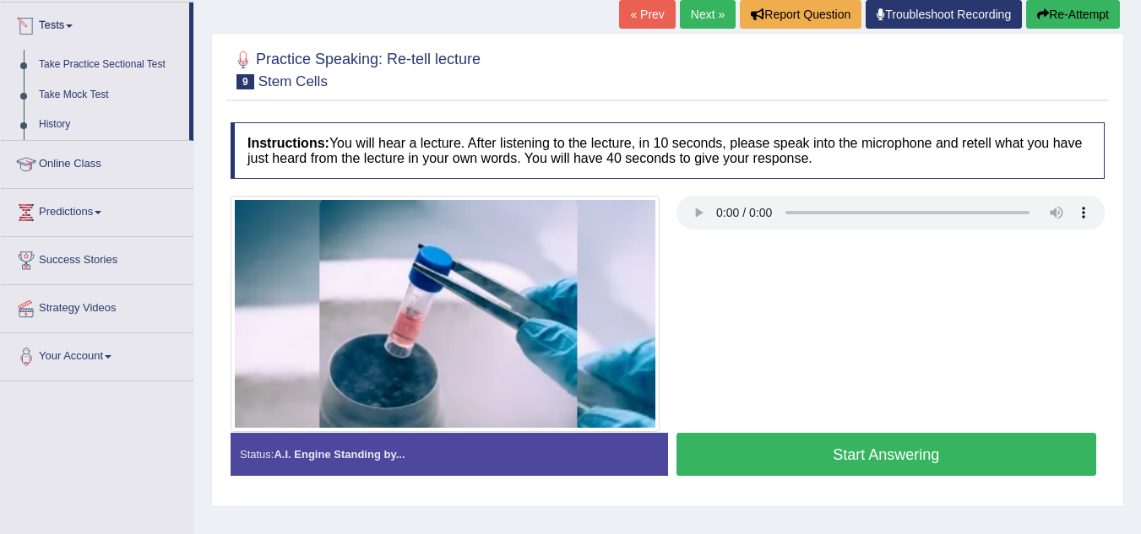
click at [69, 23] on link "Tests" at bounding box center [95, 24] width 188 height 42
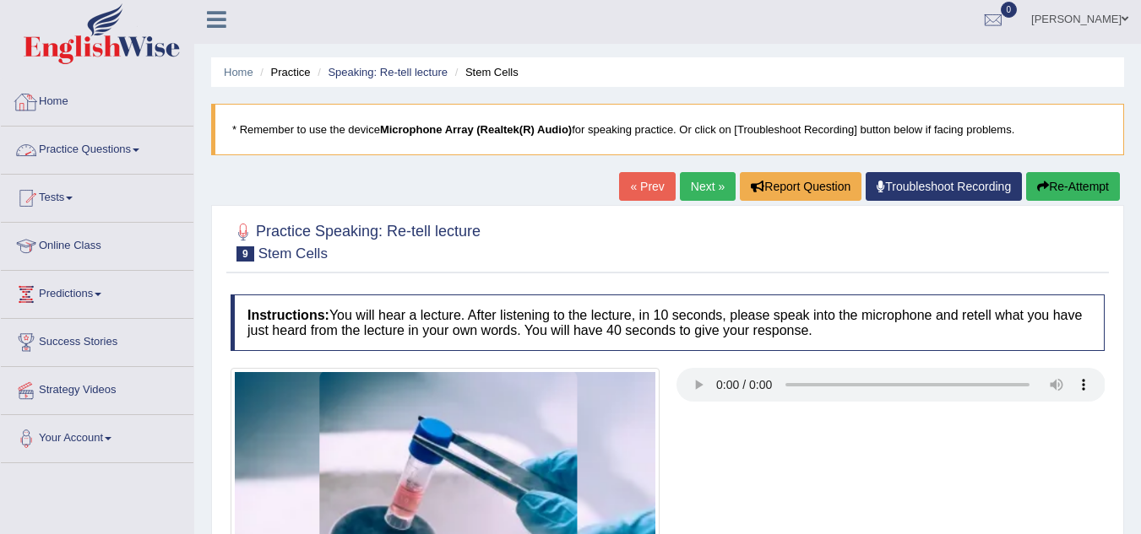
scroll to position [4, 0]
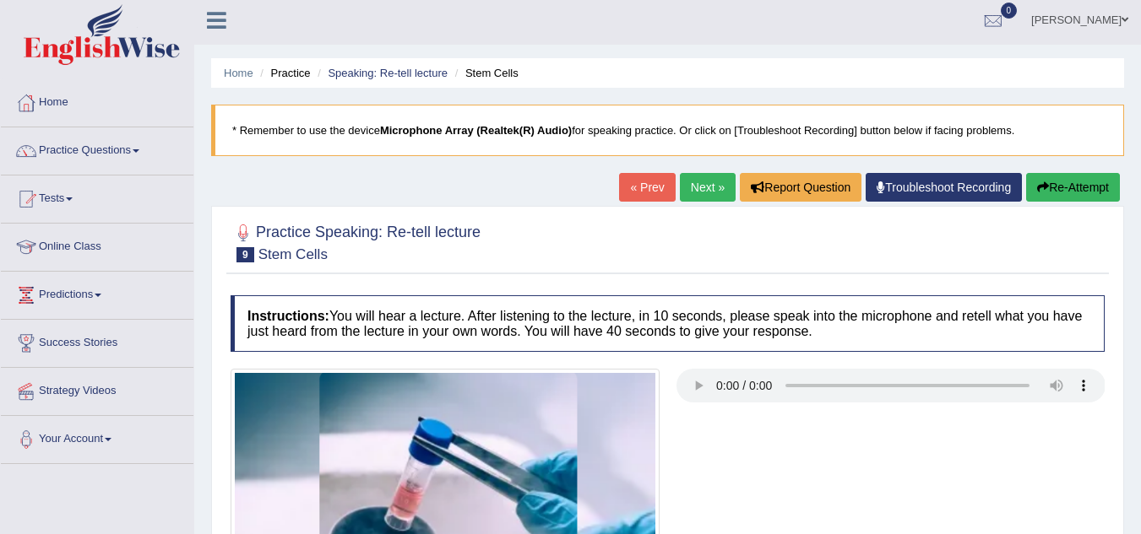
click at [98, 147] on link "Practice Questions" at bounding box center [97, 148] width 193 height 42
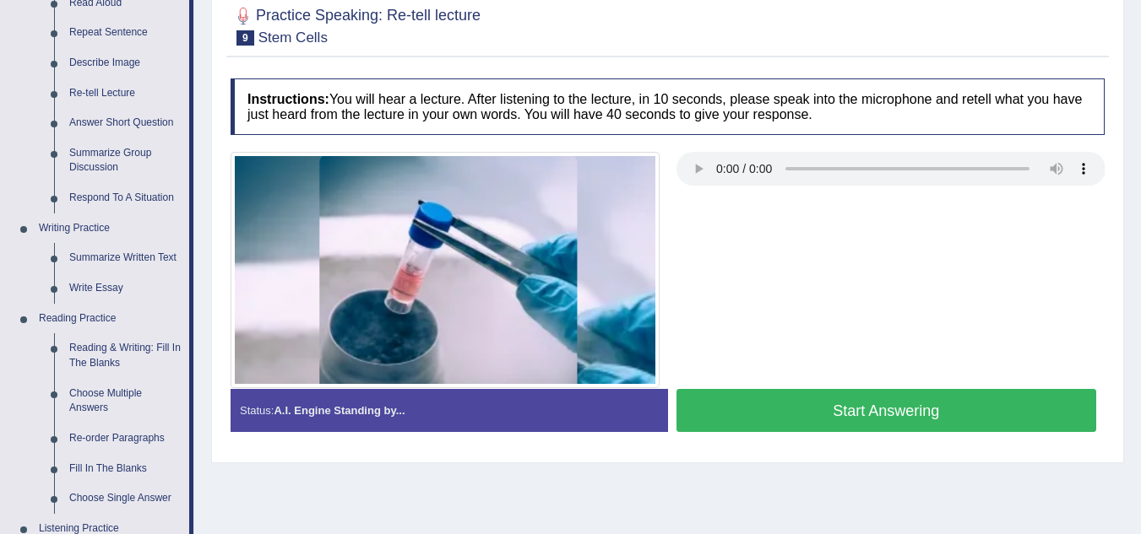
scroll to position [222, 0]
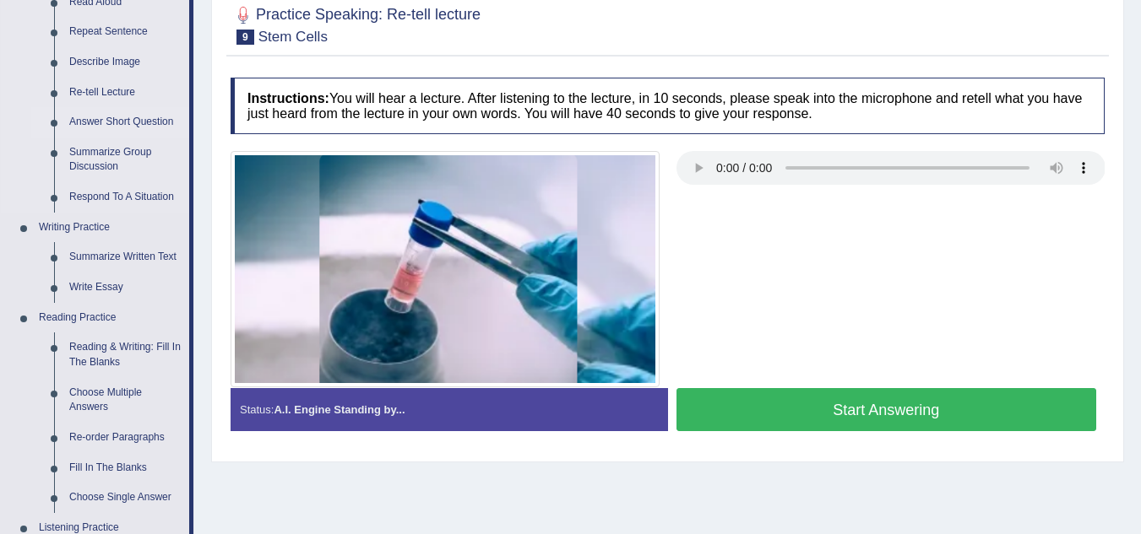
click at [97, 123] on link "Answer Short Question" at bounding box center [125, 122] width 127 height 30
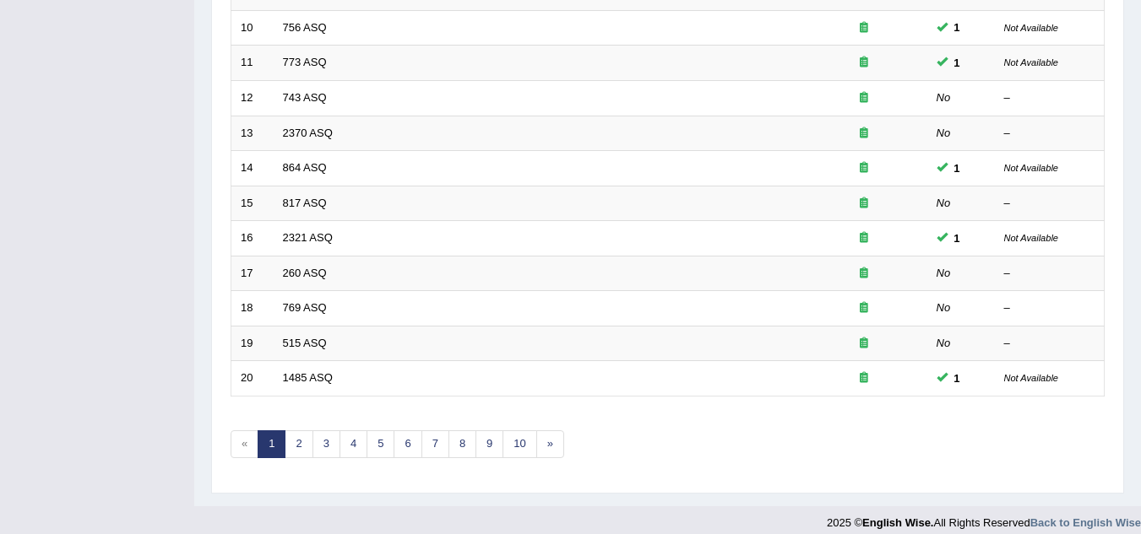
scroll to position [583, 0]
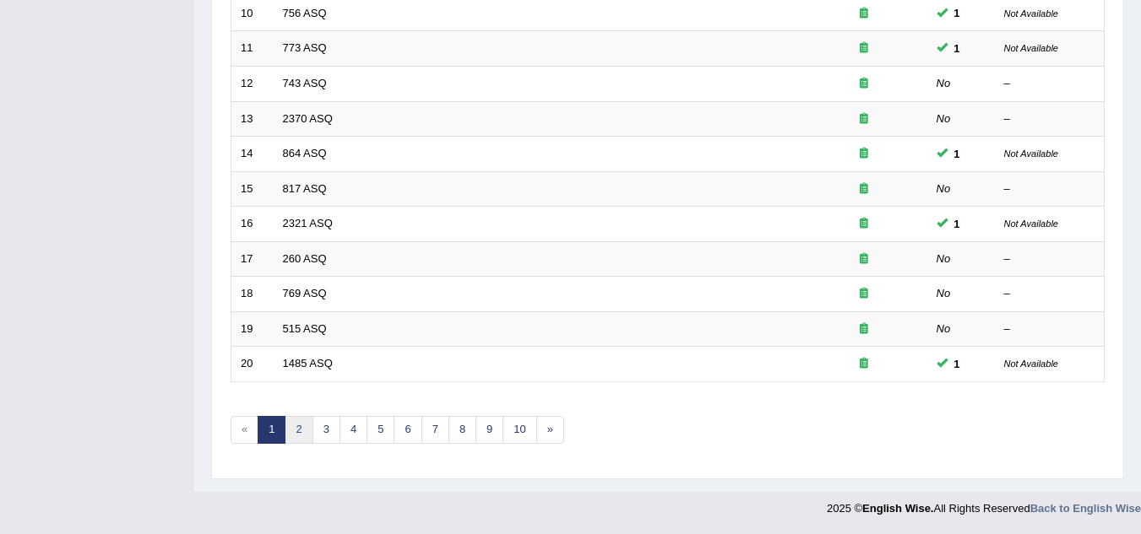
click at [303, 431] on link "2" at bounding box center [299, 430] width 28 height 28
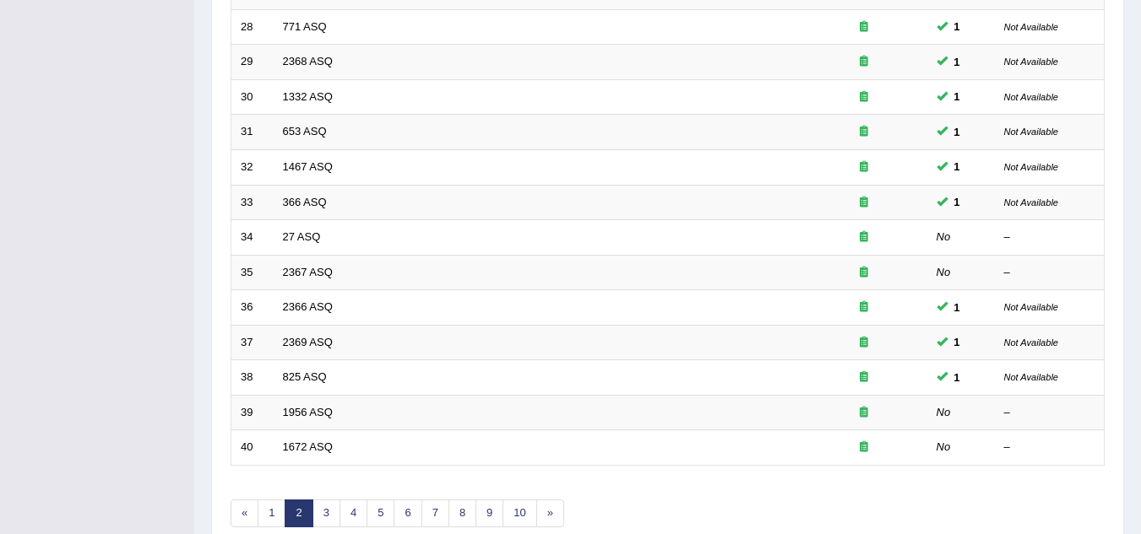
scroll to position [583, 0]
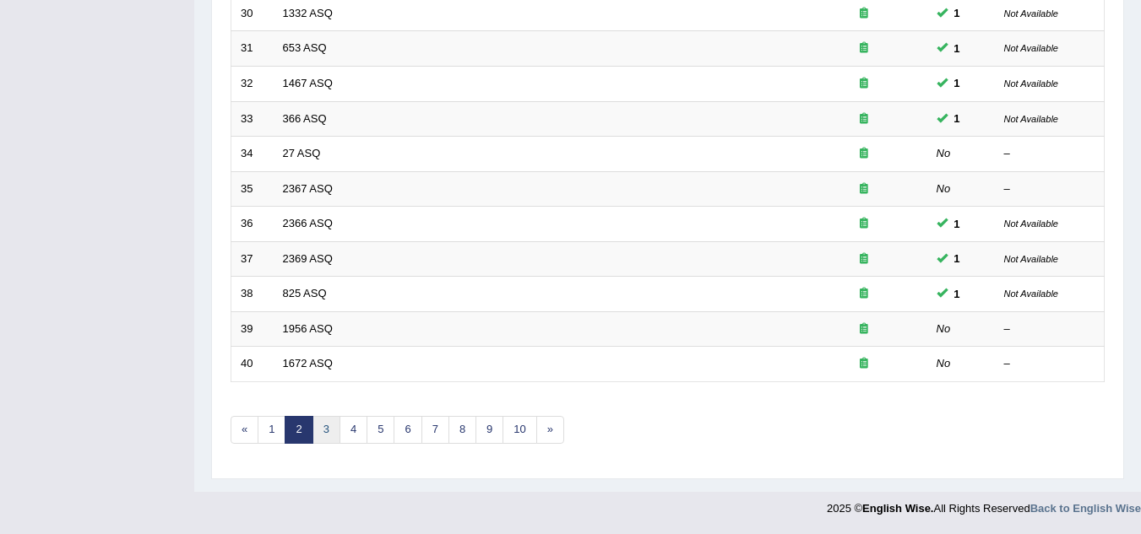
click at [326, 429] on link "3" at bounding box center [326, 430] width 28 height 28
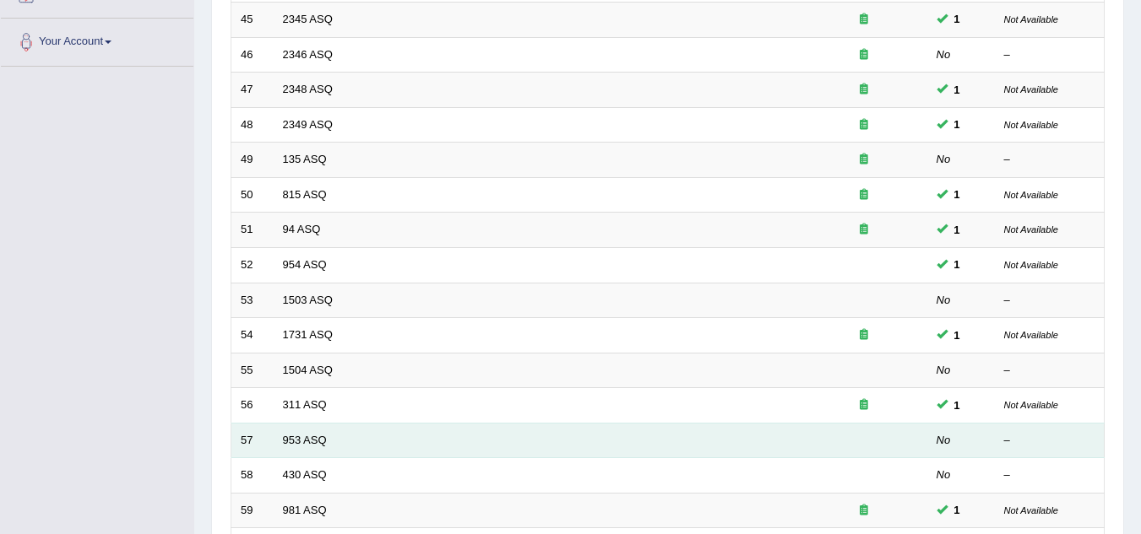
scroll to position [583, 0]
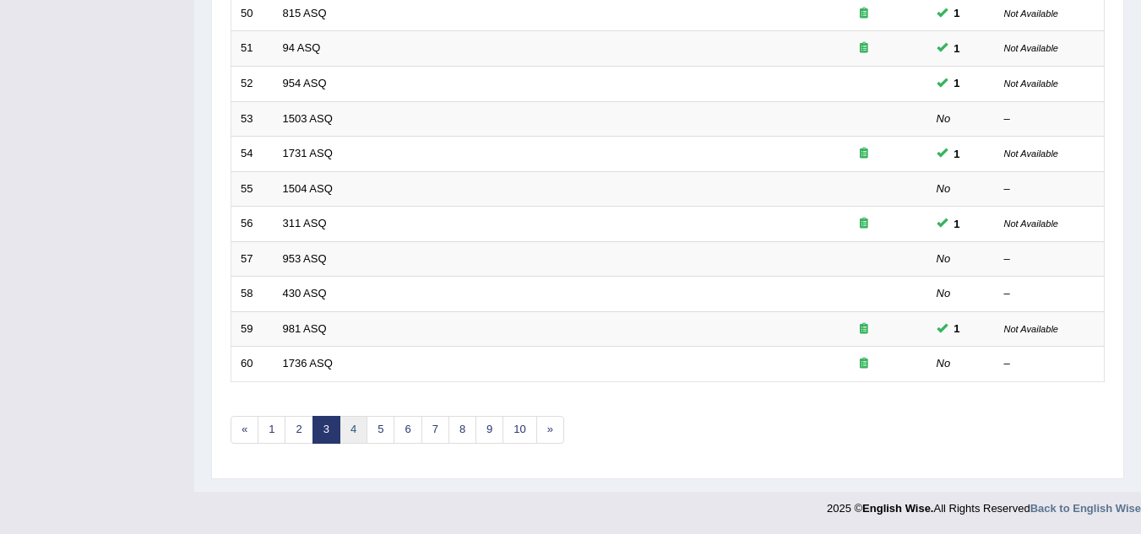
click at [350, 436] on link "4" at bounding box center [353, 430] width 28 height 28
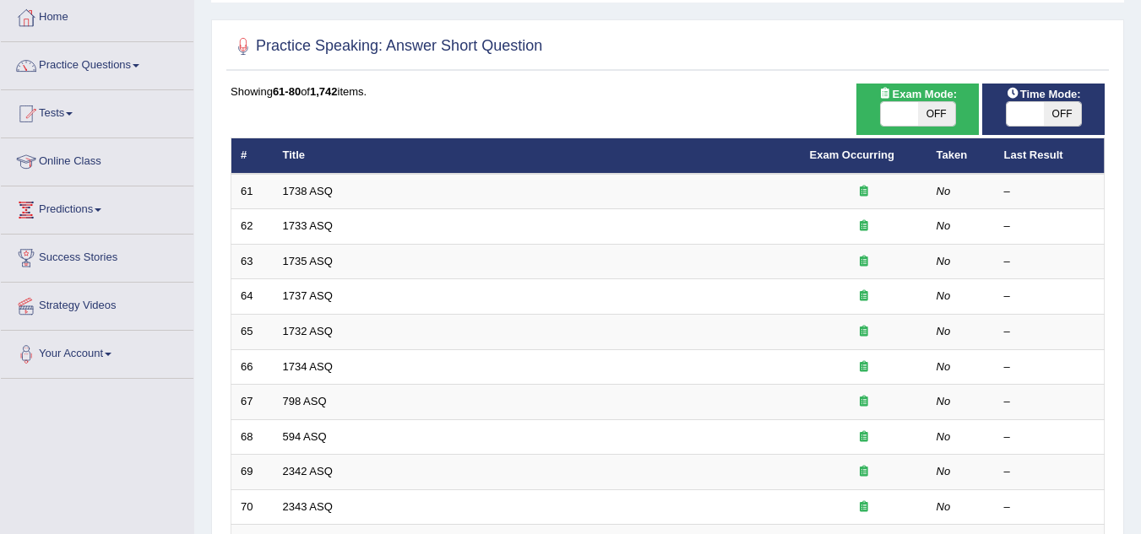
scroll to position [89, 0]
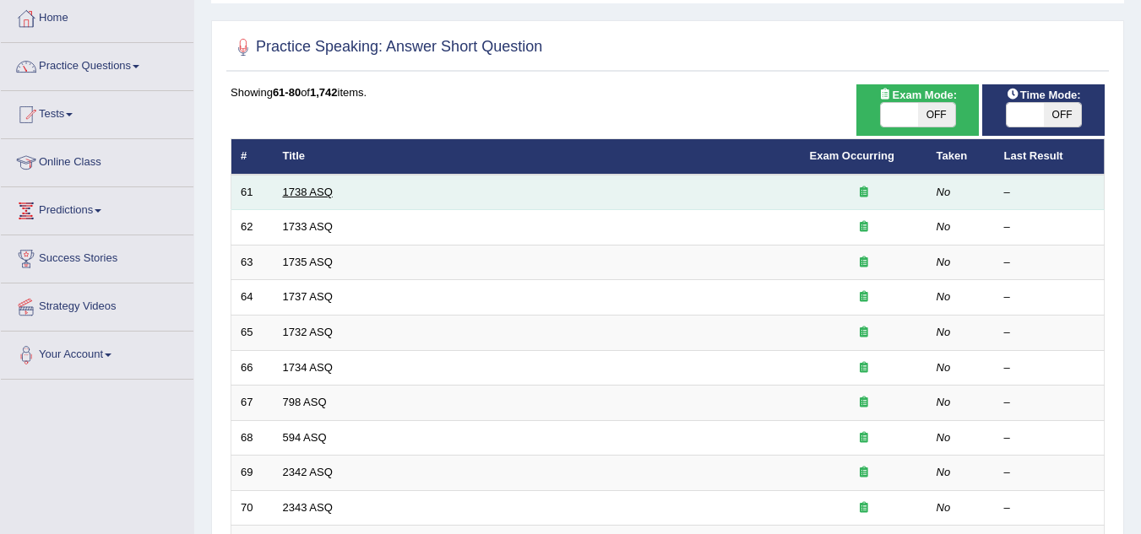
click at [306, 193] on link "1738 ASQ" at bounding box center [308, 192] width 50 height 13
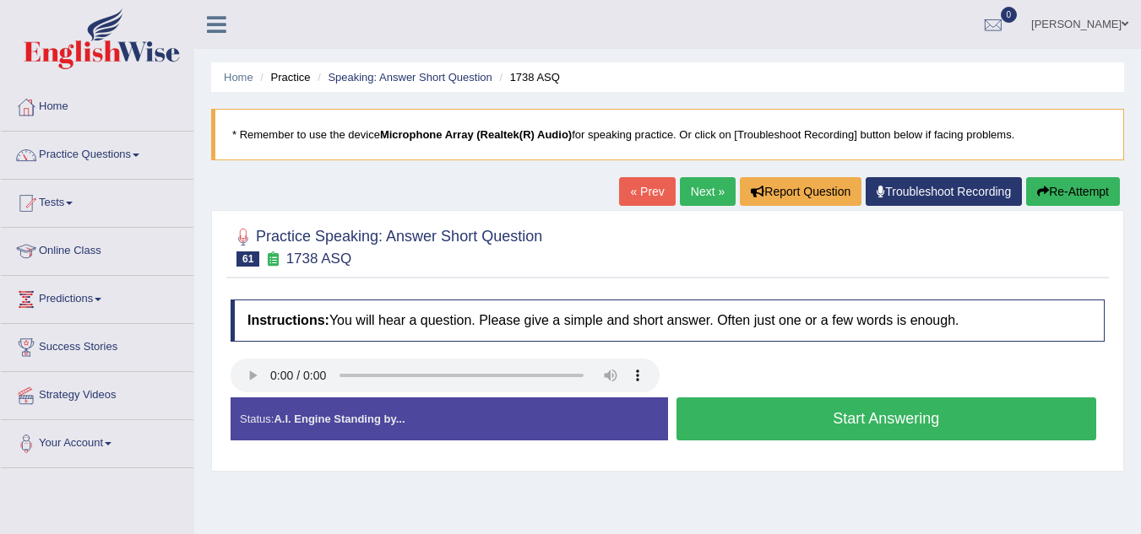
click at [777, 411] on button "Start Answering" at bounding box center [886, 419] width 420 height 43
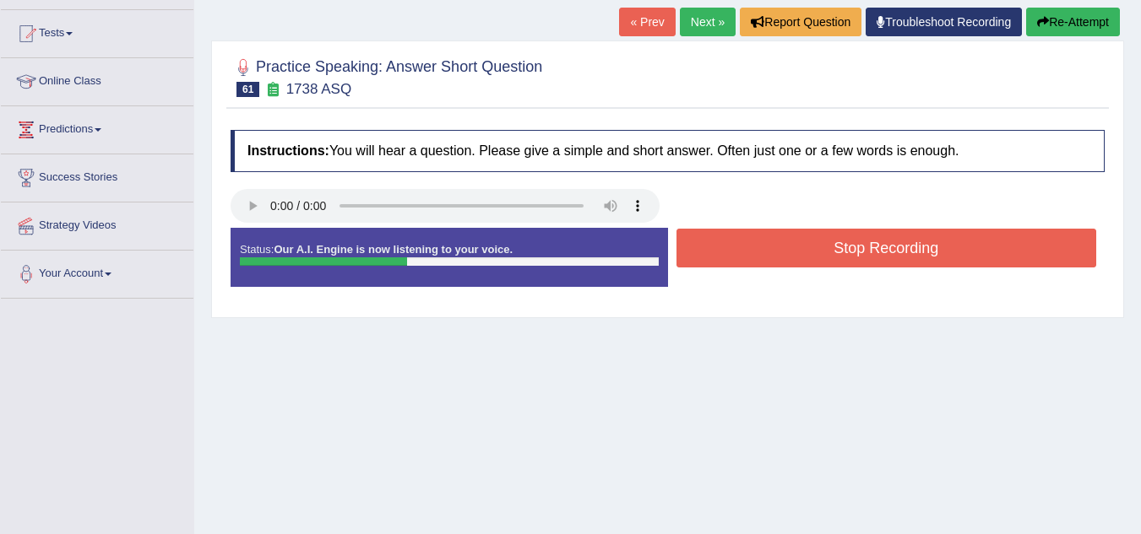
scroll to position [202, 0]
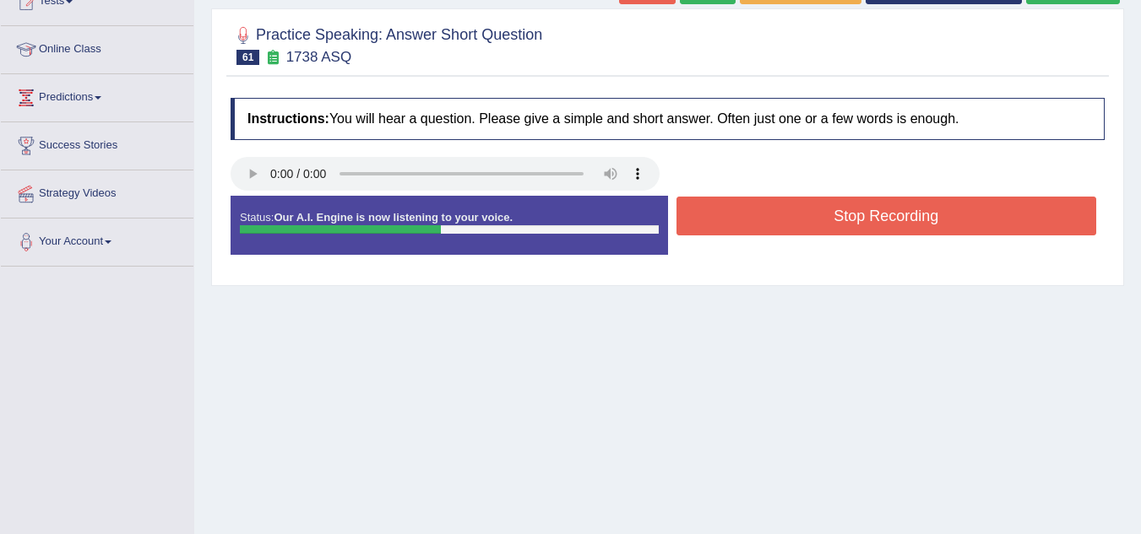
click at [777, 411] on div "Home Practice Speaking: Answer Short Question 1738 ASQ * Remember to use the de…" at bounding box center [667, 220] width 946 height 844
click at [725, 209] on button "Stop Recording" at bounding box center [886, 216] width 420 height 39
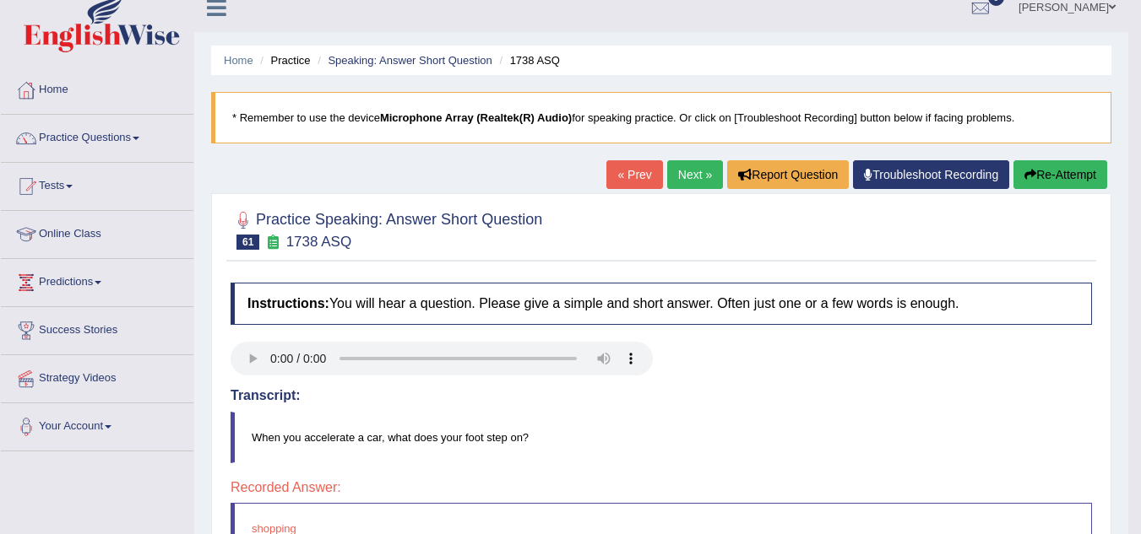
scroll to position [0, 0]
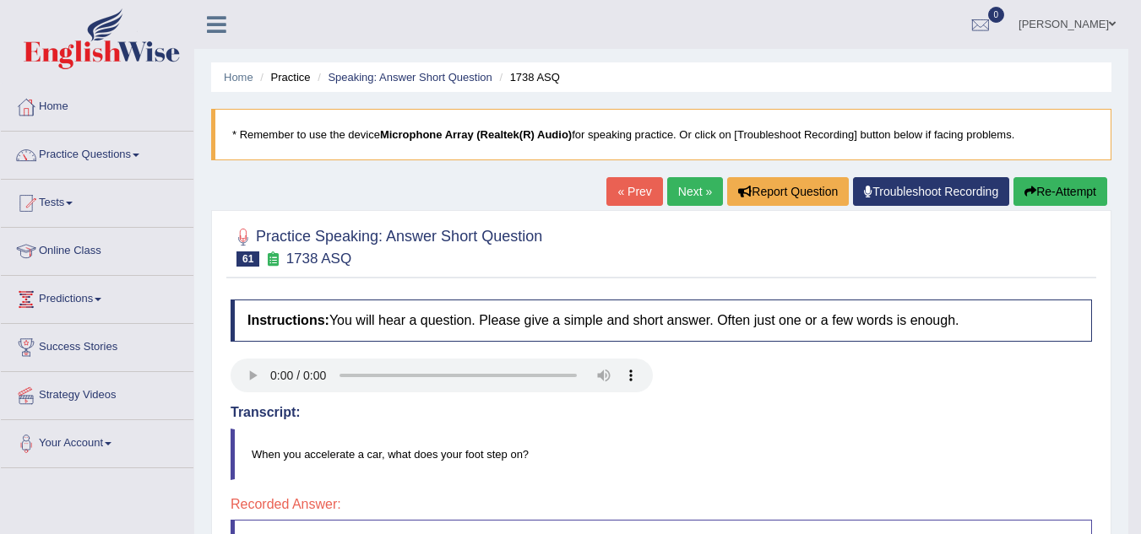
click at [684, 191] on link "Next »" at bounding box center [695, 191] width 56 height 29
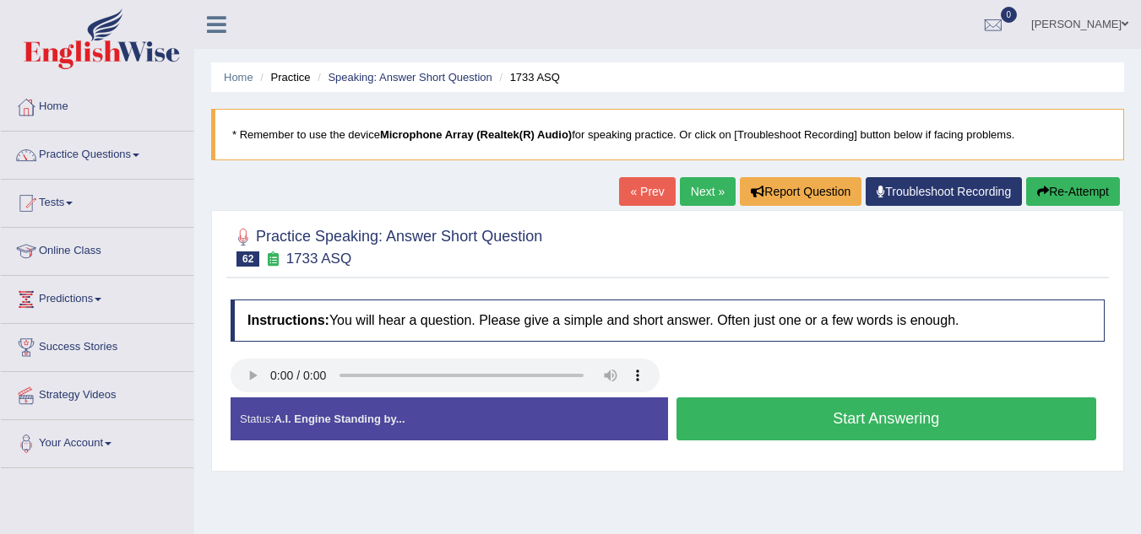
click at [711, 426] on button "Start Answering" at bounding box center [886, 419] width 420 height 43
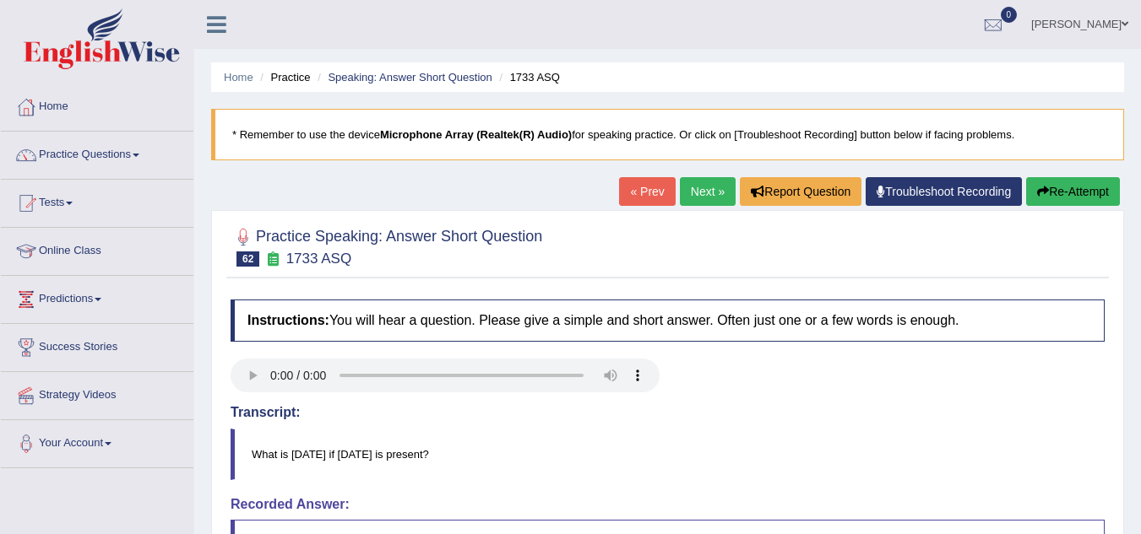
click at [698, 185] on link "Next »" at bounding box center [708, 191] width 56 height 29
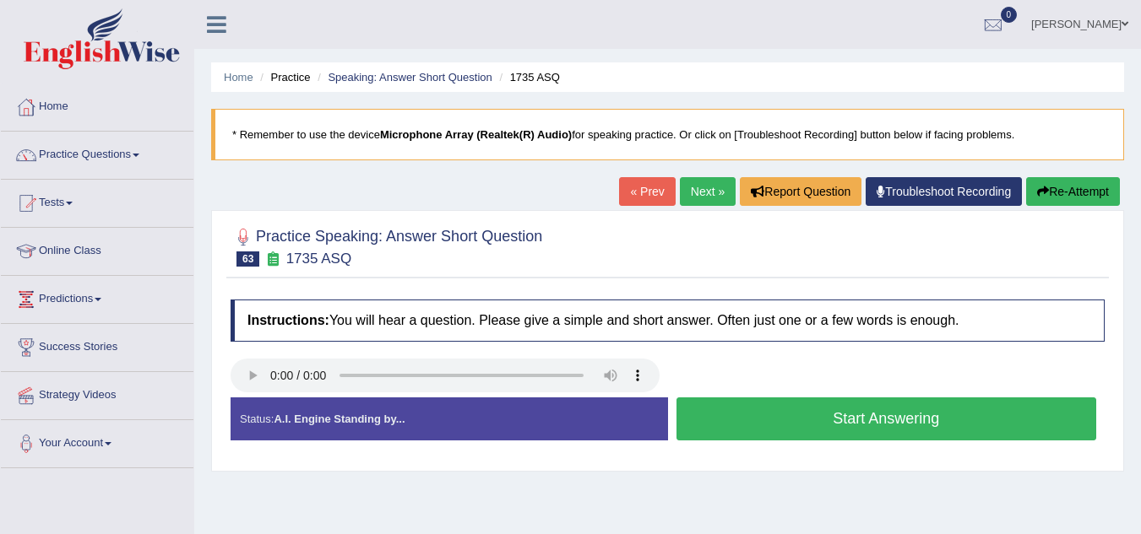
click at [703, 412] on button "Start Answering" at bounding box center [886, 419] width 420 height 43
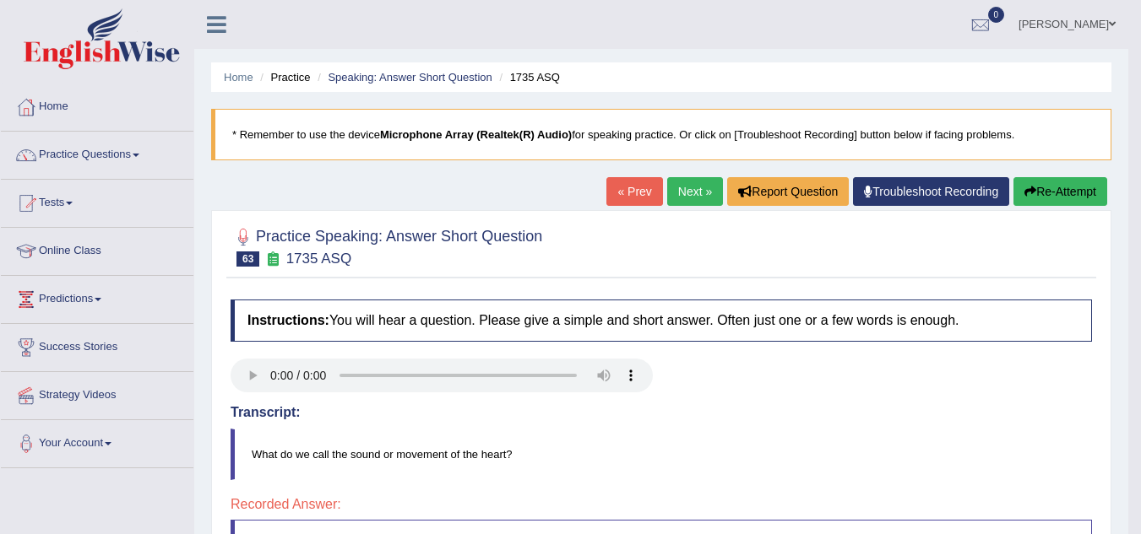
click at [680, 179] on link "Next »" at bounding box center [695, 191] width 56 height 29
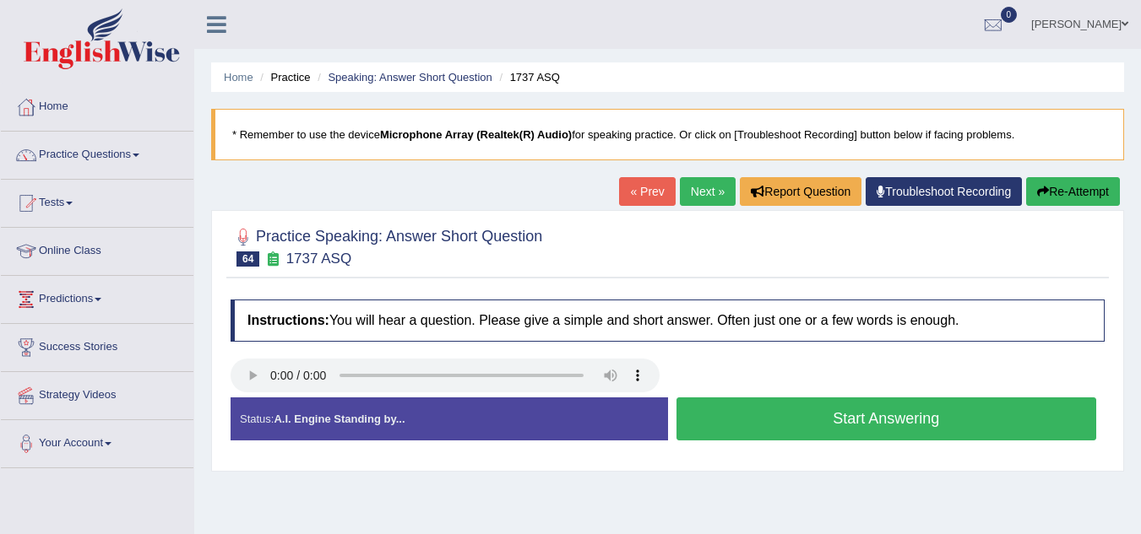
click at [680, 186] on link "Next »" at bounding box center [708, 191] width 56 height 29
click at [690, 186] on link "Next »" at bounding box center [708, 191] width 56 height 29
click at [697, 183] on link "Next »" at bounding box center [708, 191] width 56 height 29
click at [96, 157] on link "Practice Questions" at bounding box center [97, 153] width 193 height 42
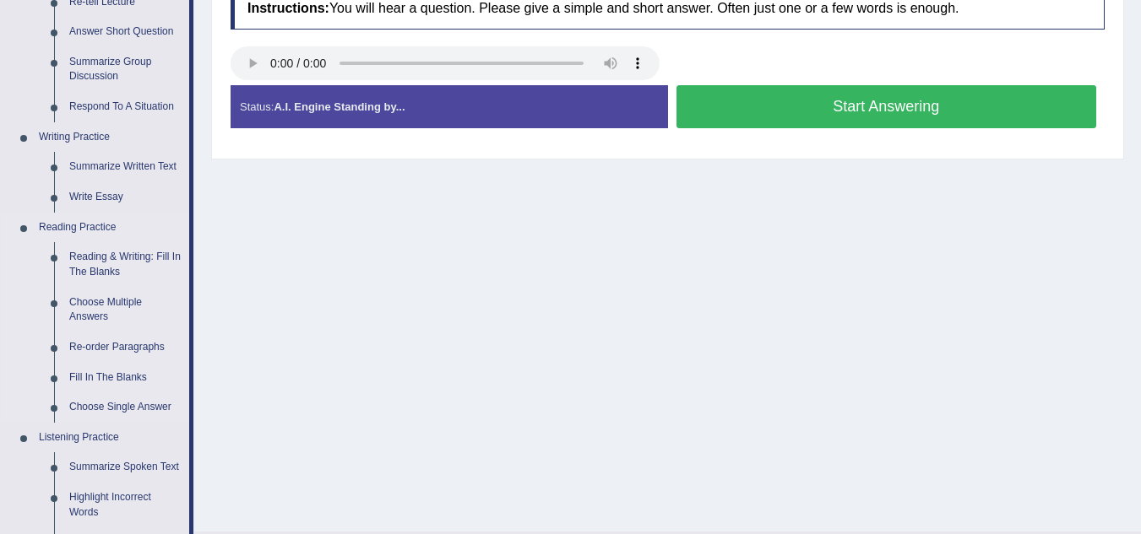
scroll to position [314, 0]
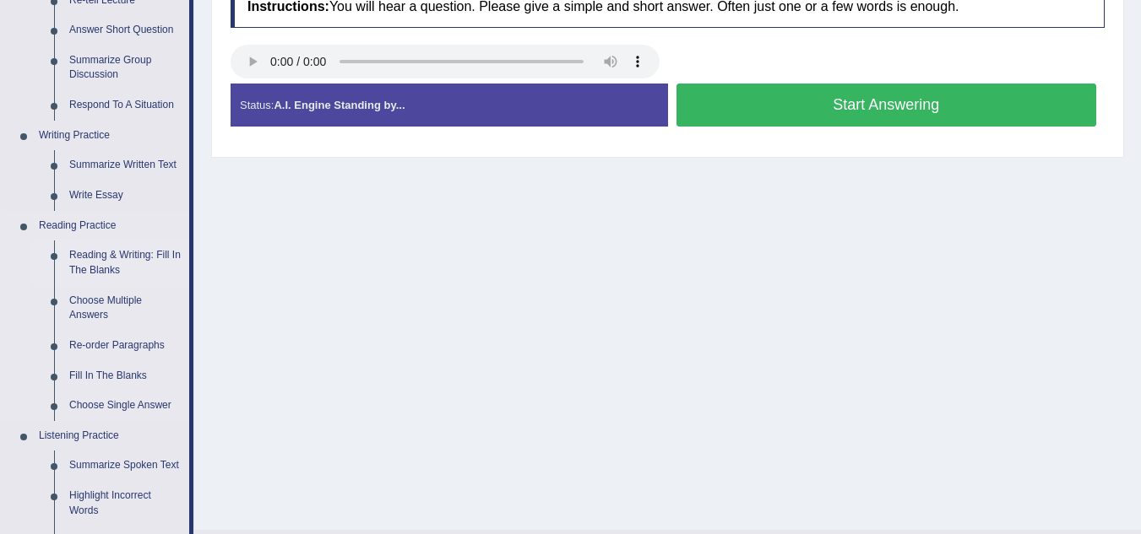
click at [93, 257] on link "Reading & Writing: Fill In The Blanks" at bounding box center [125, 263] width 127 height 45
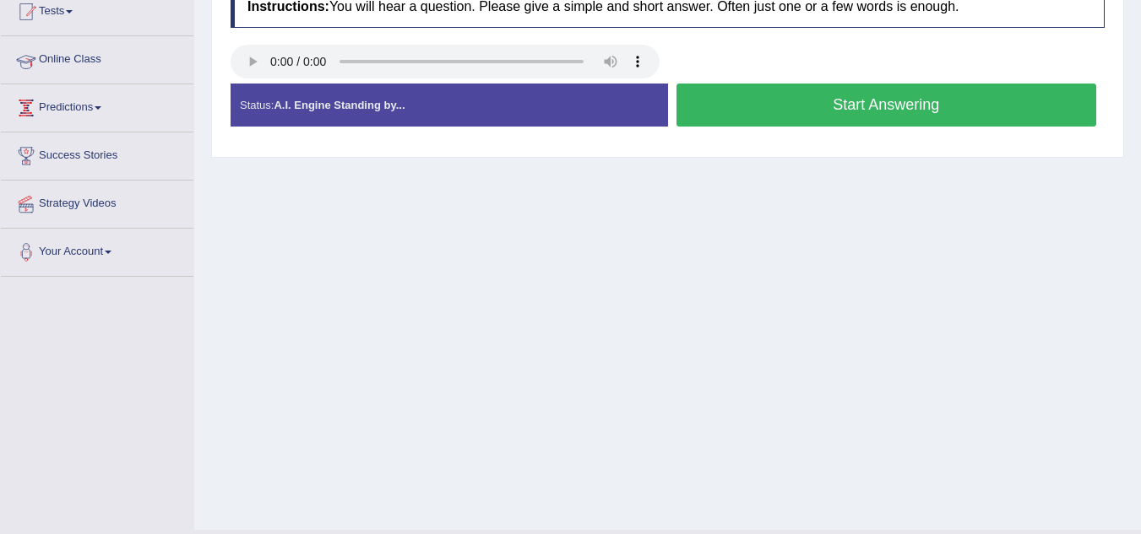
scroll to position [352, 0]
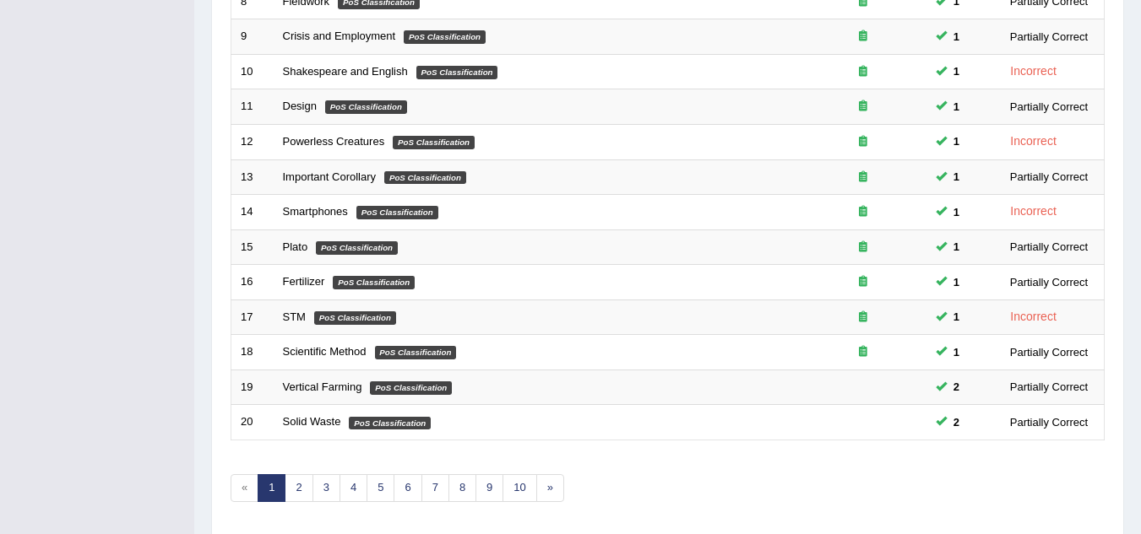
scroll to position [583, 0]
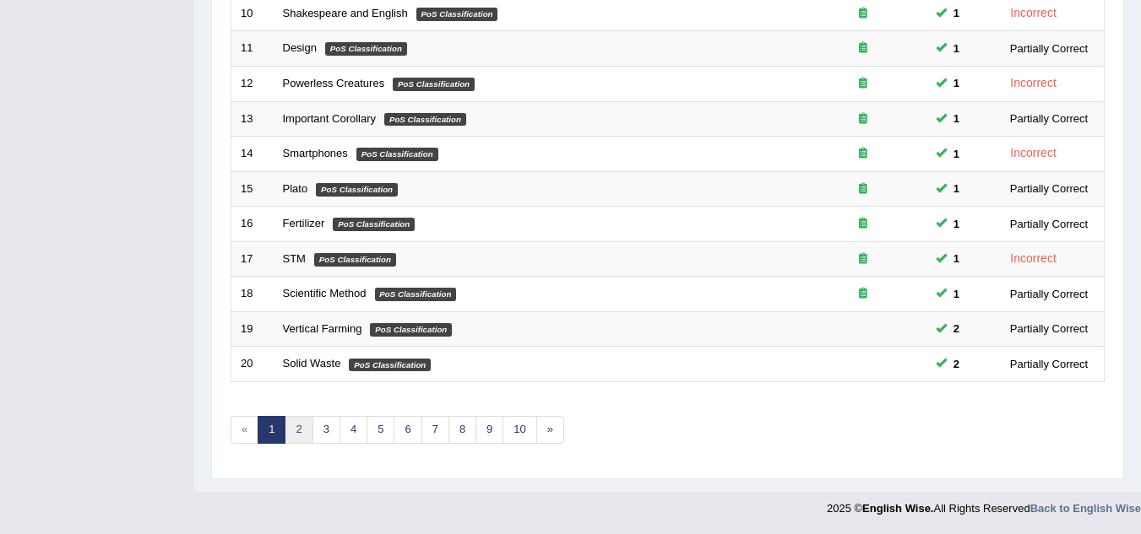
click at [302, 426] on link "2" at bounding box center [299, 430] width 28 height 28
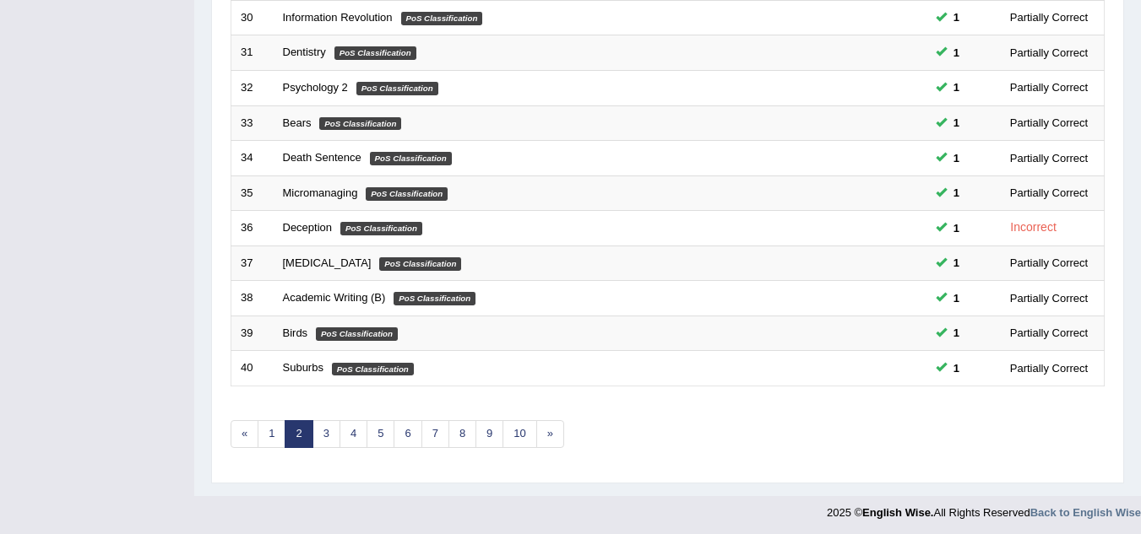
scroll to position [583, 0]
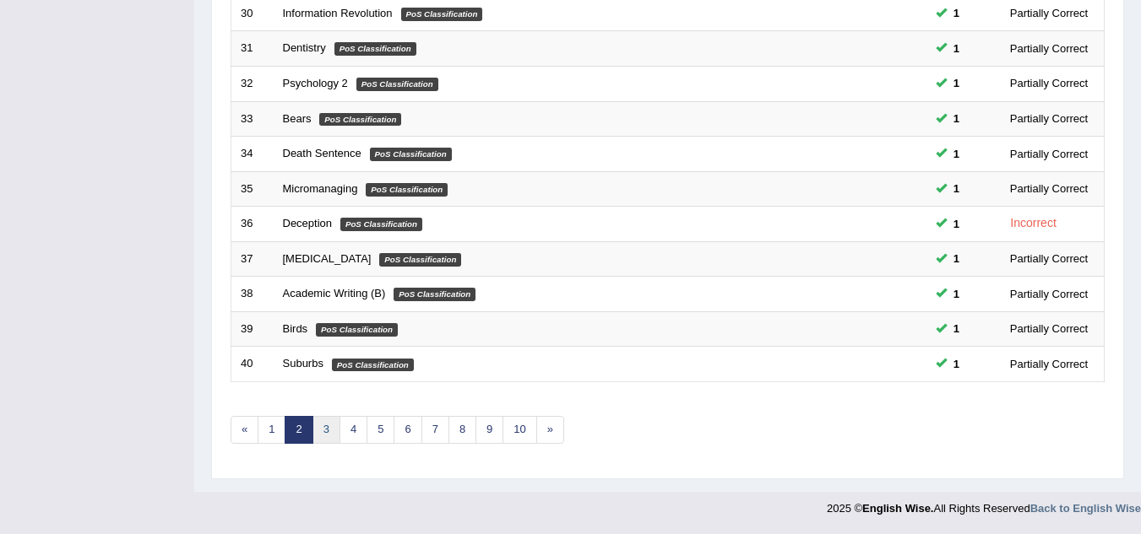
click at [320, 432] on link "3" at bounding box center [326, 430] width 28 height 28
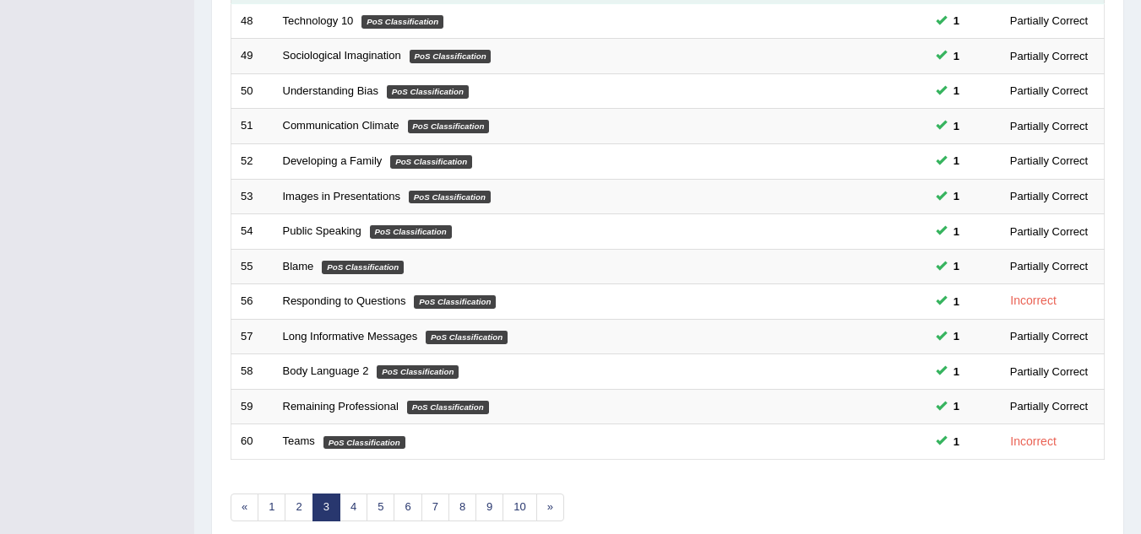
scroll to position [583, 0]
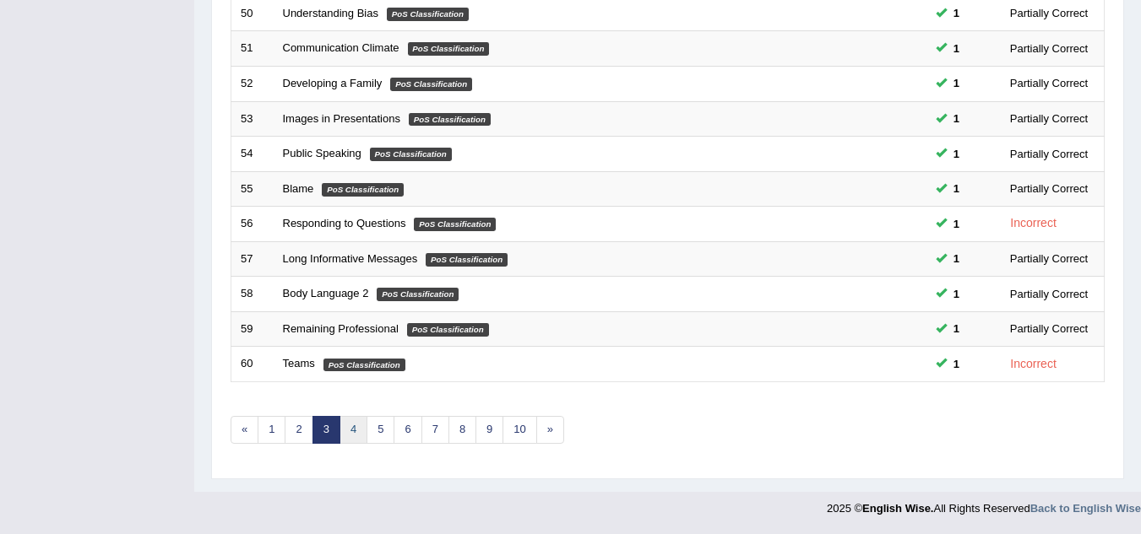
click at [352, 431] on link "4" at bounding box center [353, 430] width 28 height 28
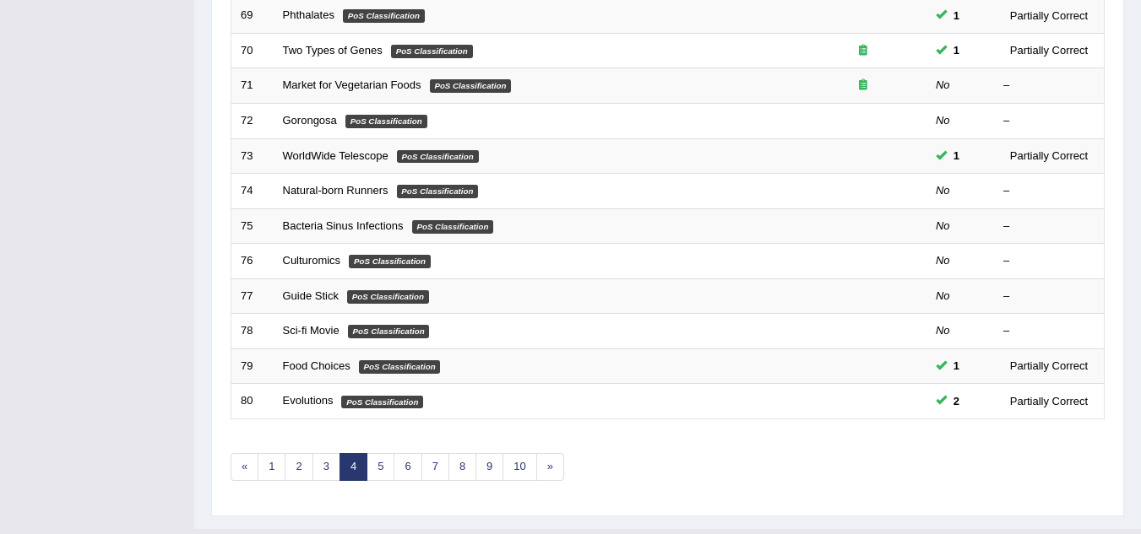
scroll to position [583, 0]
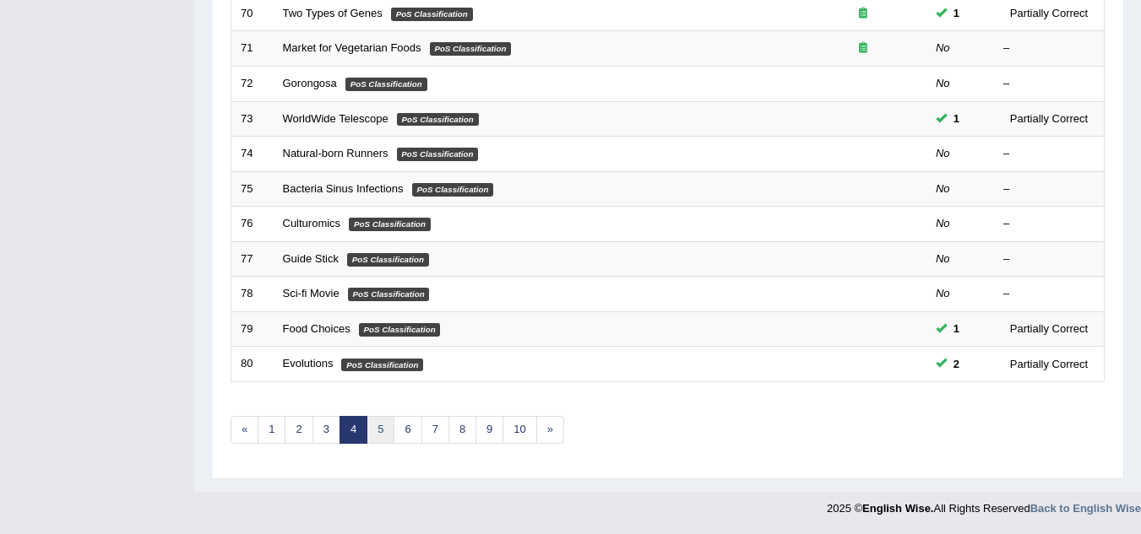
click at [381, 432] on link "5" at bounding box center [380, 430] width 28 height 28
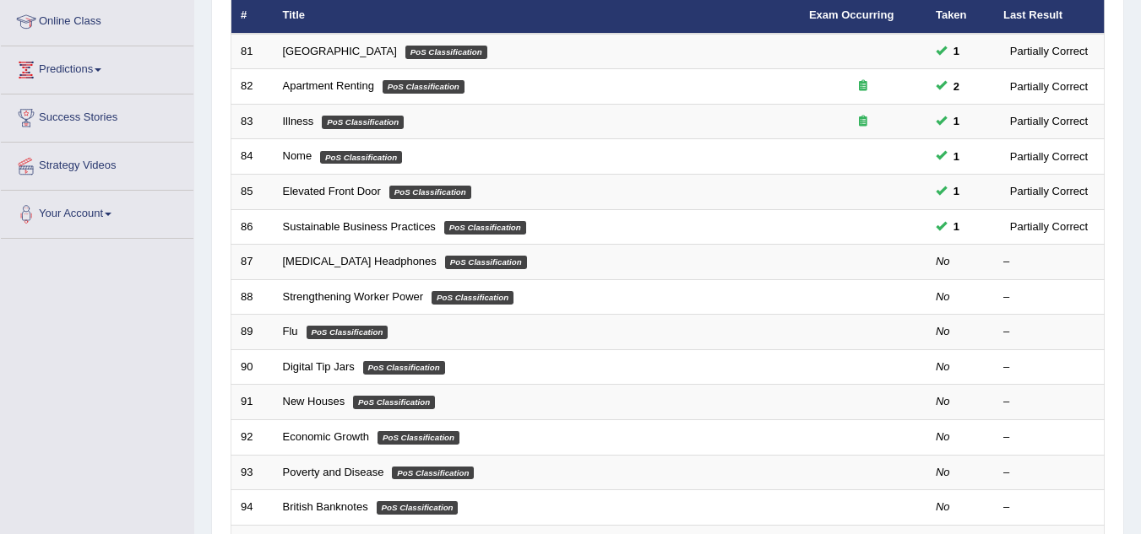
scroll to position [231, 0]
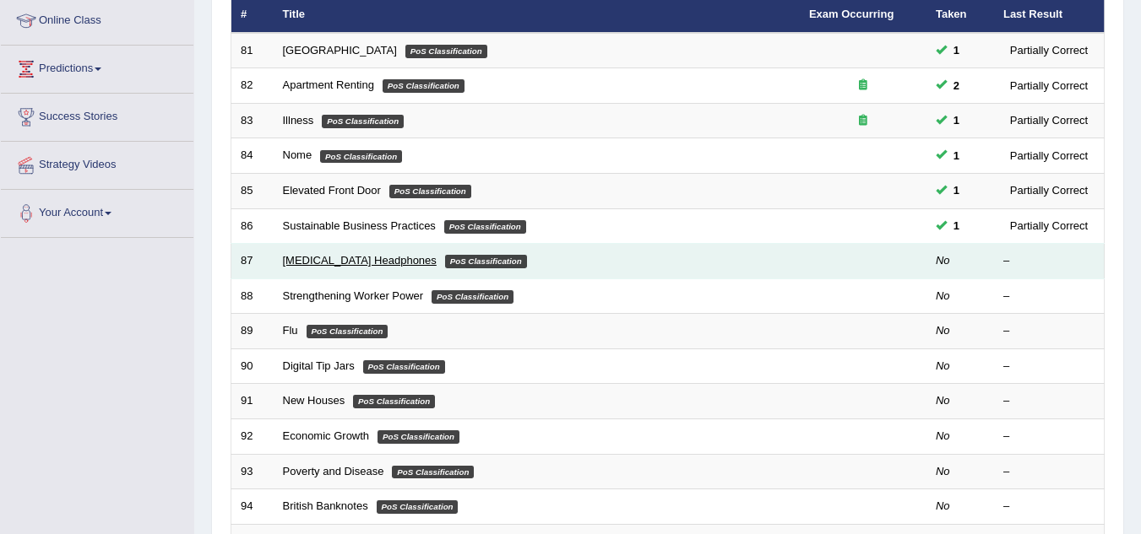
click at [395, 259] on link "[MEDICAL_DATA] Headphones" at bounding box center [360, 260] width 154 height 13
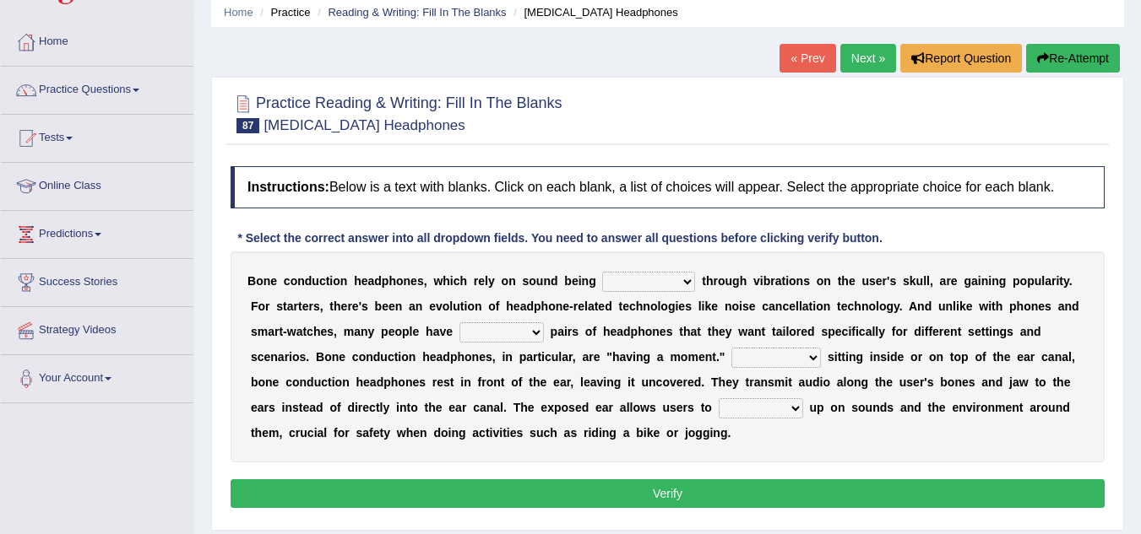
scroll to position [88, 0]
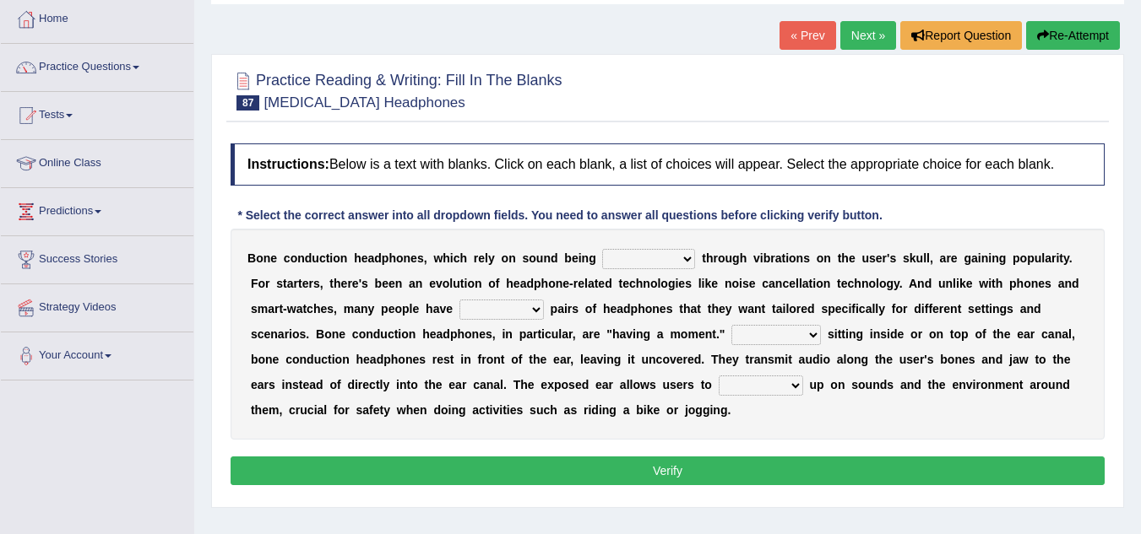
click at [623, 258] on select "formed counted transformed transmitted" at bounding box center [648, 259] width 93 height 20
